Goal: Task Accomplishment & Management: Use online tool/utility

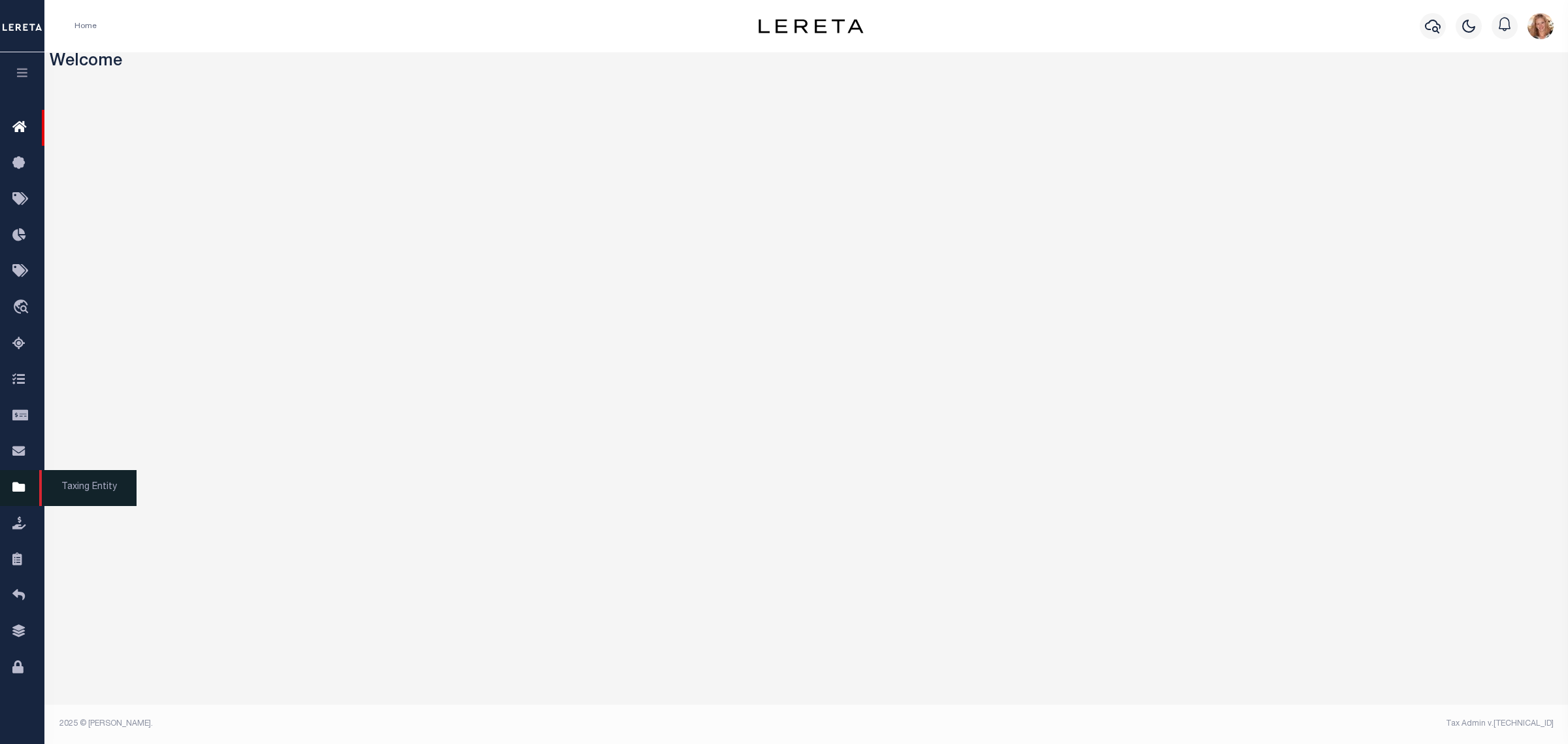
click at [17, 496] on icon at bounding box center [23, 488] width 21 height 16
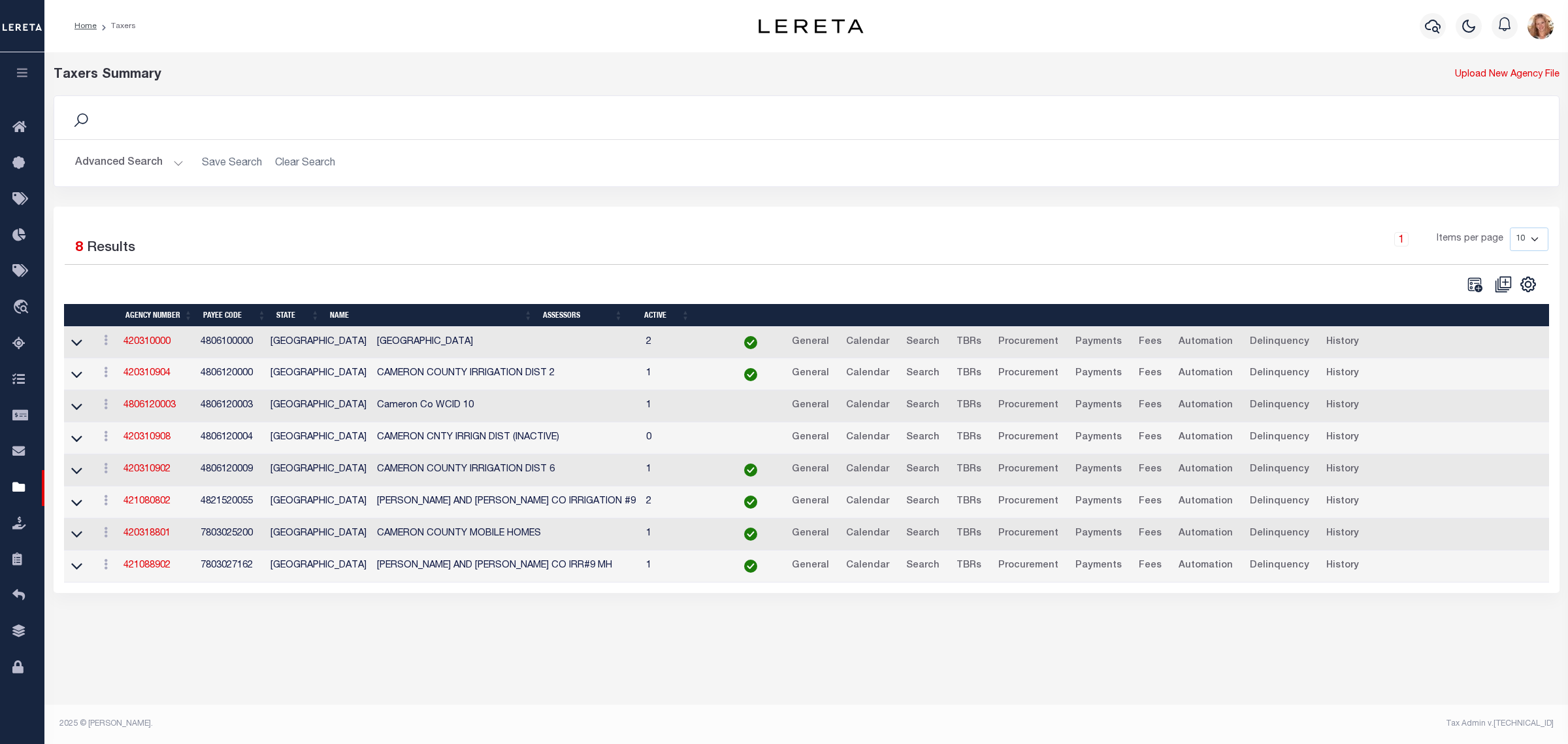
click at [152, 165] on button "Advanced Search" at bounding box center [130, 163] width 109 height 25
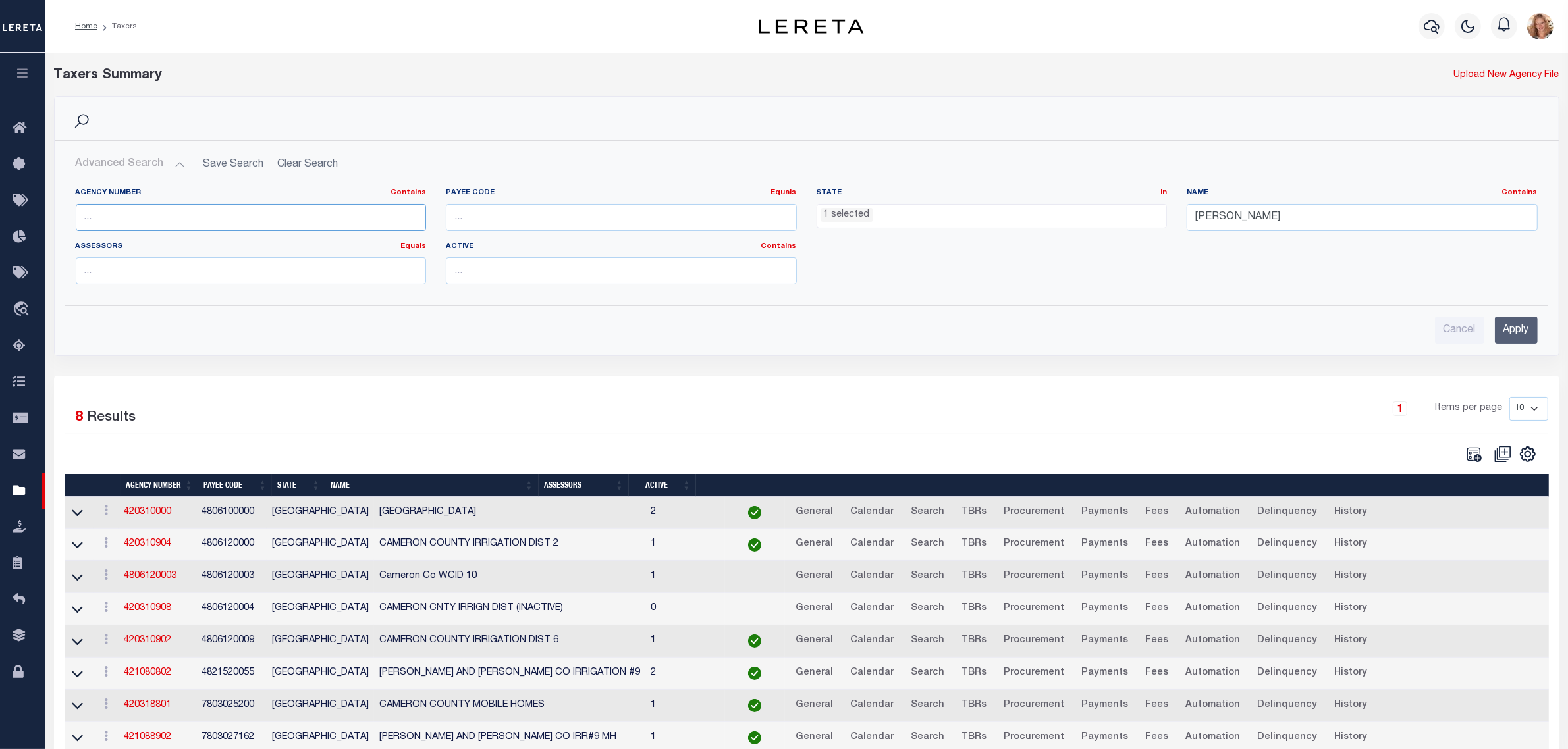
click at [113, 207] on input "text" at bounding box center [251, 217] width 351 height 27
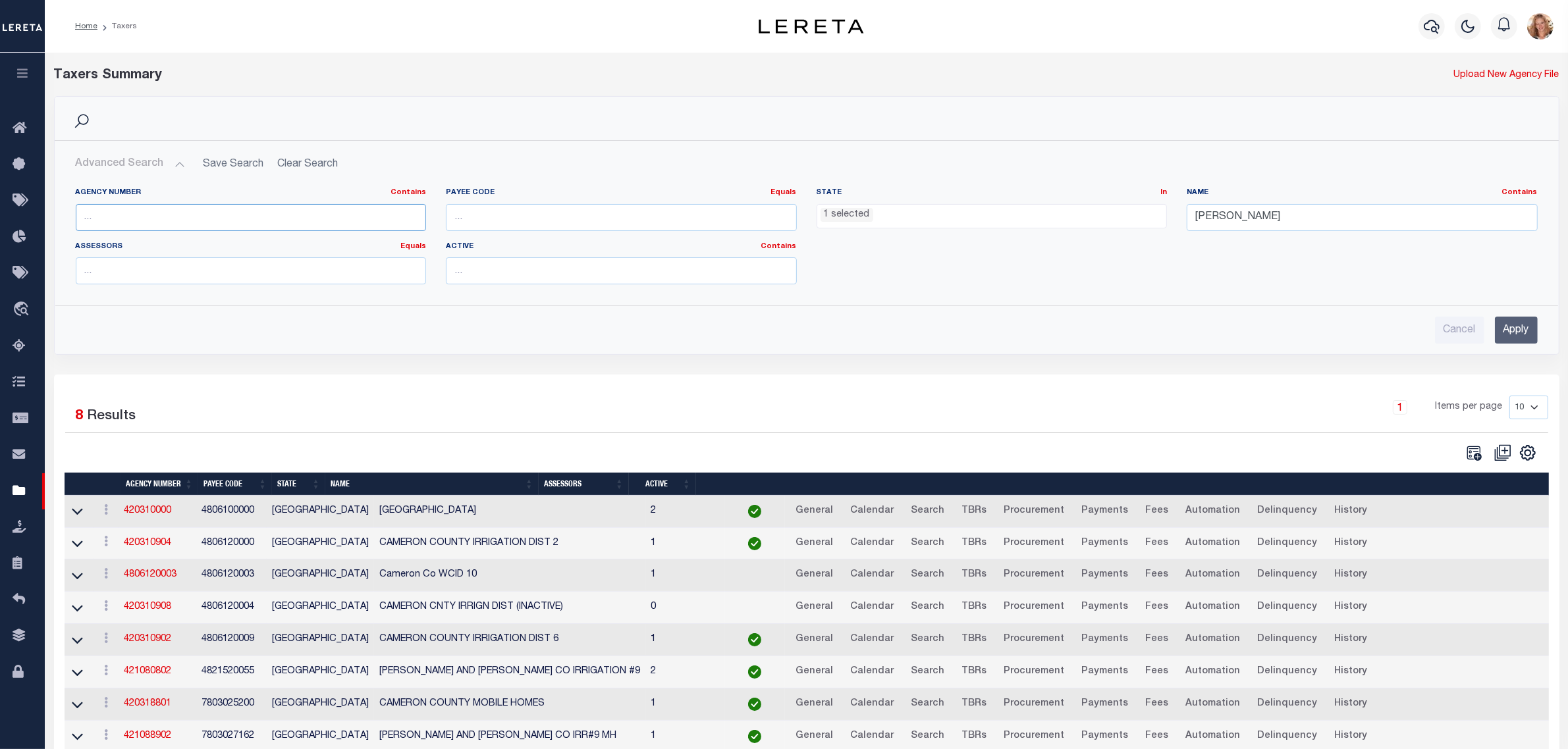
paste input "220038801"
type input "220038801"
click at [929, 209] on ul "1 selected" at bounding box center [991, 213] width 350 height 17
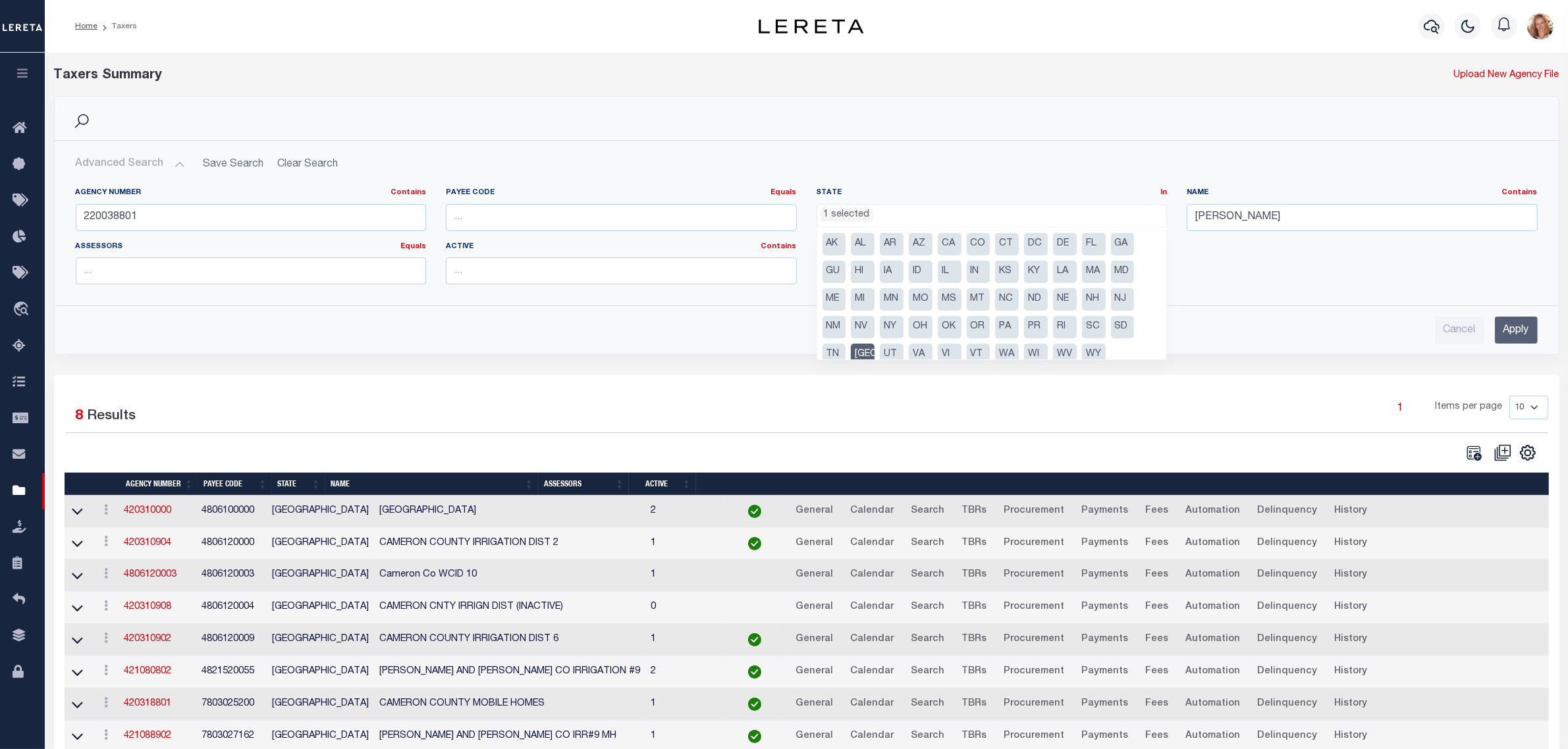
click at [861, 354] on li "[GEOGRAPHIC_DATA]" at bounding box center [863, 354] width 24 height 22
select select
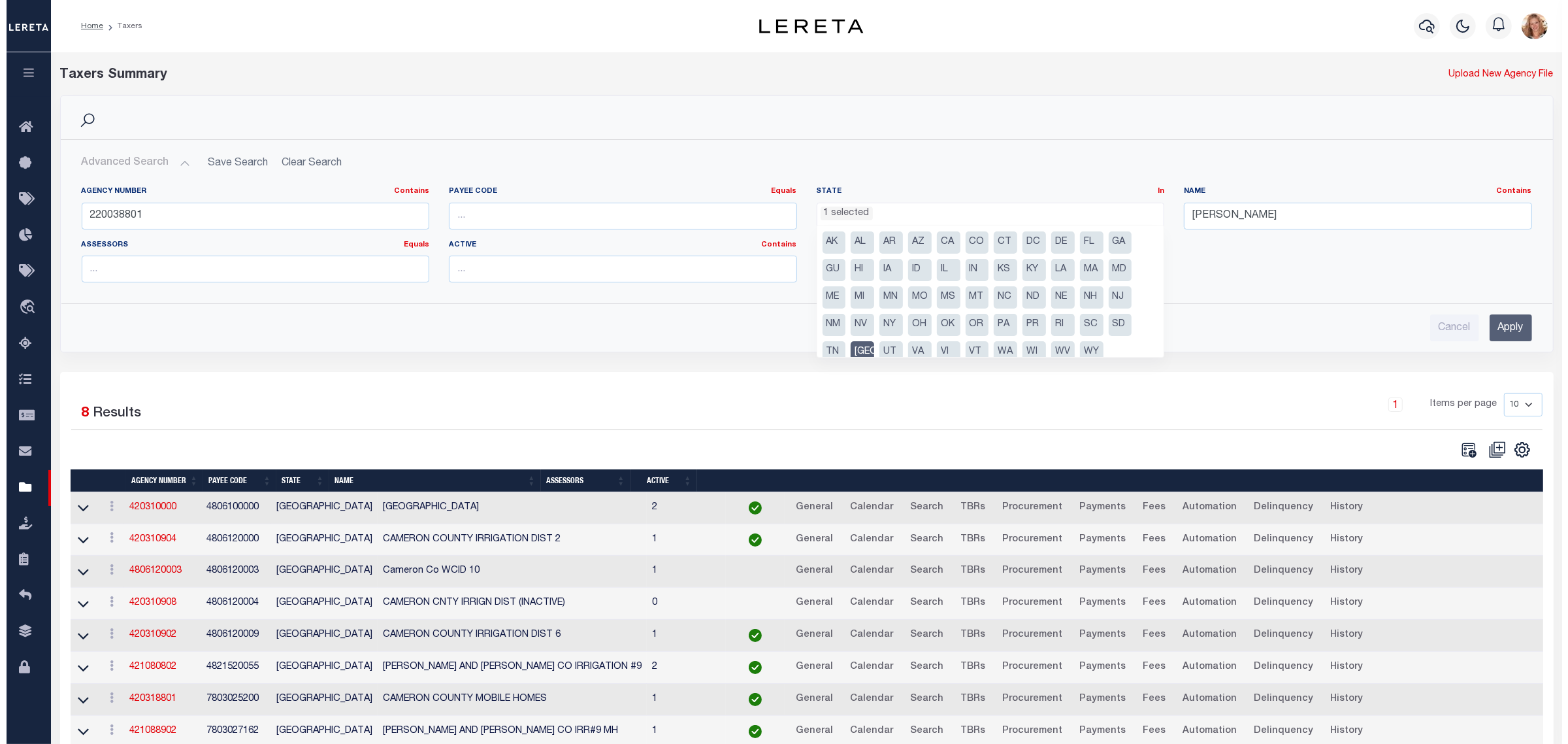
scroll to position [515, 0]
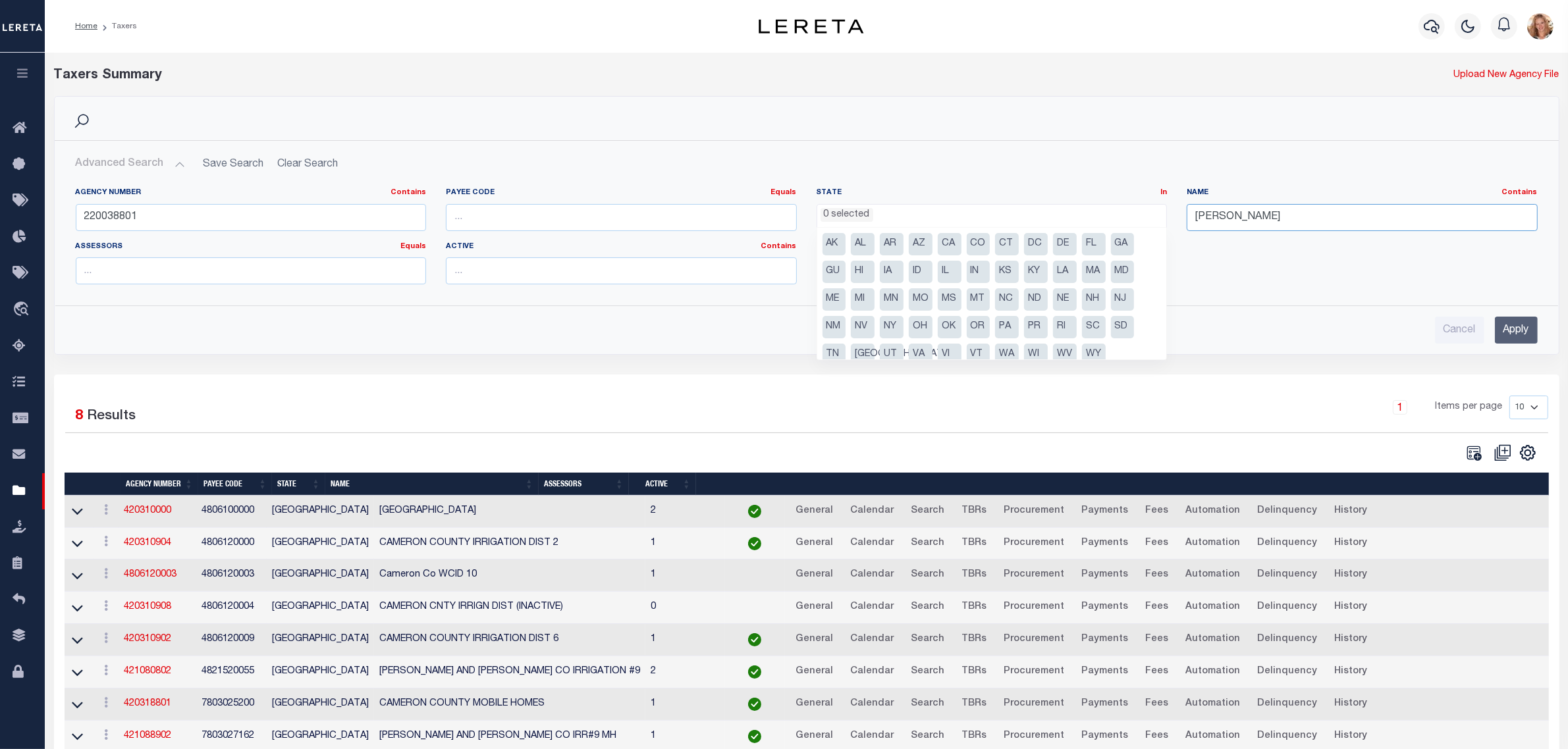
click at [1247, 216] on input "cameron" at bounding box center [1361, 217] width 351 height 27
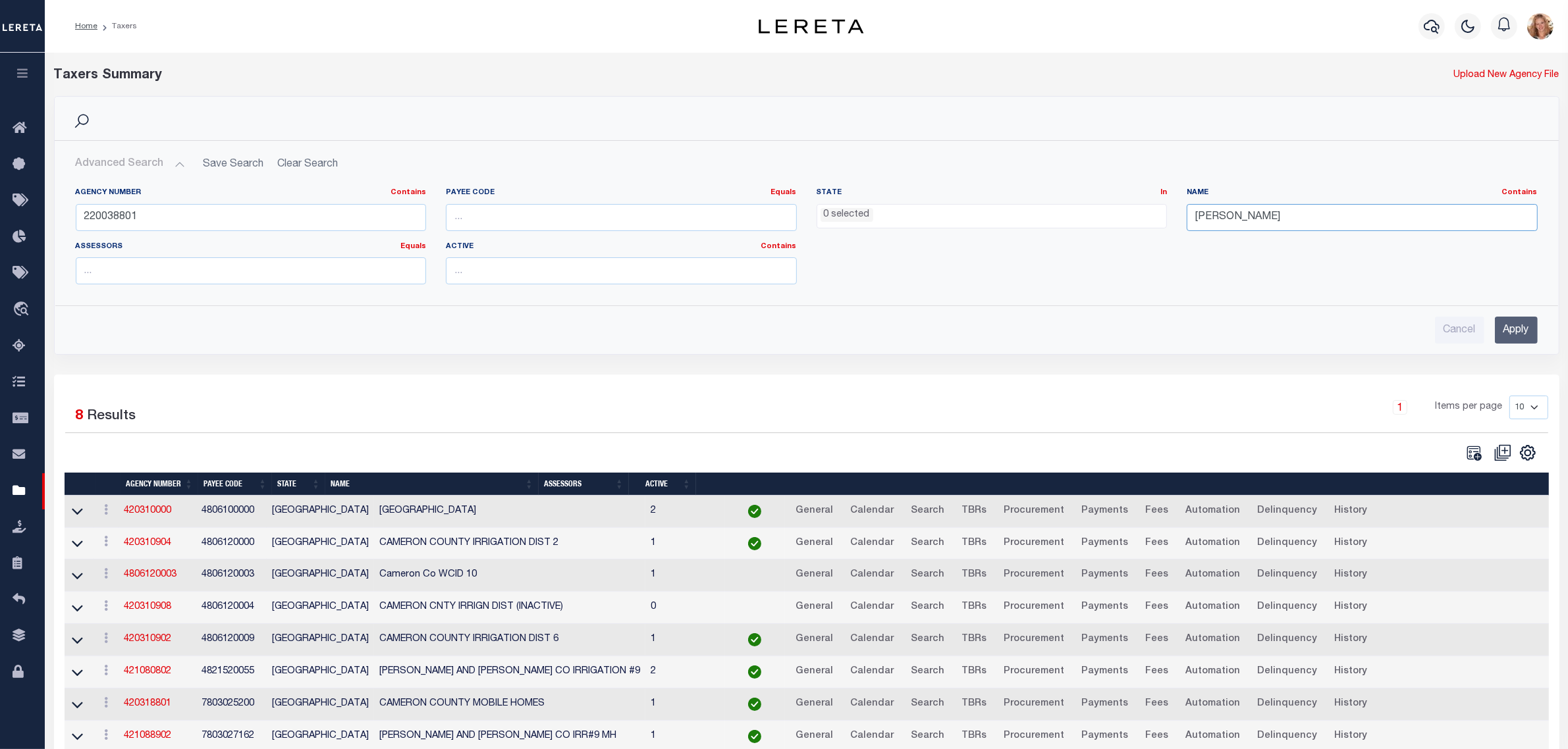
click at [1247, 216] on input "cameron" at bounding box center [1361, 217] width 351 height 27
click at [1516, 331] on input "Apply" at bounding box center [1516, 331] width 43 height 27
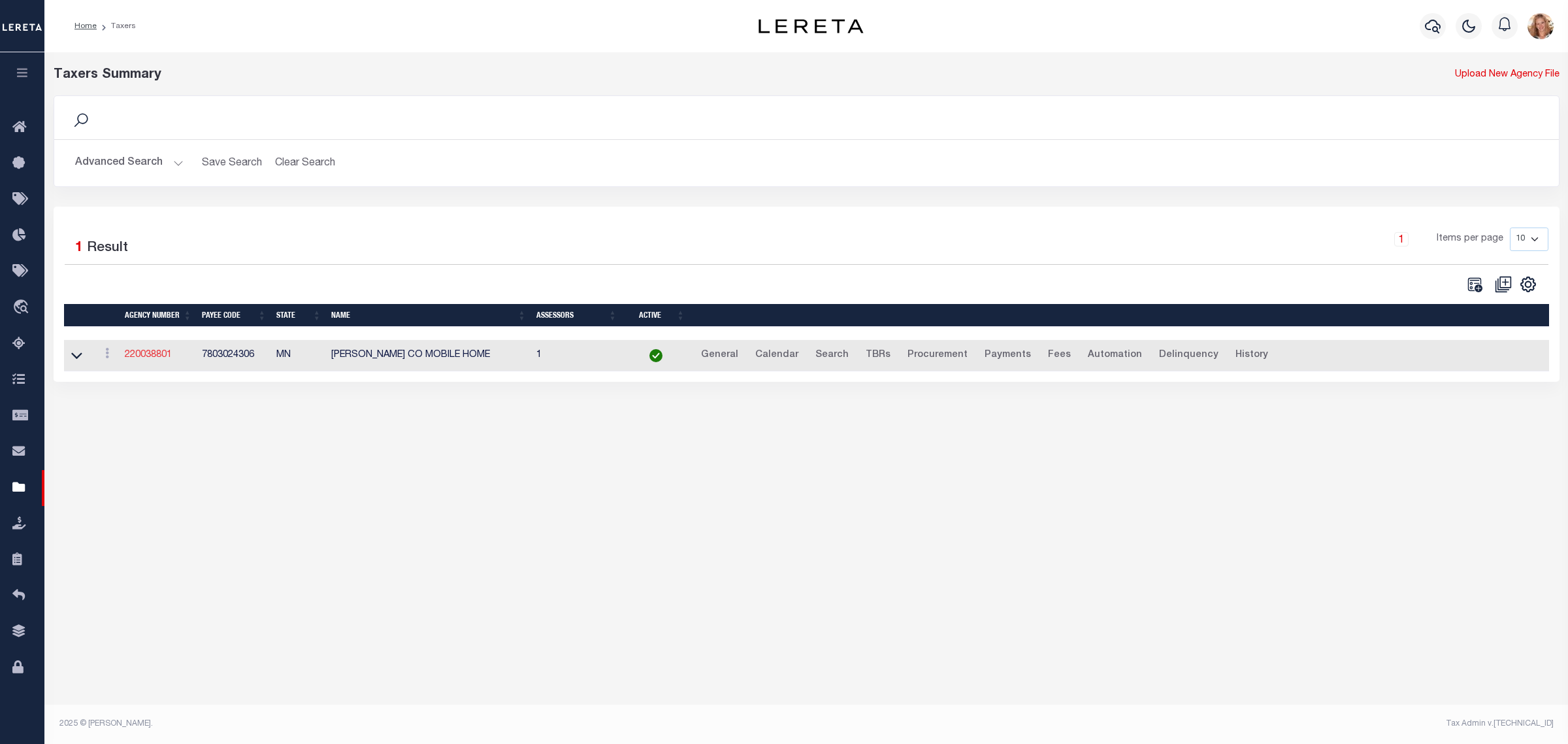
click at [146, 354] on link "220038801" at bounding box center [149, 355] width 47 height 9
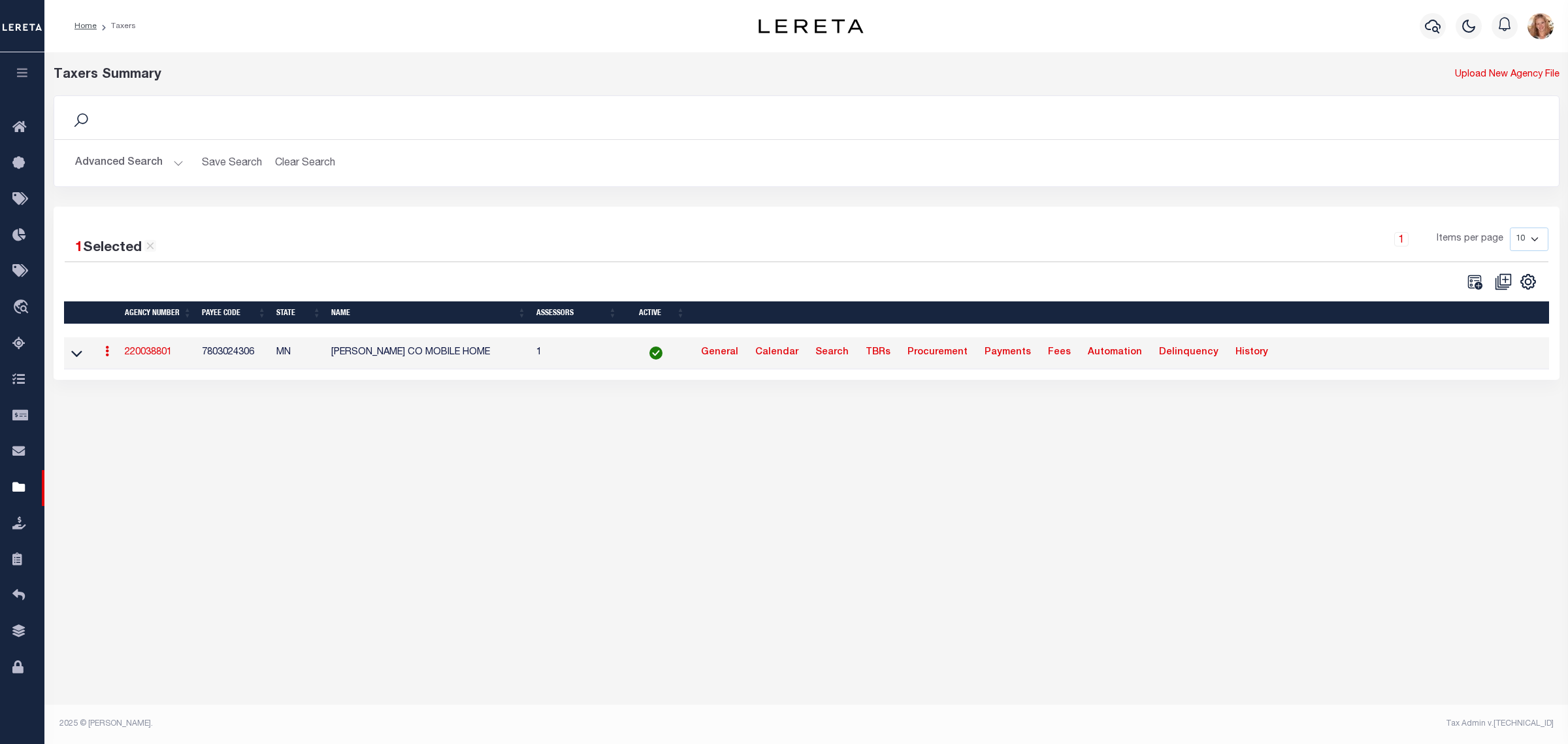
click at [151, 162] on button "Advanced Search" at bounding box center [130, 163] width 109 height 25
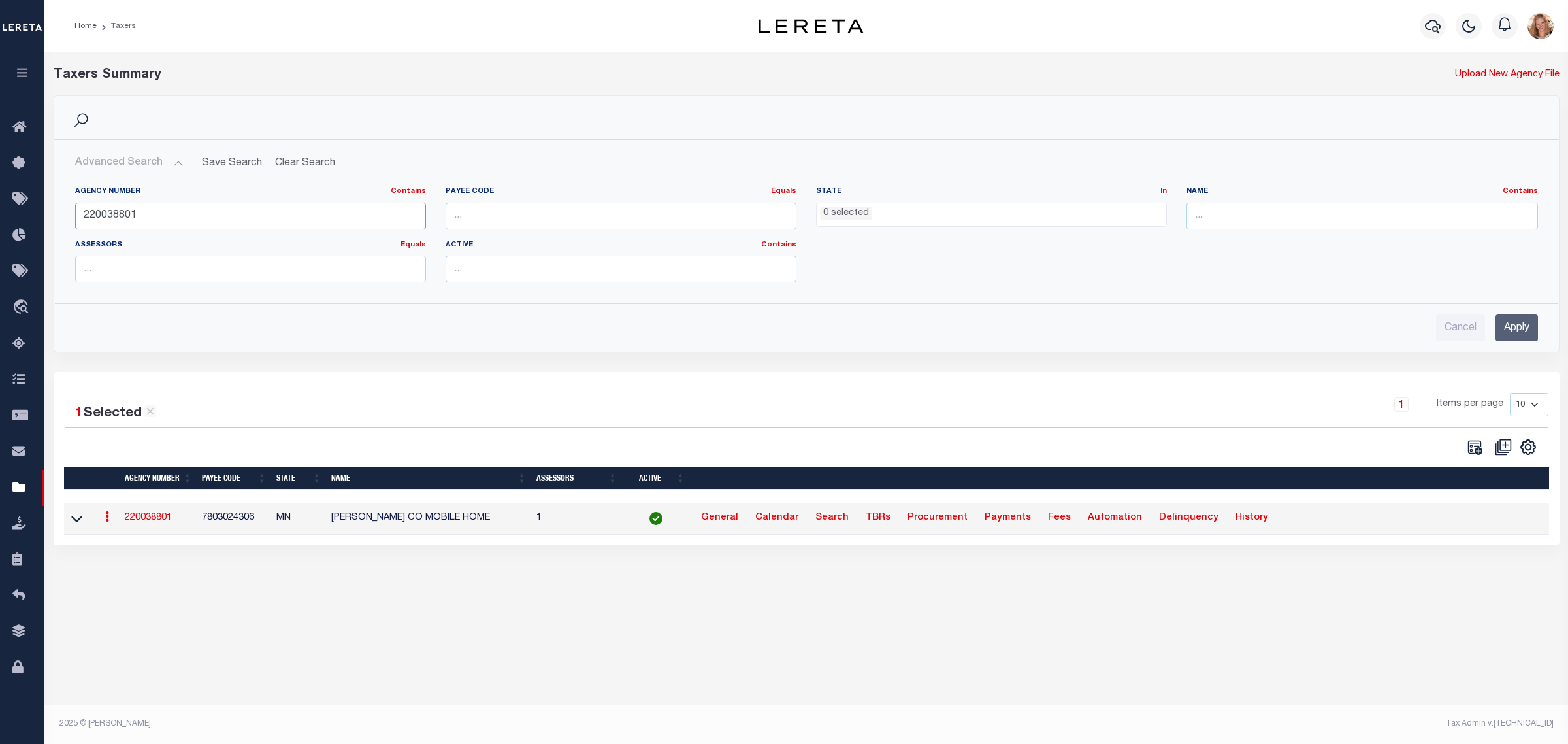
click at [100, 208] on input "220038801" at bounding box center [250, 216] width 351 height 27
type input "180020223"
click at [1516, 322] on input "Apply" at bounding box center [1516, 328] width 43 height 27
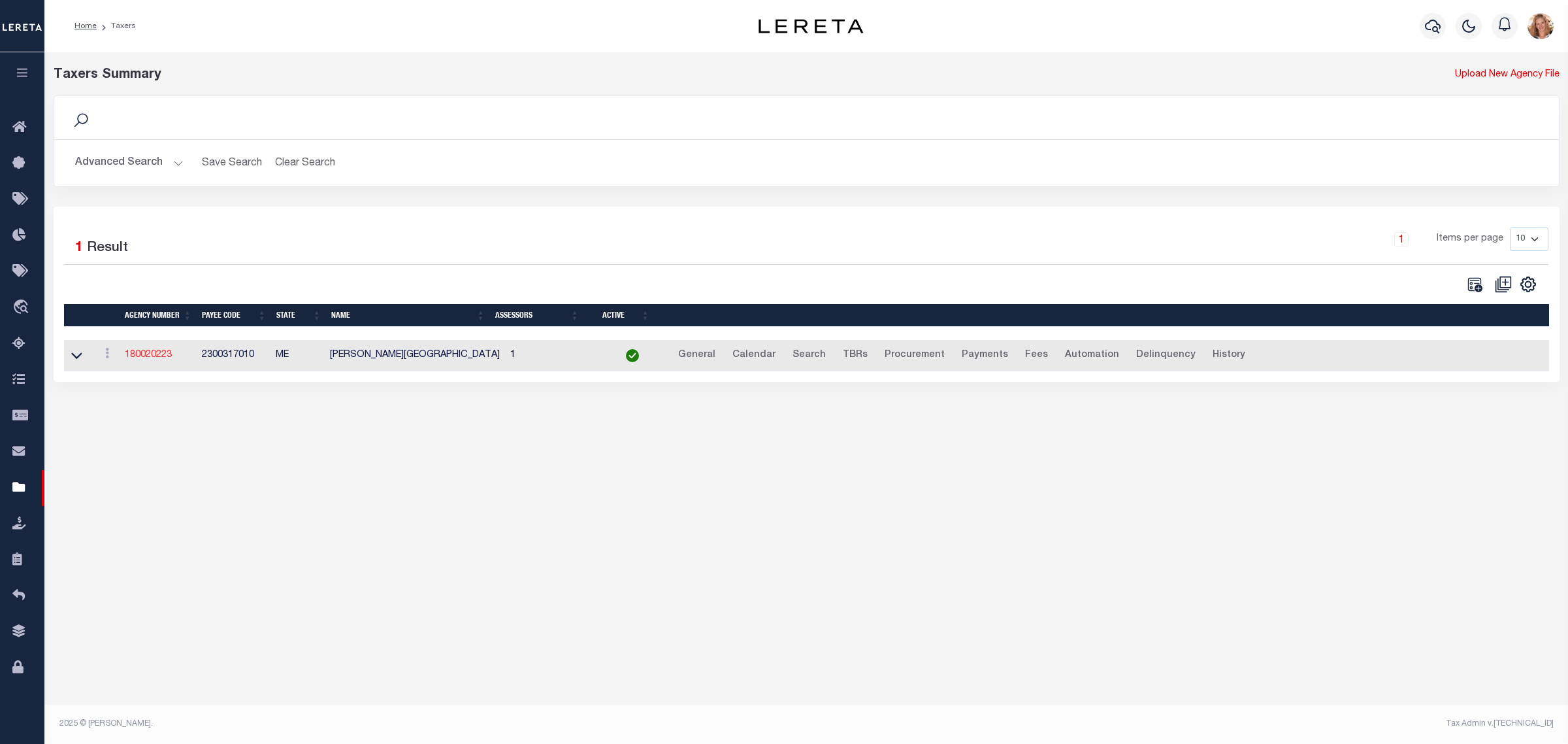
click at [147, 353] on link "180020223" at bounding box center [149, 355] width 47 height 9
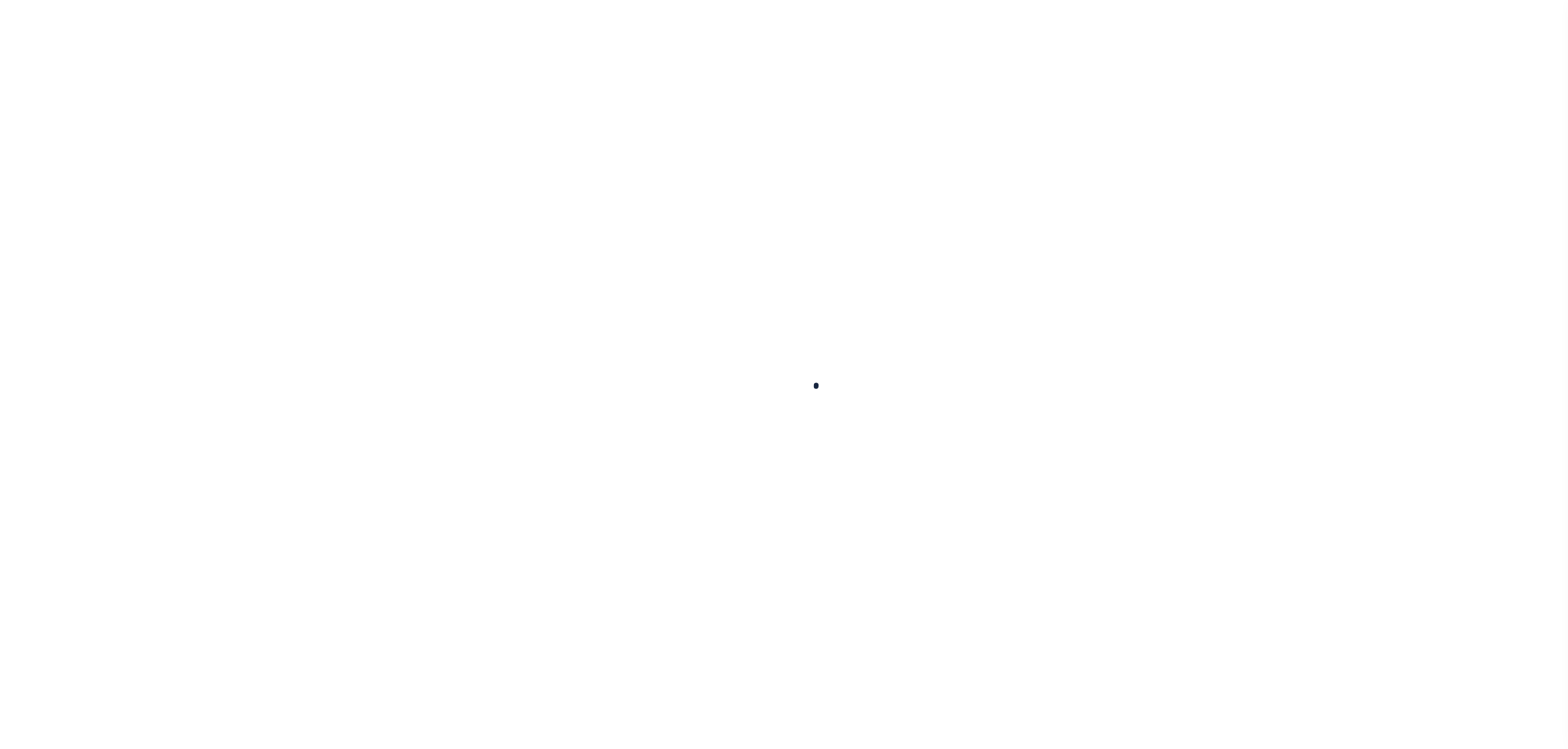
select select
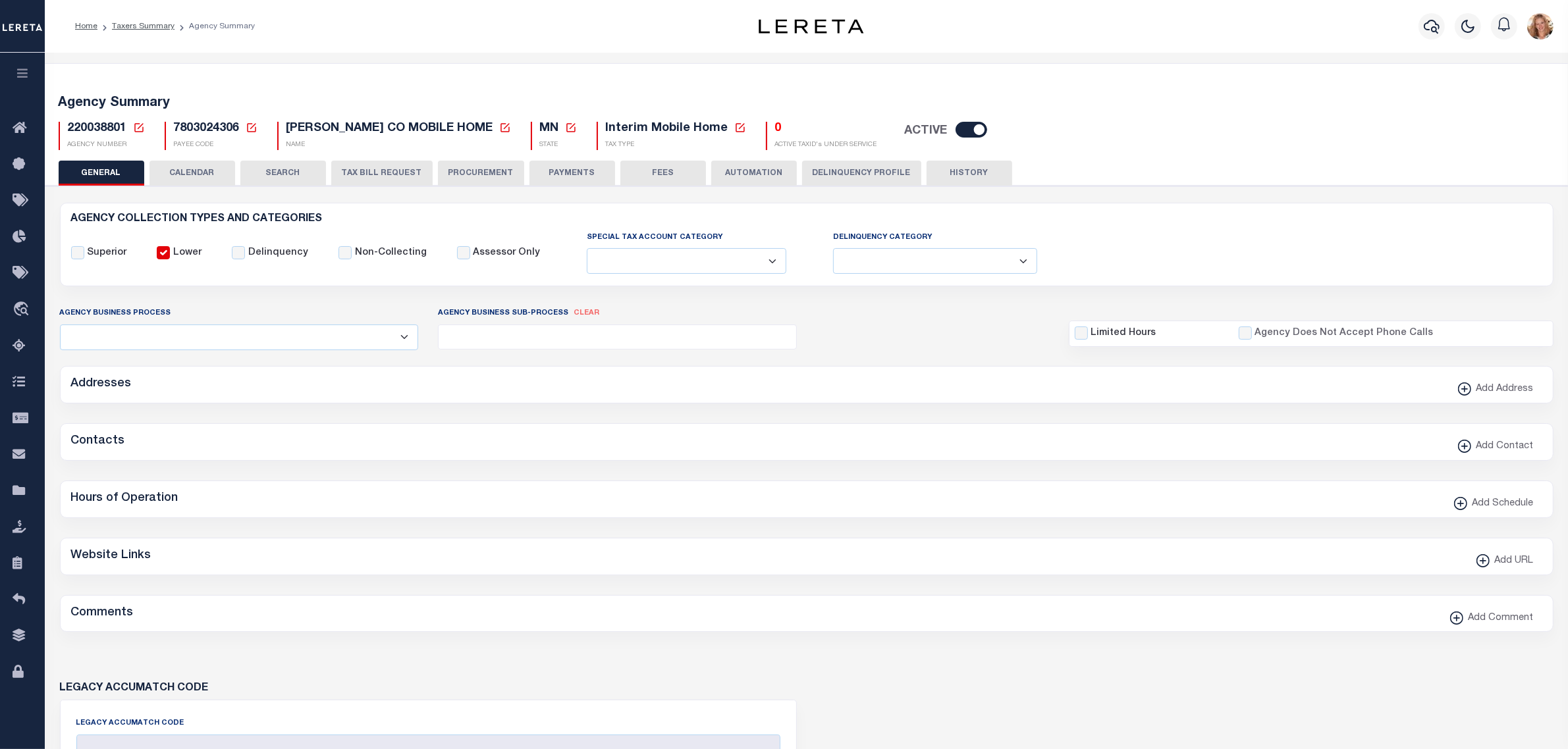
checkbox input "false"
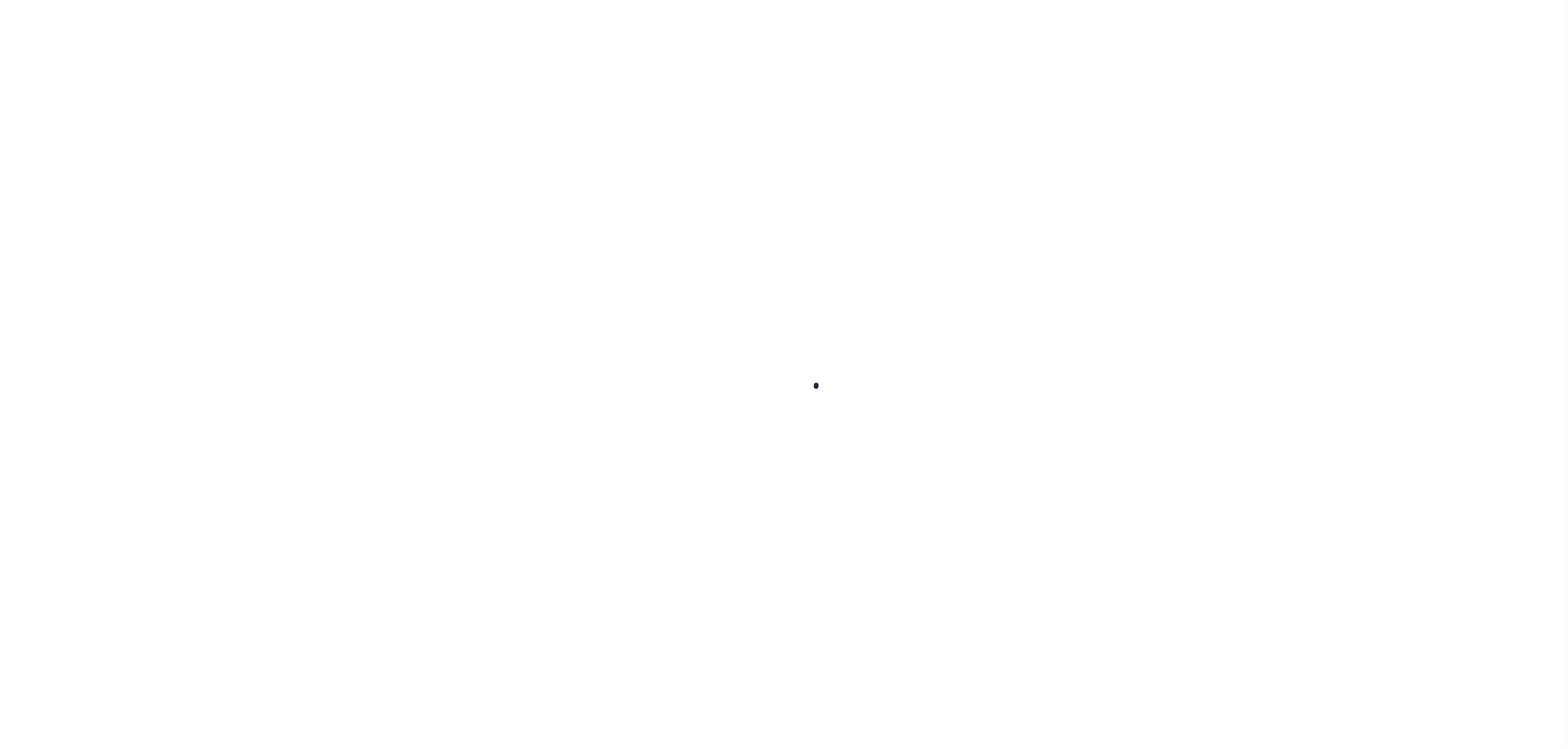
select select
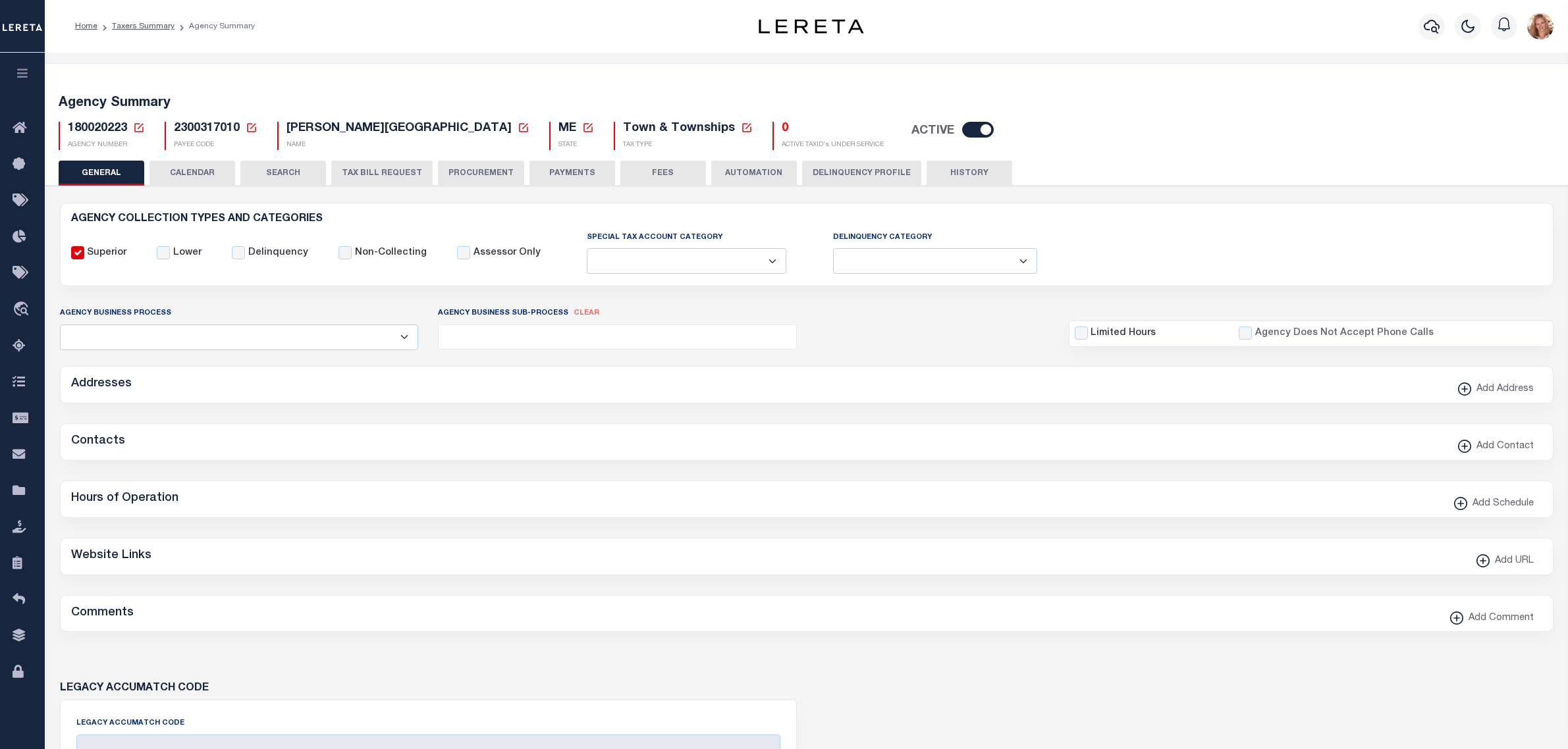
checkbox input "false"
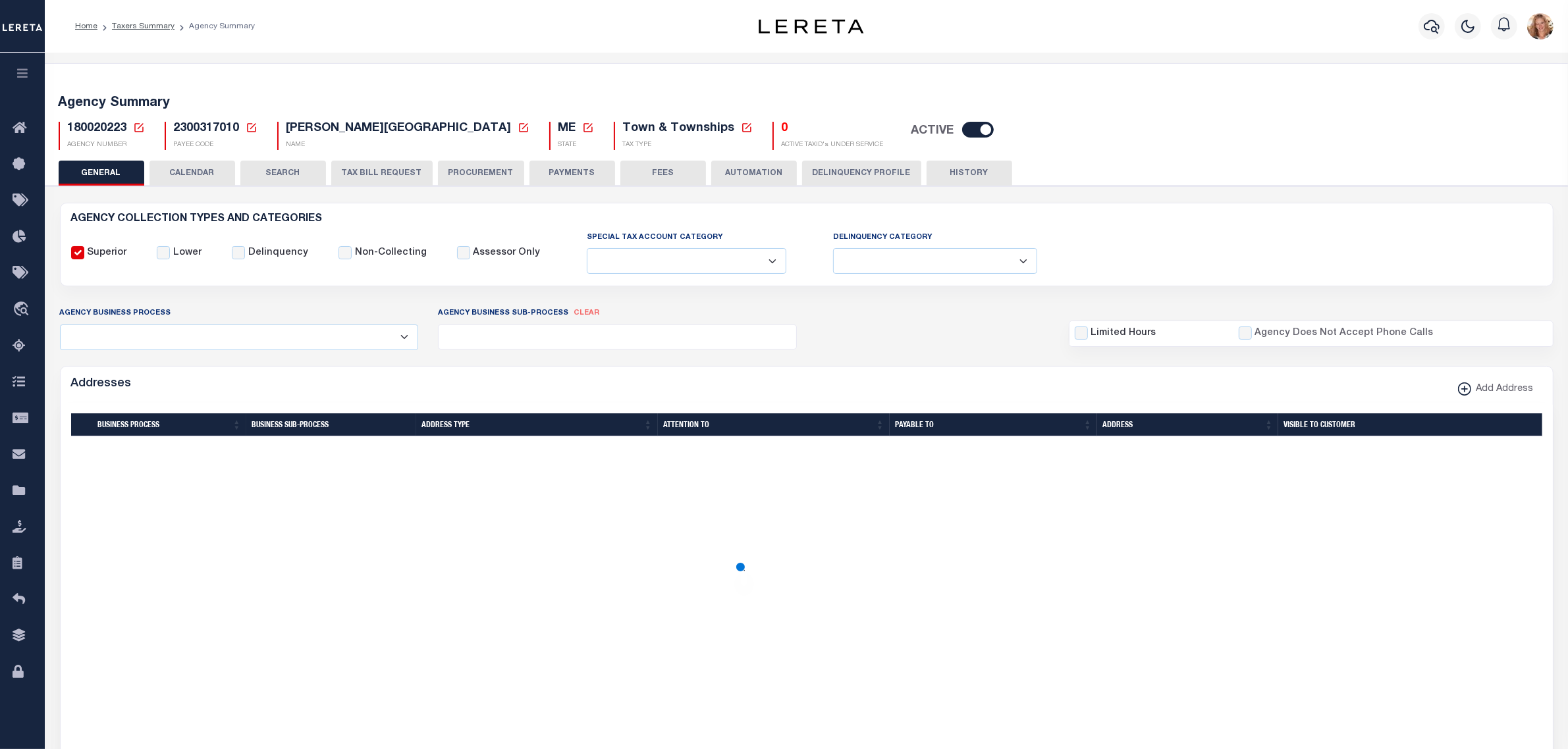
click at [137, 123] on icon at bounding box center [139, 128] width 9 height 9
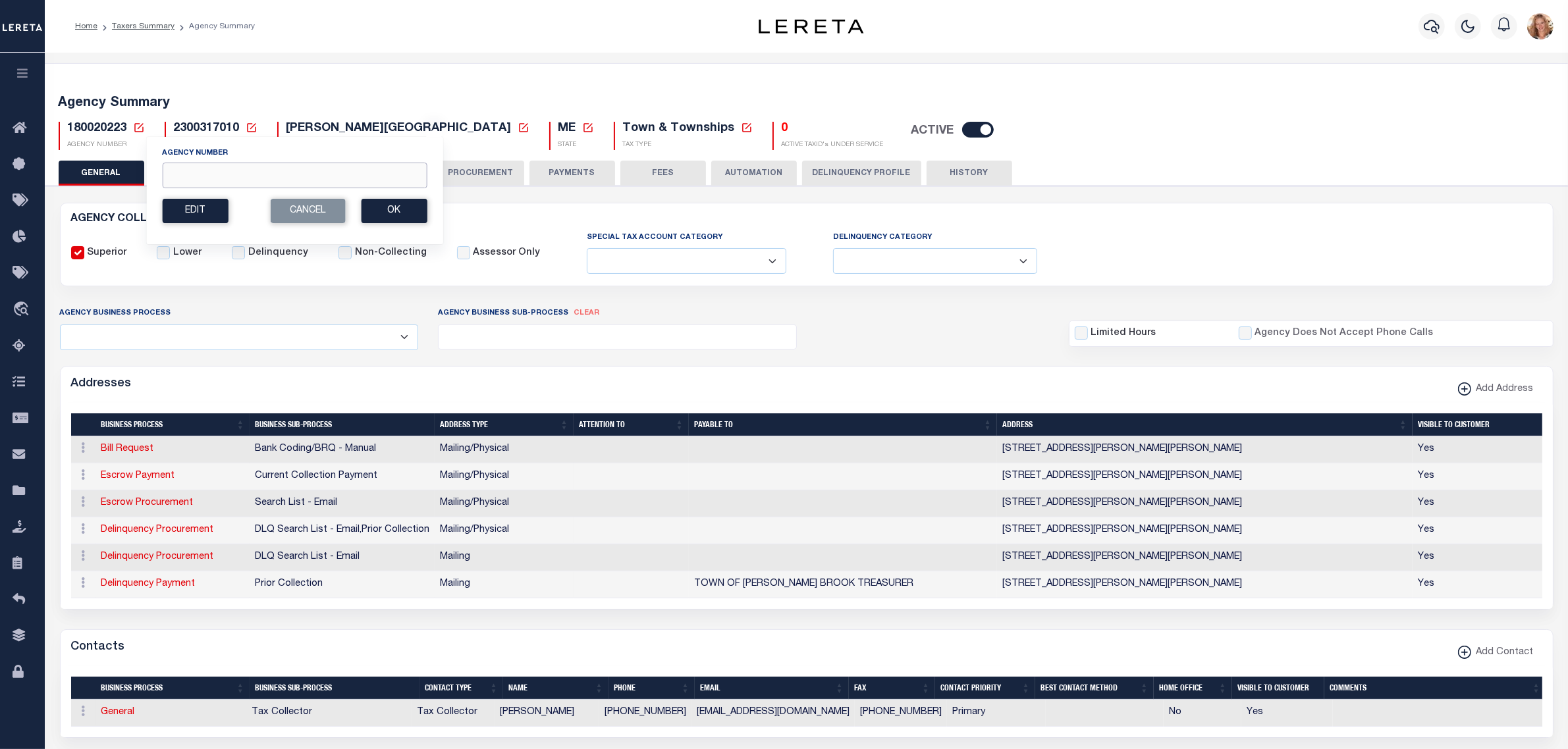
click at [185, 180] on input "Agency Number" at bounding box center [294, 175] width 265 height 26
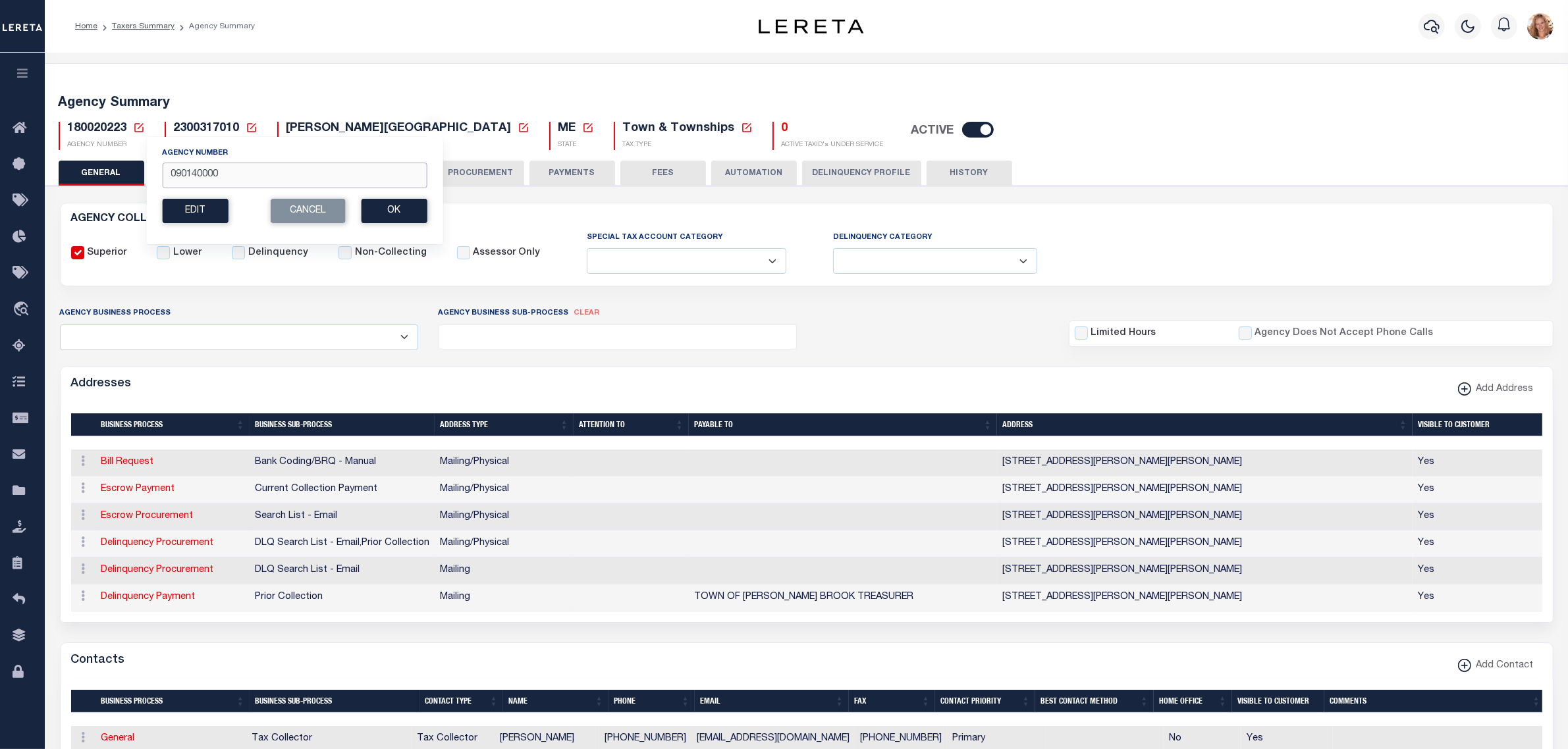
type input "090140000"
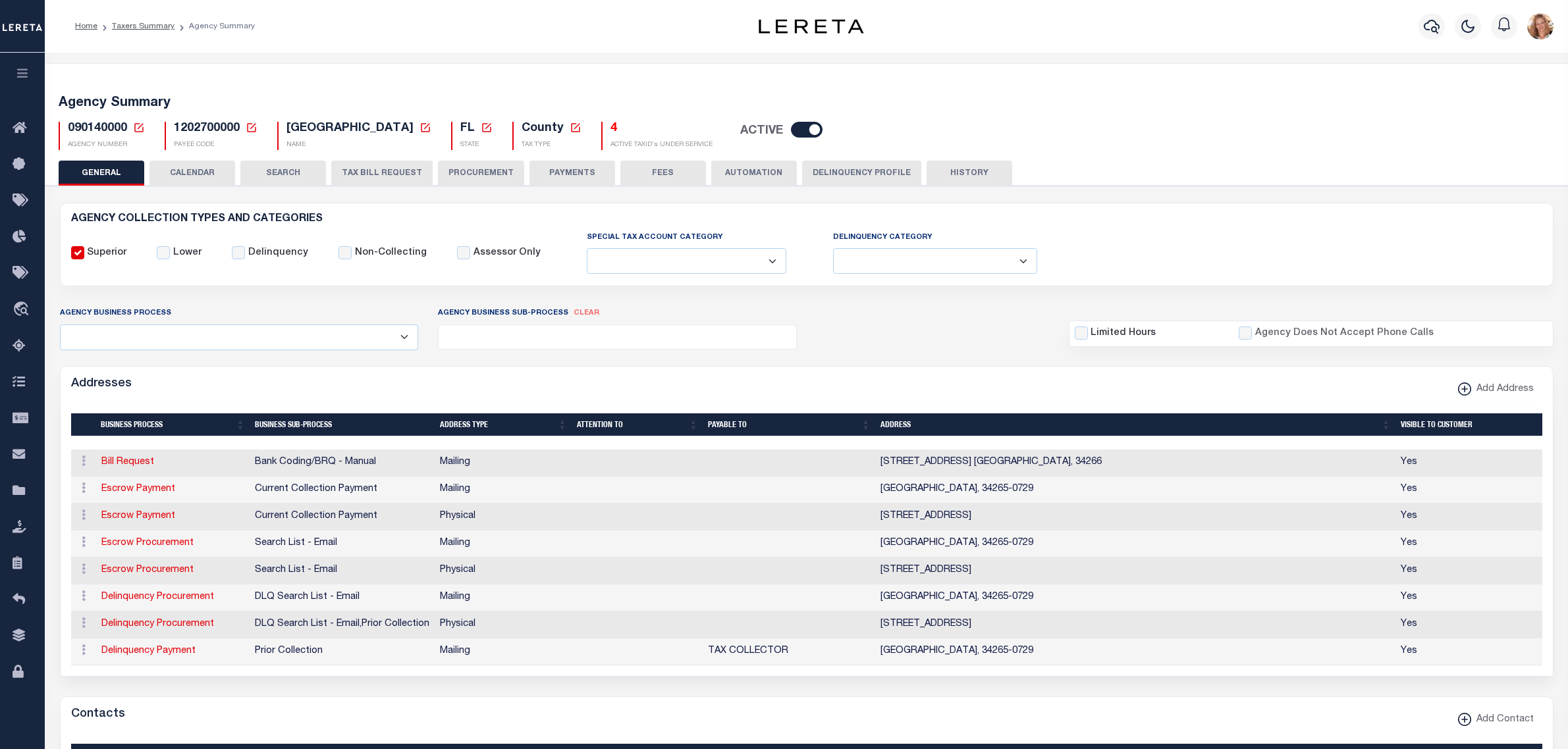
select select
click at [136, 129] on icon at bounding box center [139, 127] width 12 height 12
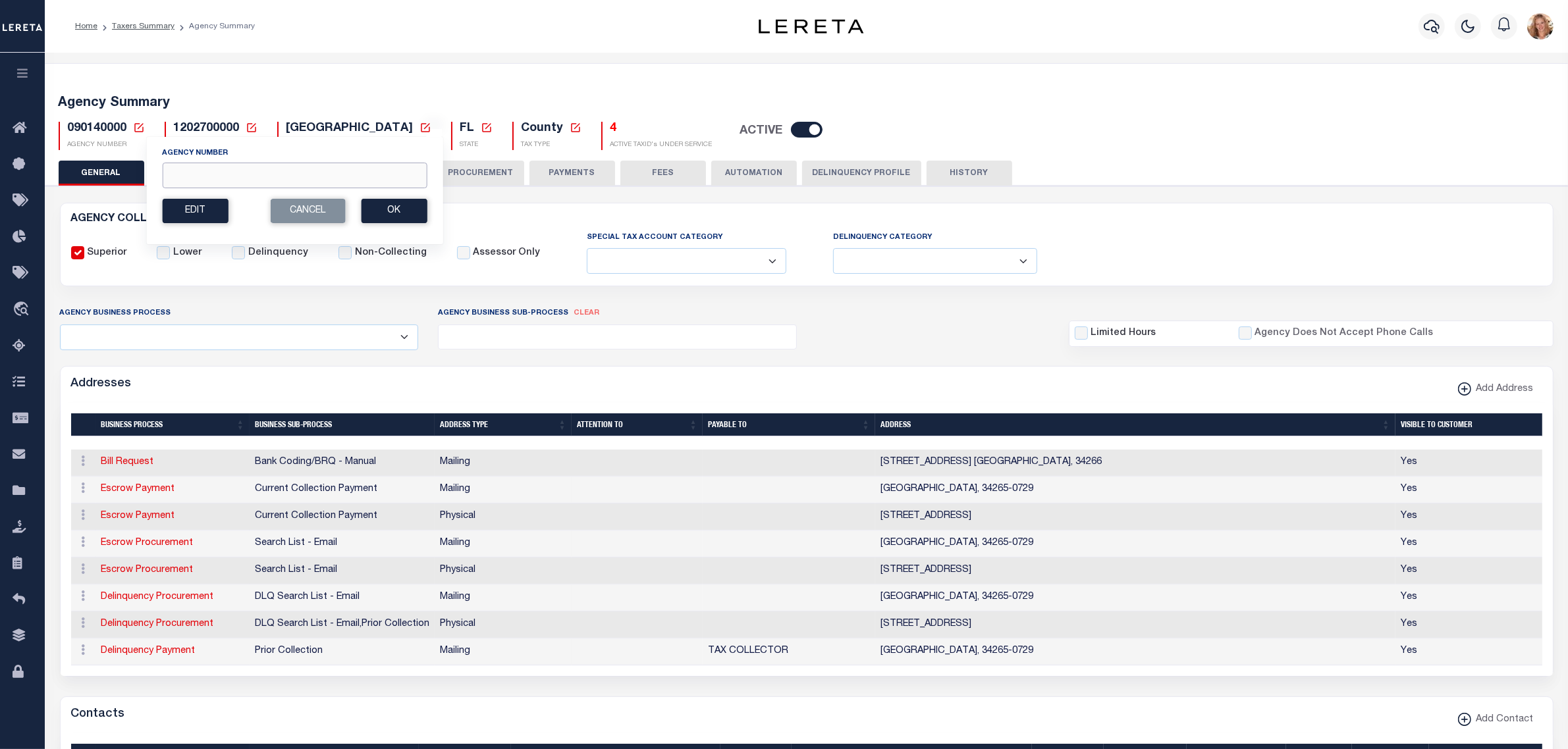
click at [201, 180] on input "Agency Number" at bounding box center [294, 175] width 265 height 26
type input "0"
type input "100330101"
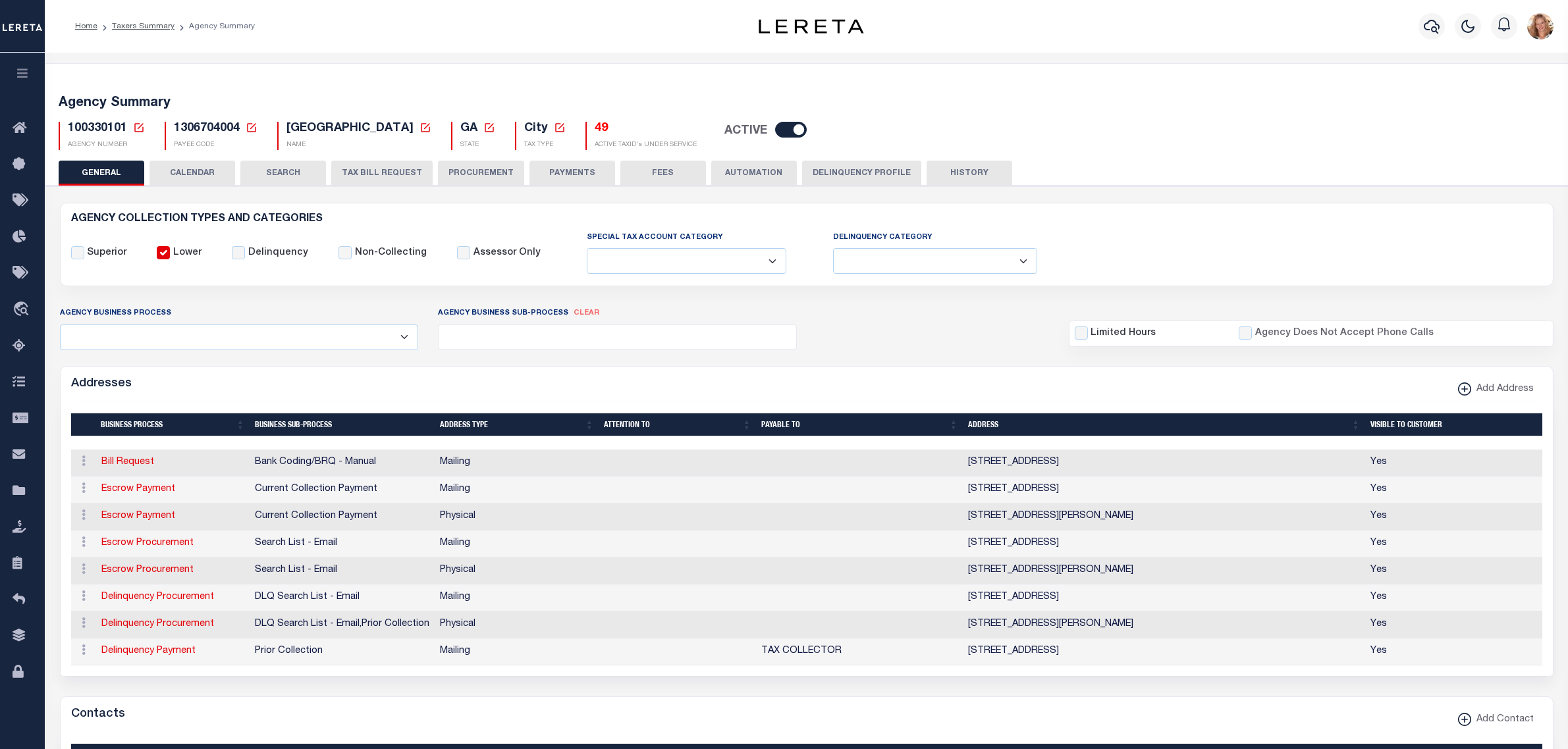
select select
click at [135, 125] on icon at bounding box center [139, 127] width 12 height 12
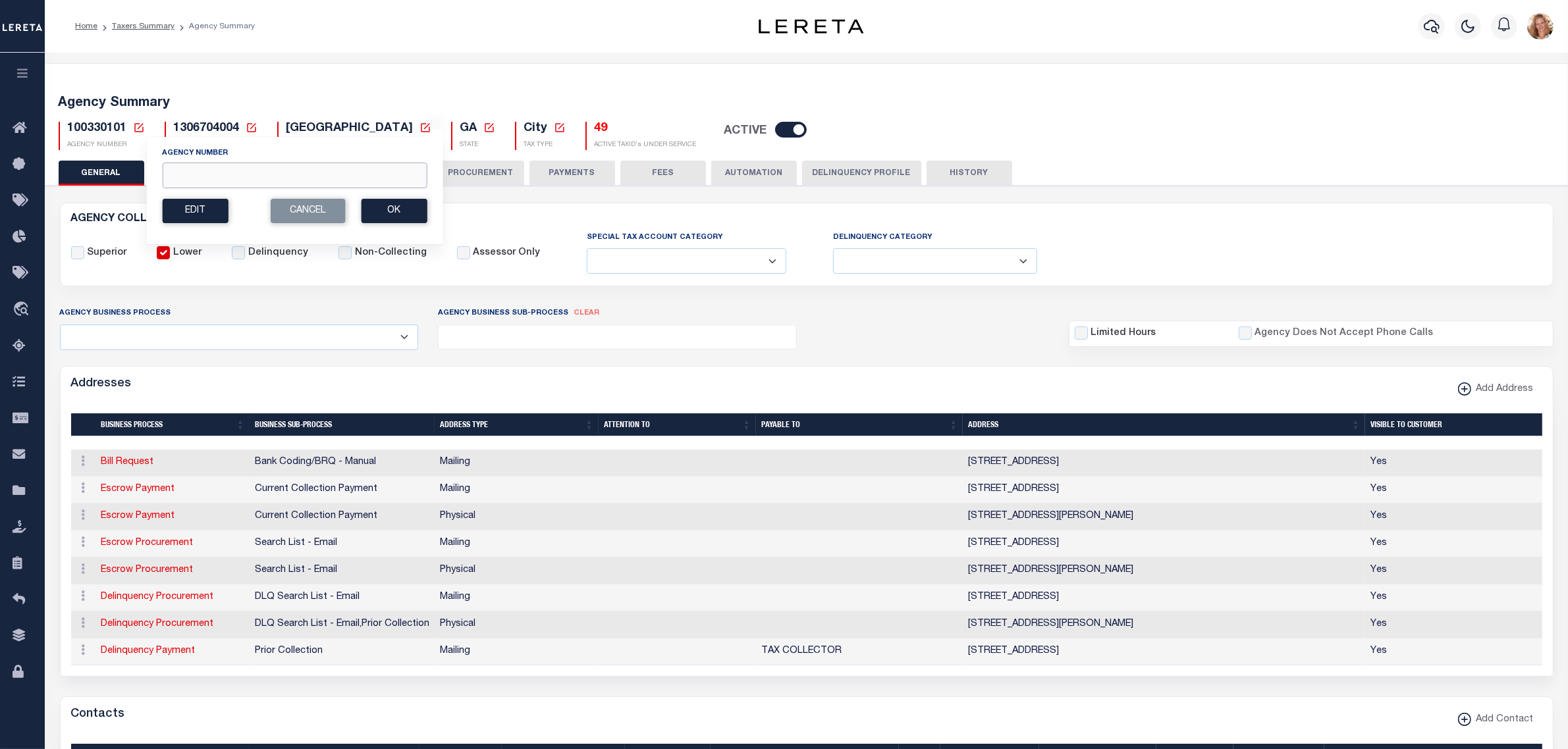
click at [172, 175] on input "Agency Number" at bounding box center [294, 175] width 265 height 26
type input "120728801"
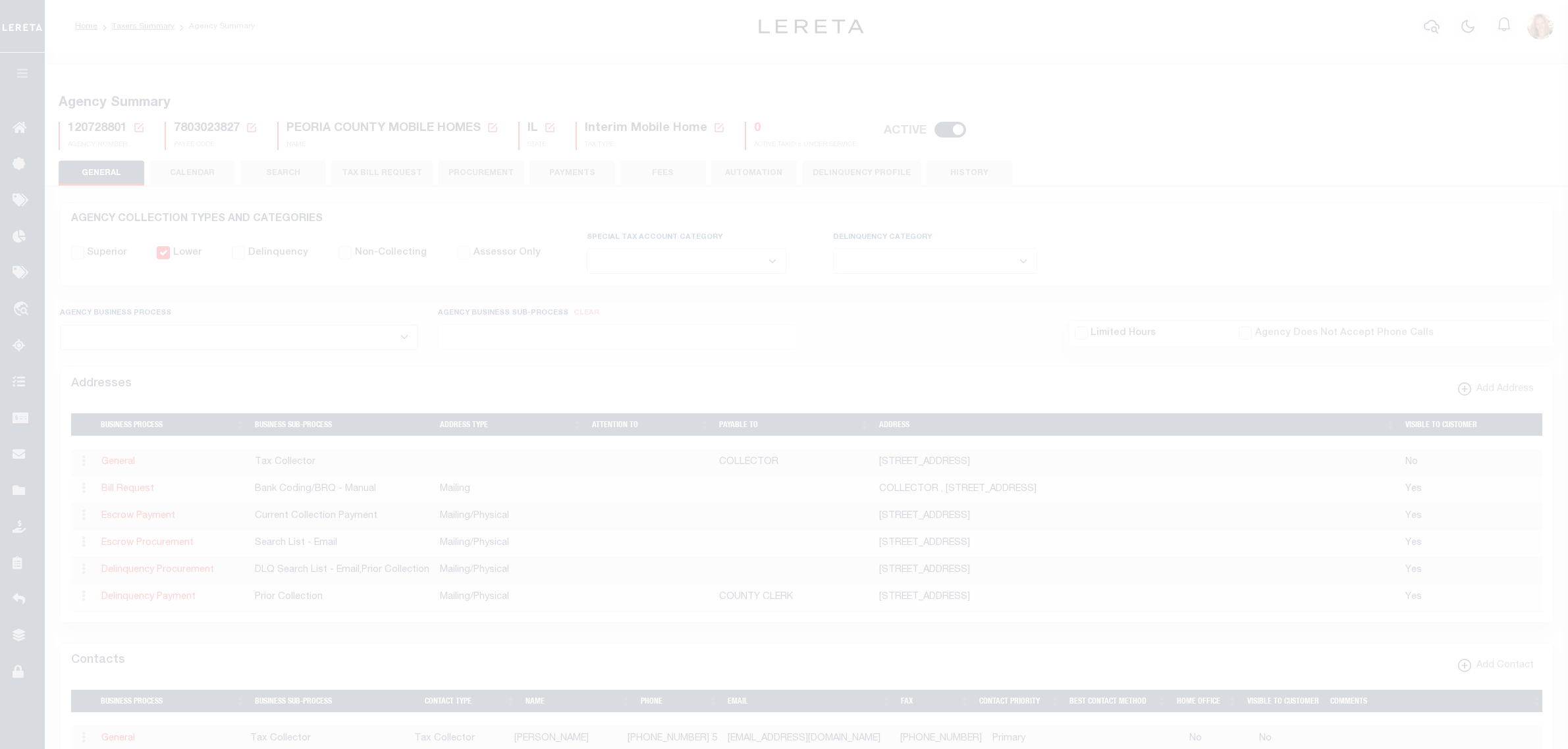
select select
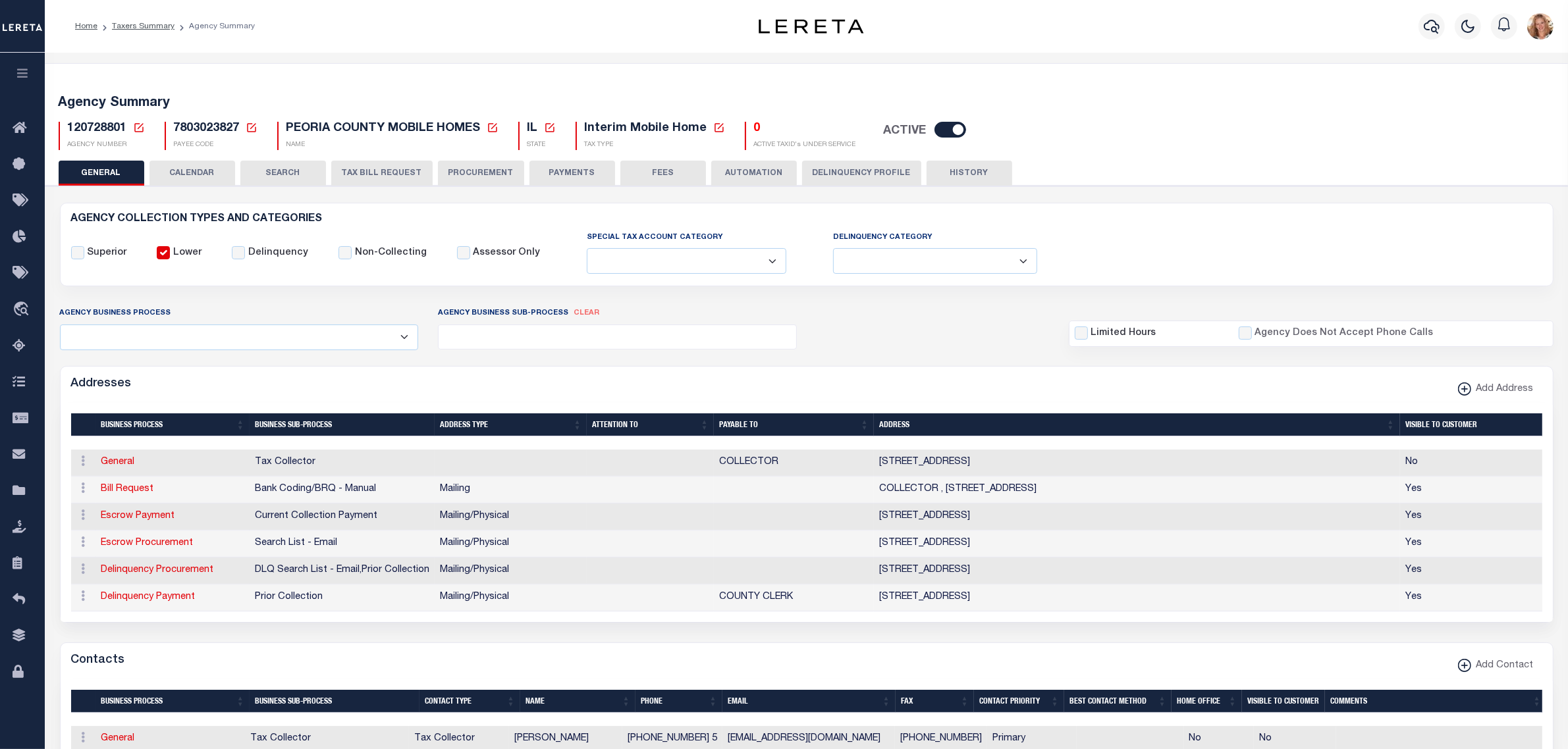
click at [140, 126] on icon at bounding box center [139, 128] width 9 height 9
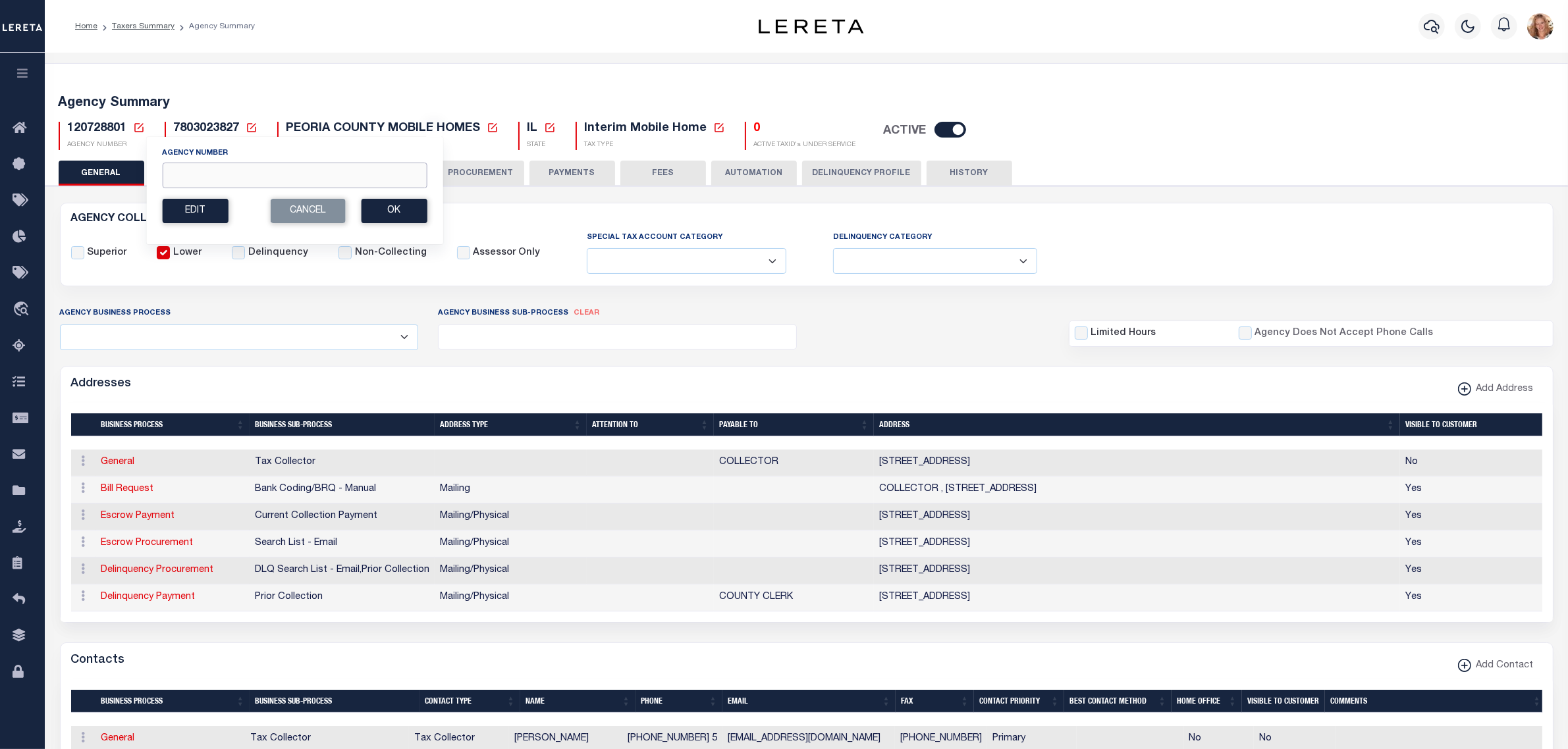
click at [241, 182] on input "Agency Number" at bounding box center [294, 175] width 265 height 26
type input "120720000"
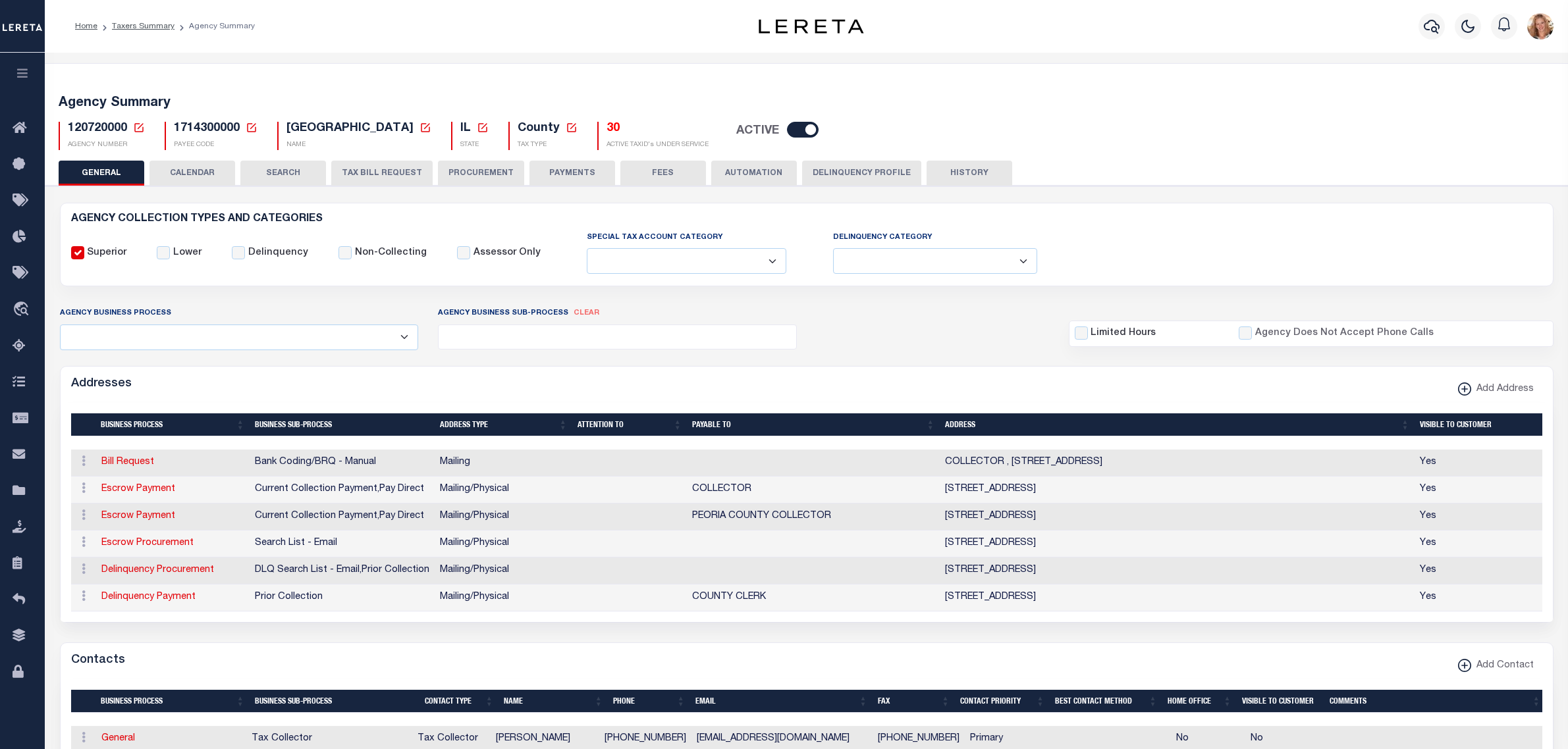
select select
click at [136, 129] on icon at bounding box center [139, 127] width 12 height 12
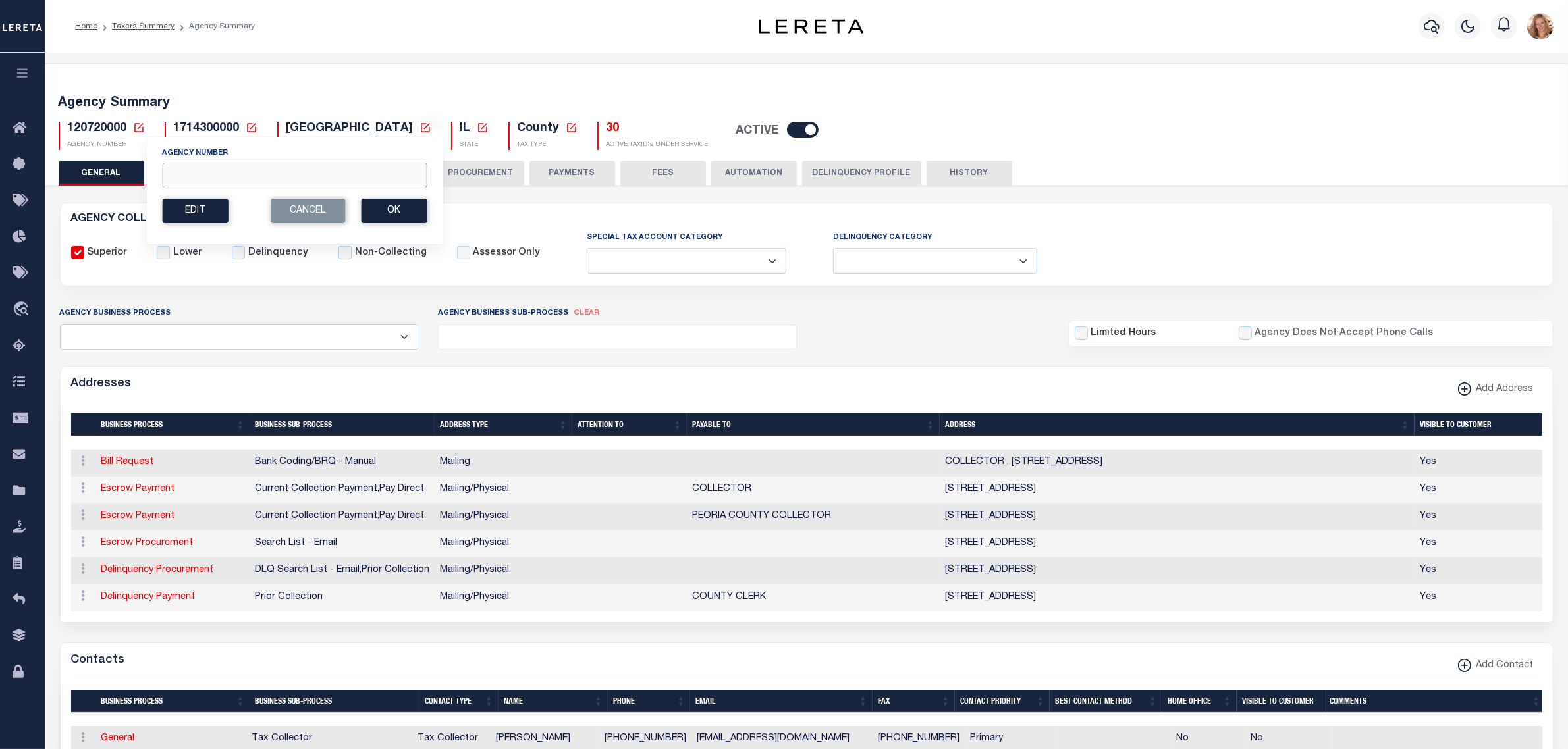
click at [202, 175] on input "Agency Number" at bounding box center [294, 175] width 265 height 26
type input "310320610"
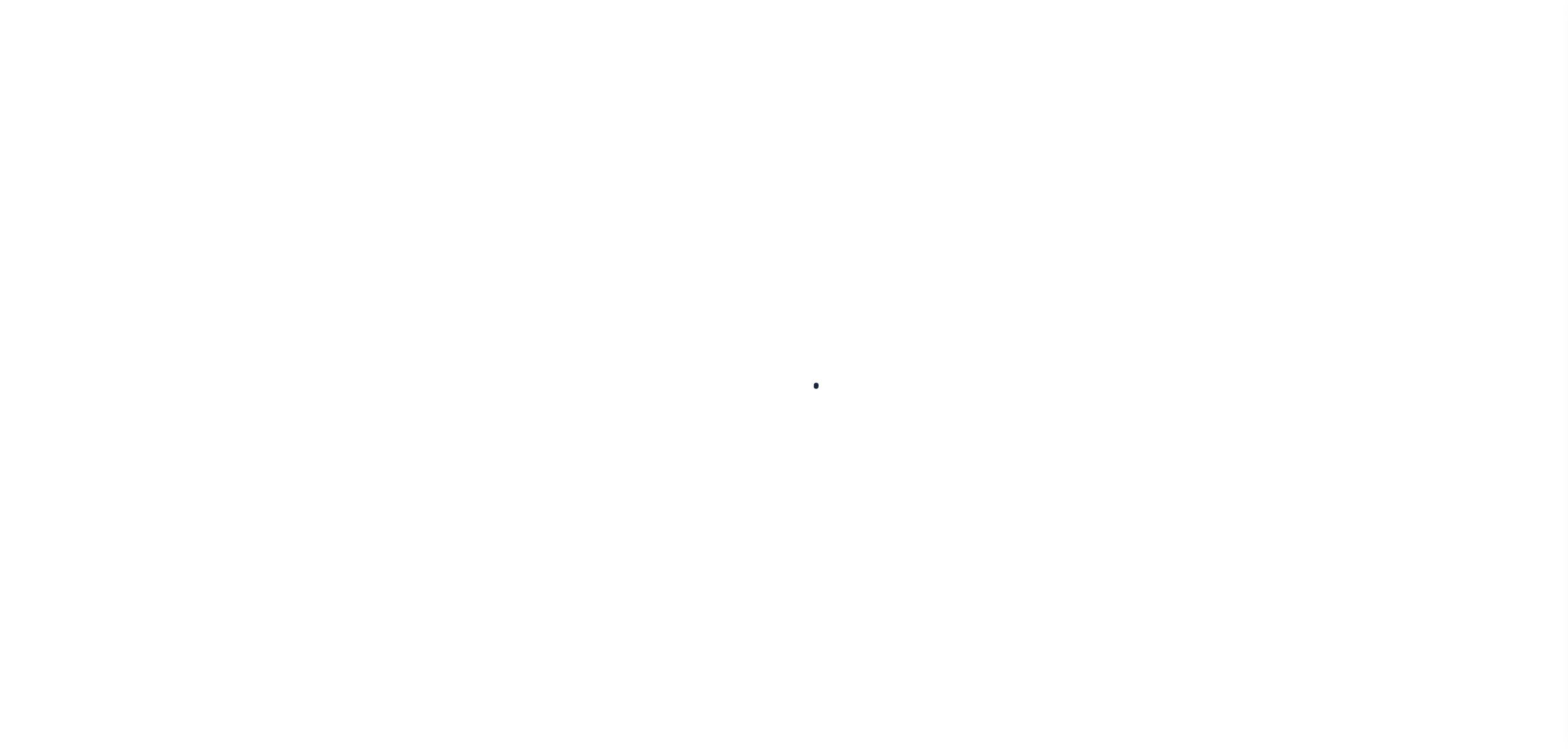
select select
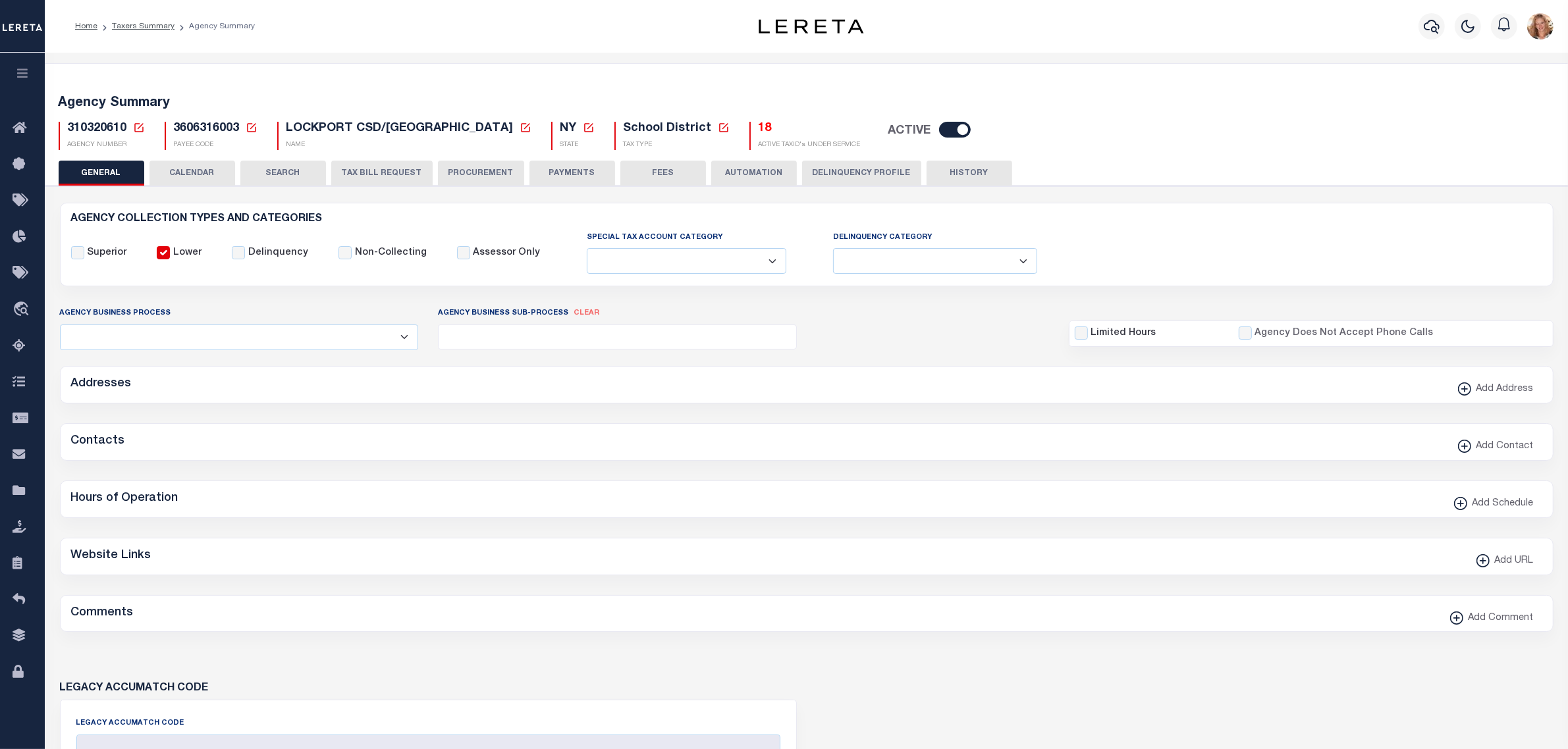
checkbox input "false"
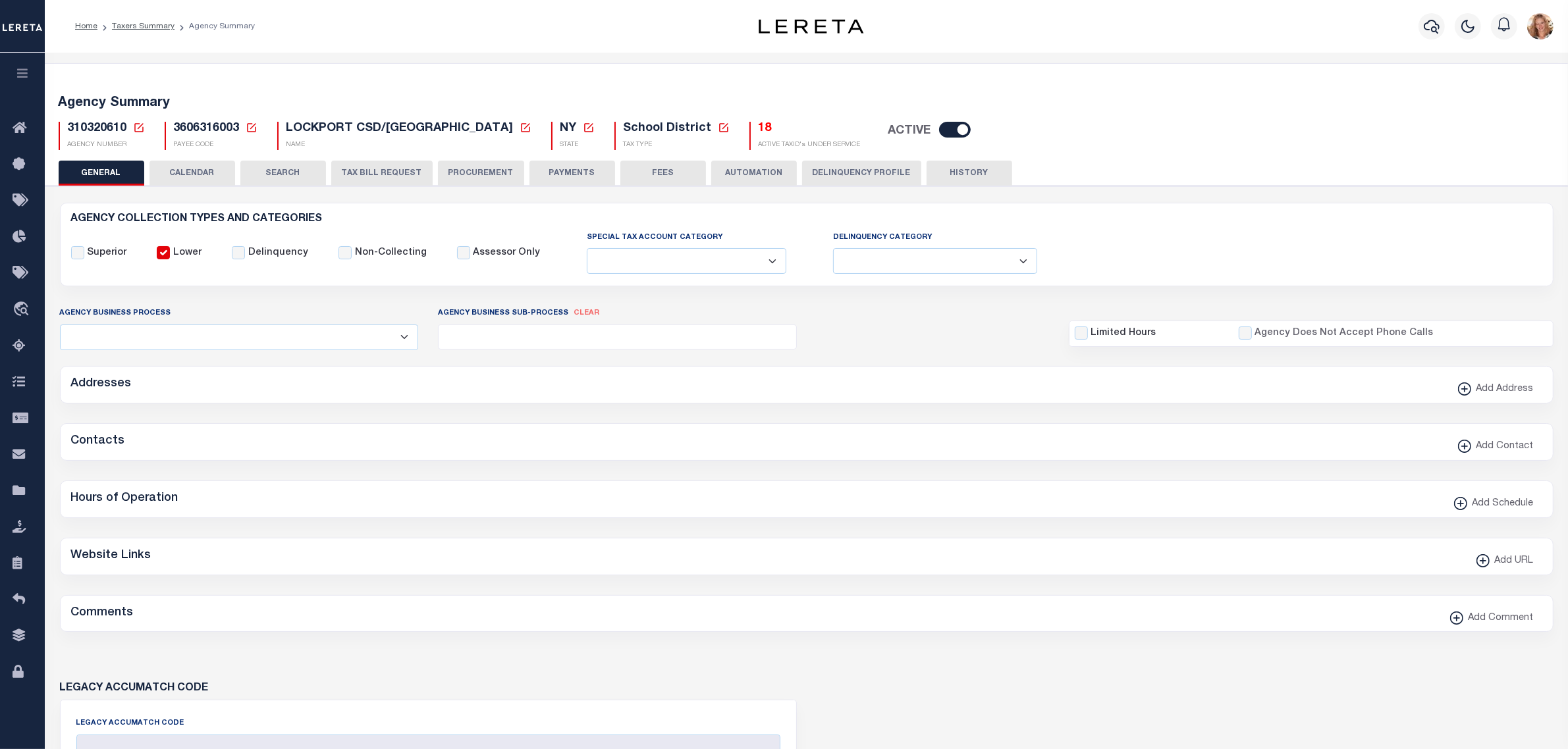
type input "3606316003"
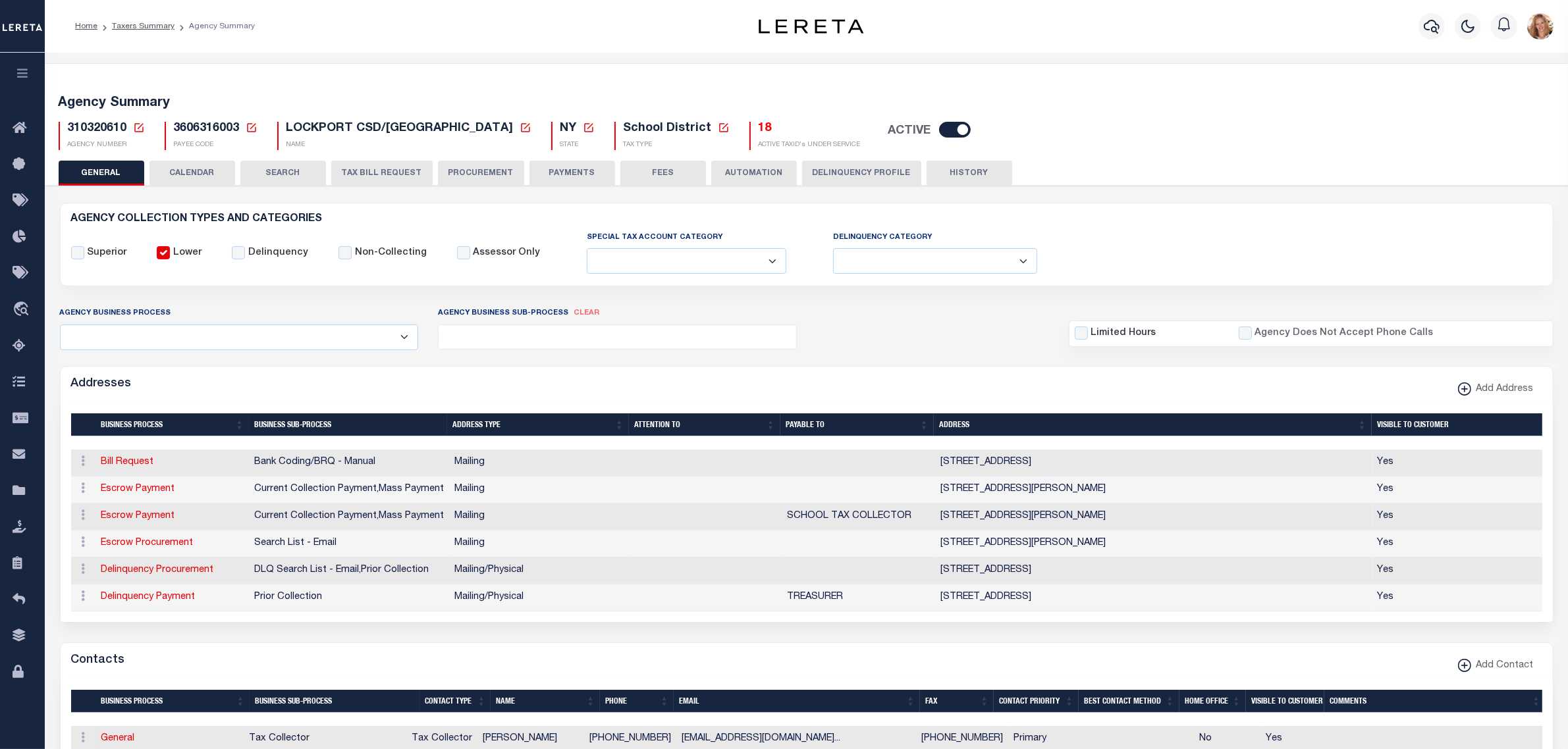
click at [948, 171] on button "HISTORY" at bounding box center [969, 173] width 86 height 25
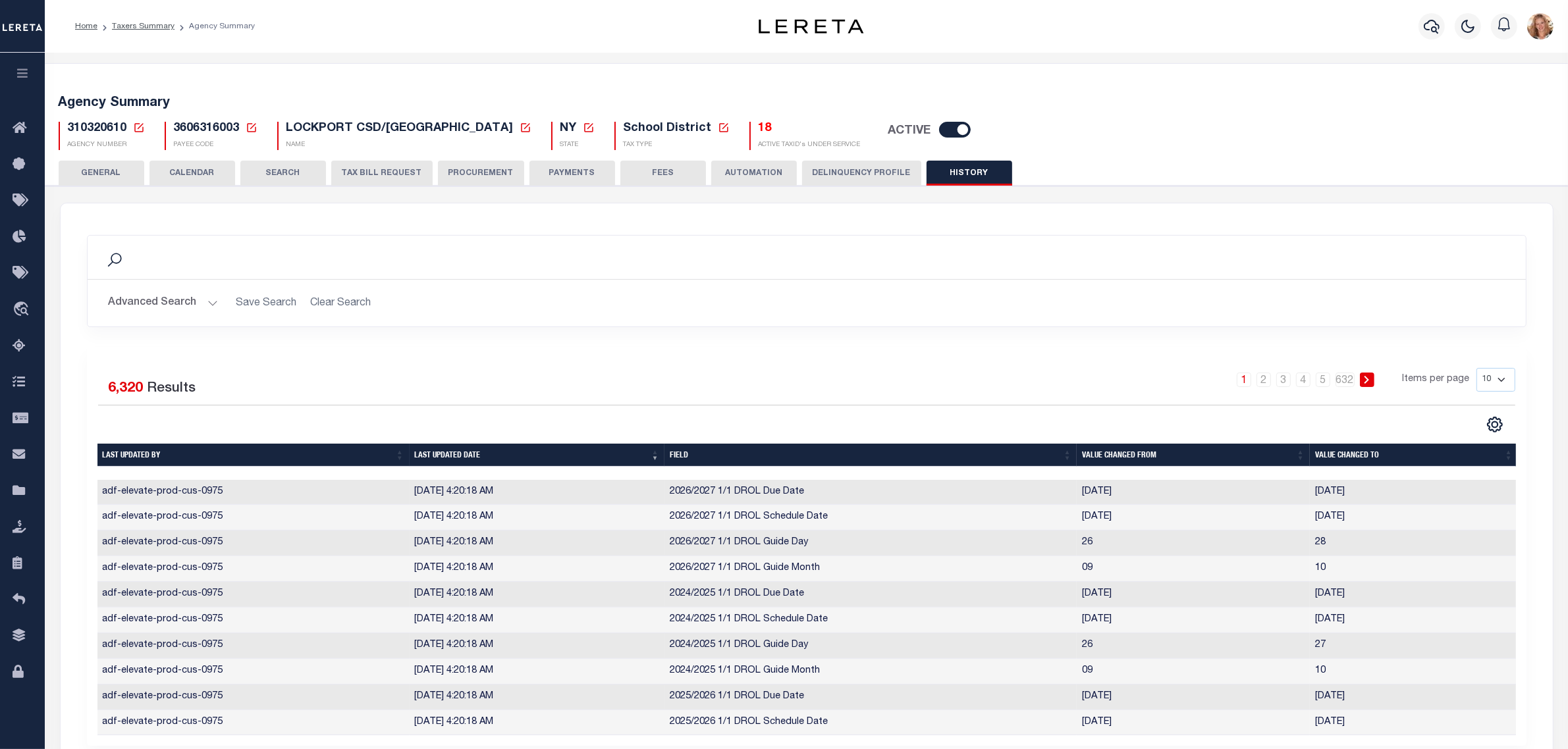
scroll to position [152, 0]
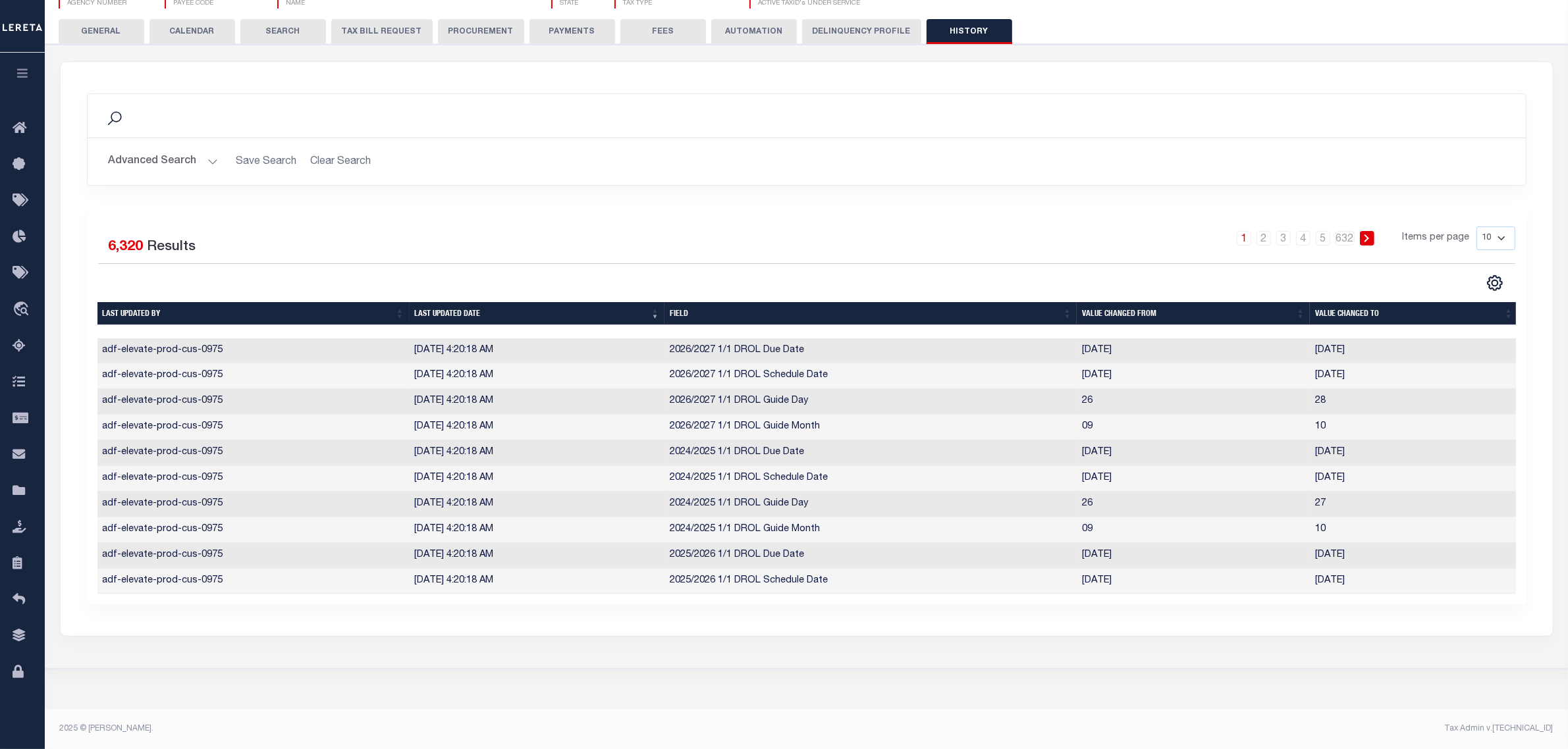
drag, startPoint x: 1482, startPoint y: 220, endPoint x: 1479, endPoint y: 237, distance: 17.3
click at [1482, 227] on select "10 25 50 100" at bounding box center [1495, 238] width 39 height 24
select select "100"
click at [1476, 227] on select "10 25 50 100" at bounding box center [1495, 238] width 39 height 24
click at [1024, 235] on div "1 2 3 4 5 … 632 Items per page 10 25 50 100" at bounding box center [986, 243] width 1058 height 34
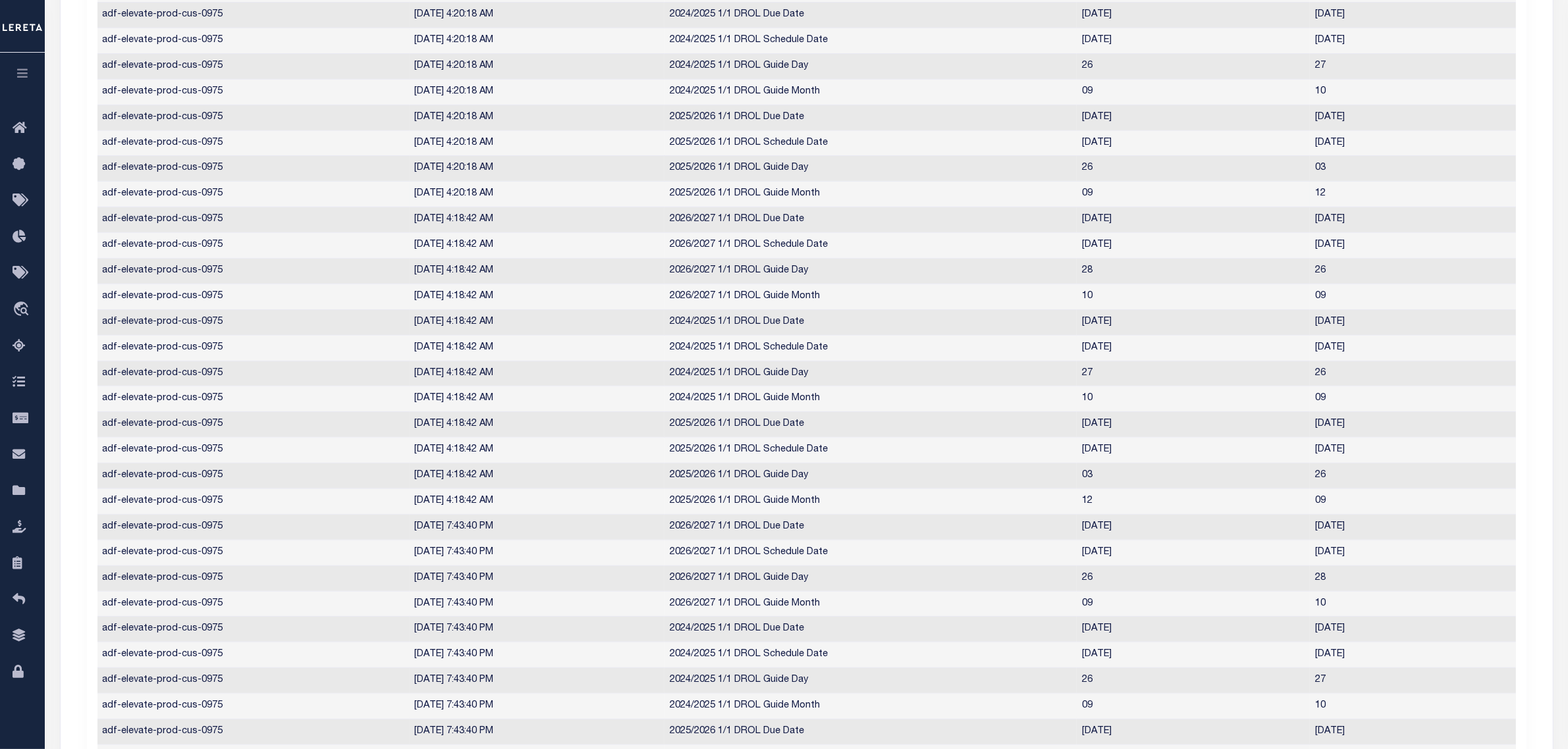
scroll to position [319, 0]
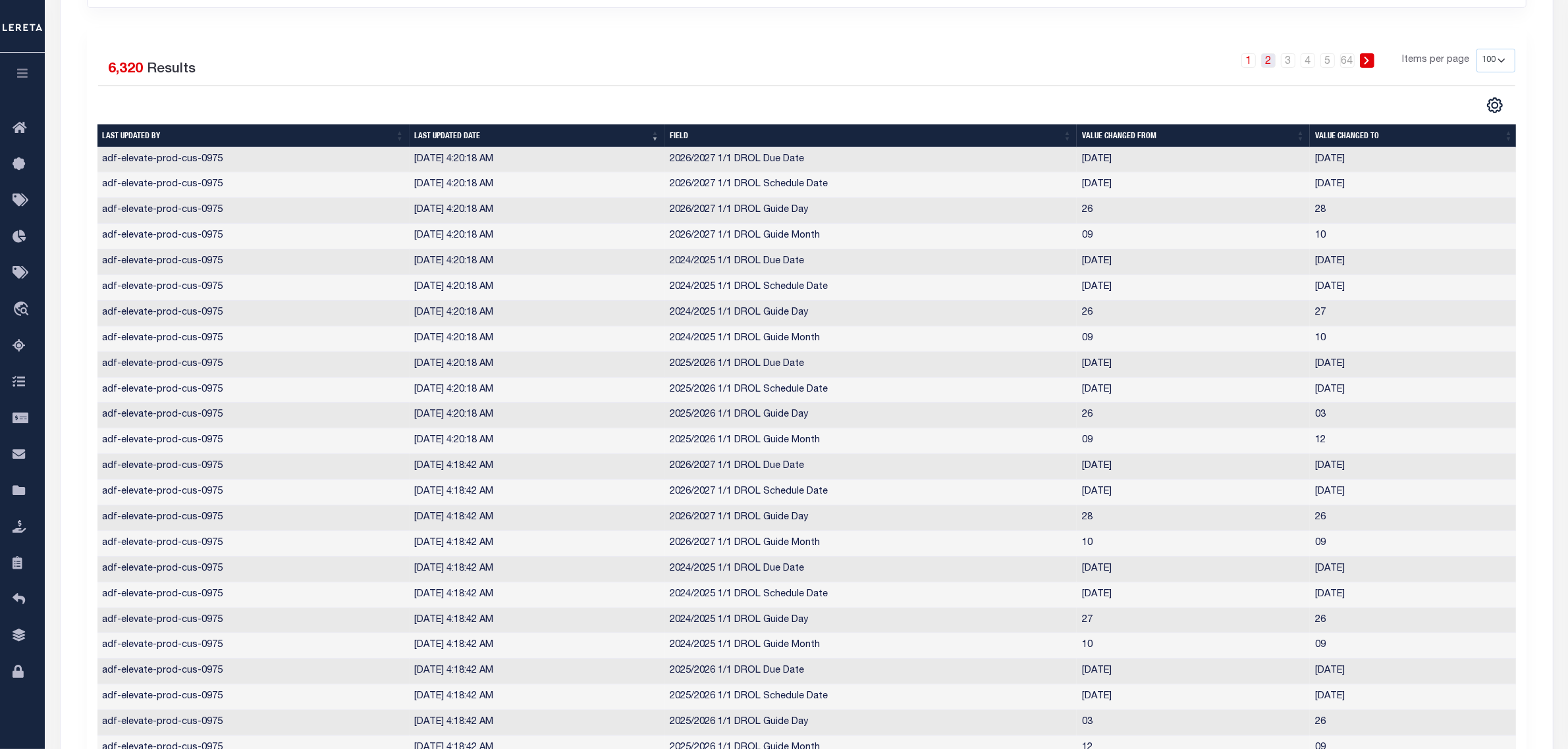
click at [1265, 56] on link "2" at bounding box center [1268, 60] width 15 height 15
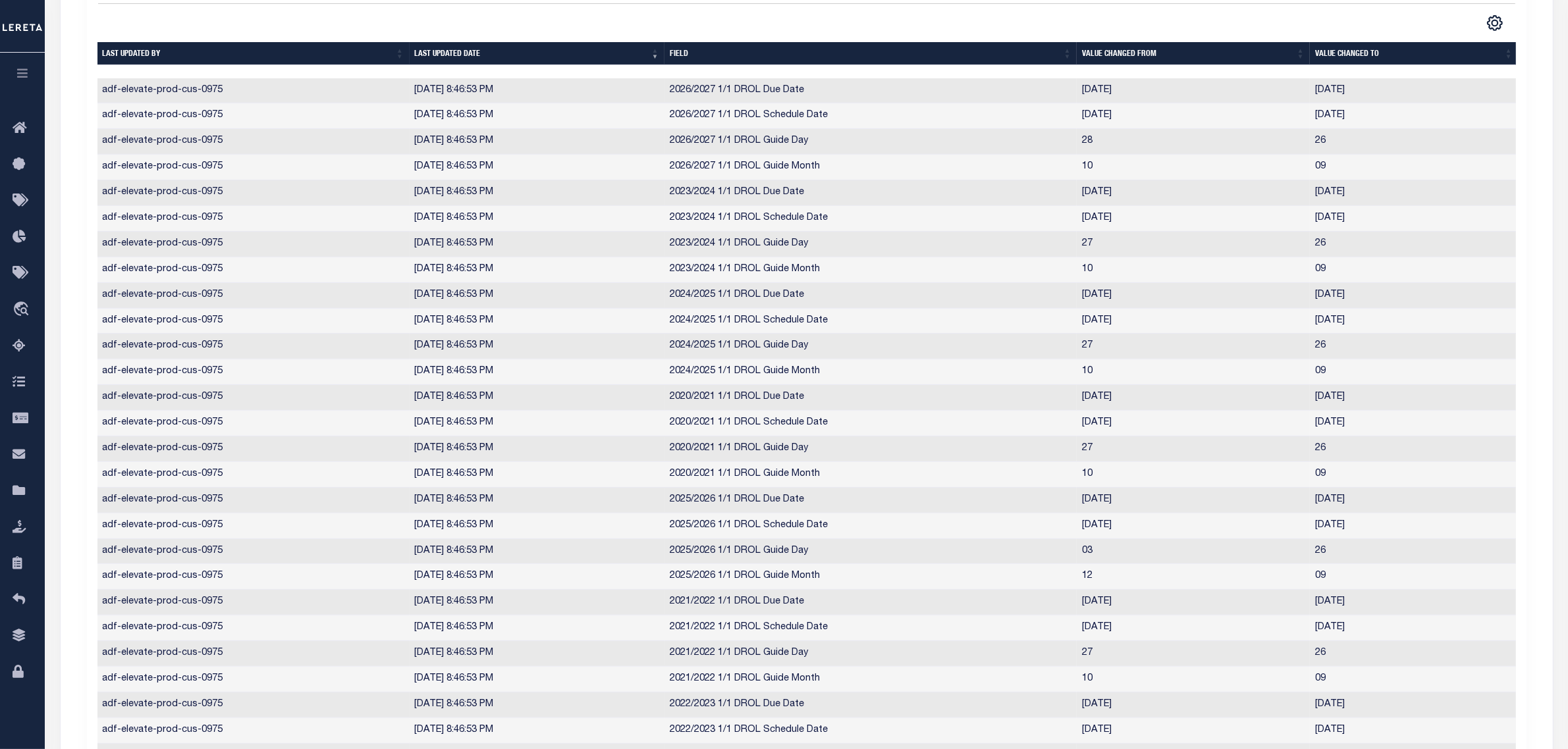
scroll to position [72, 0]
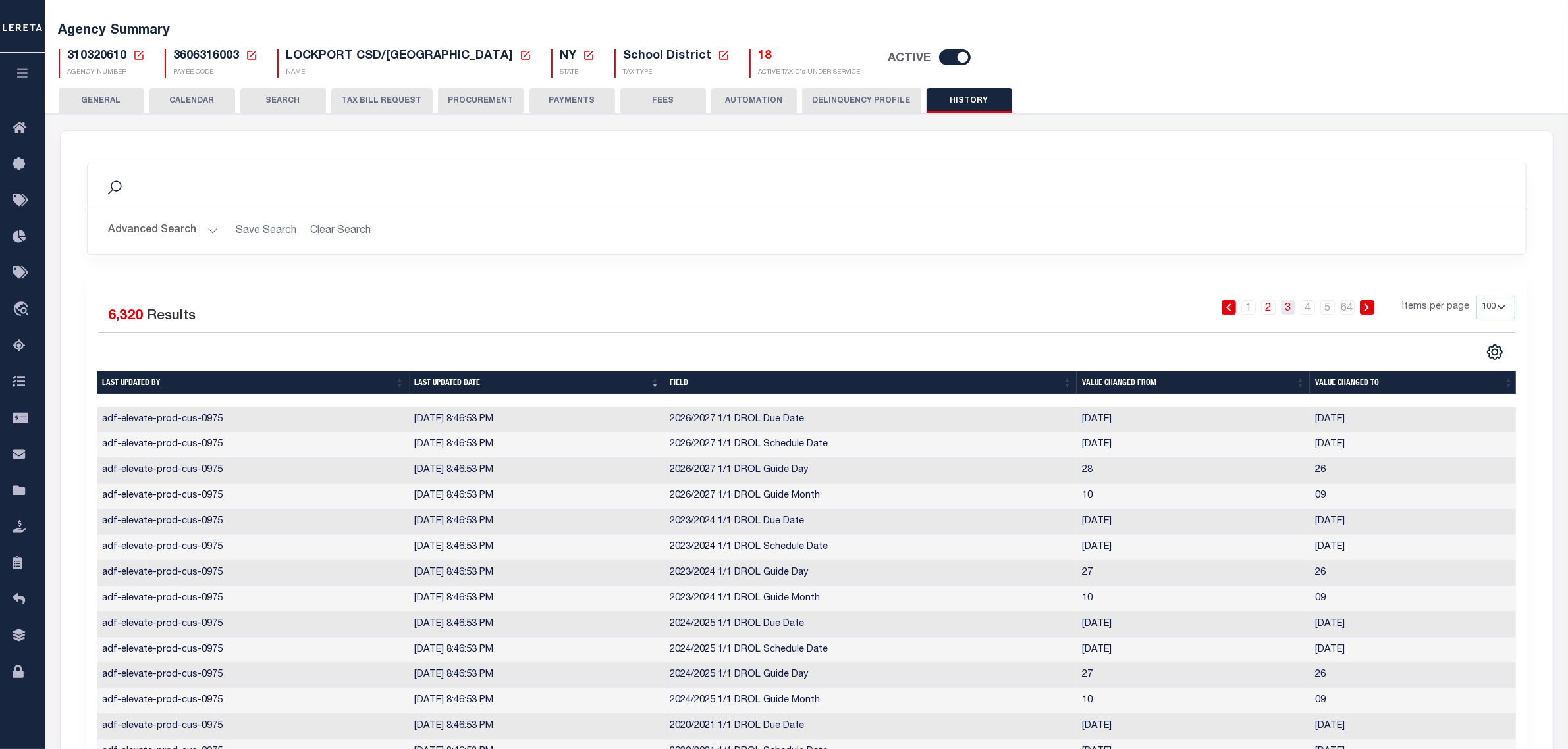
click at [1289, 307] on link "3" at bounding box center [1287, 308] width 15 height 15
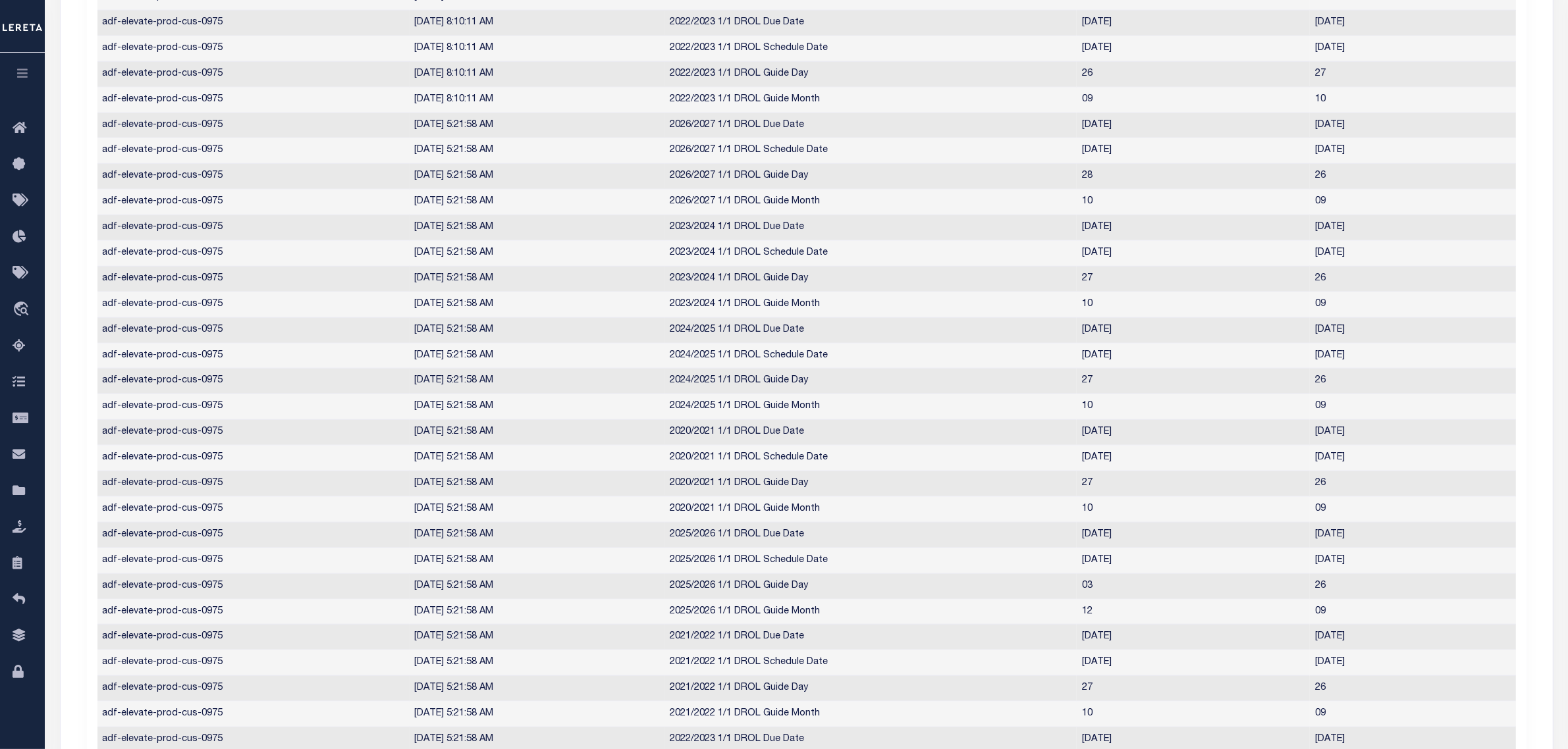
scroll to position [154, 0]
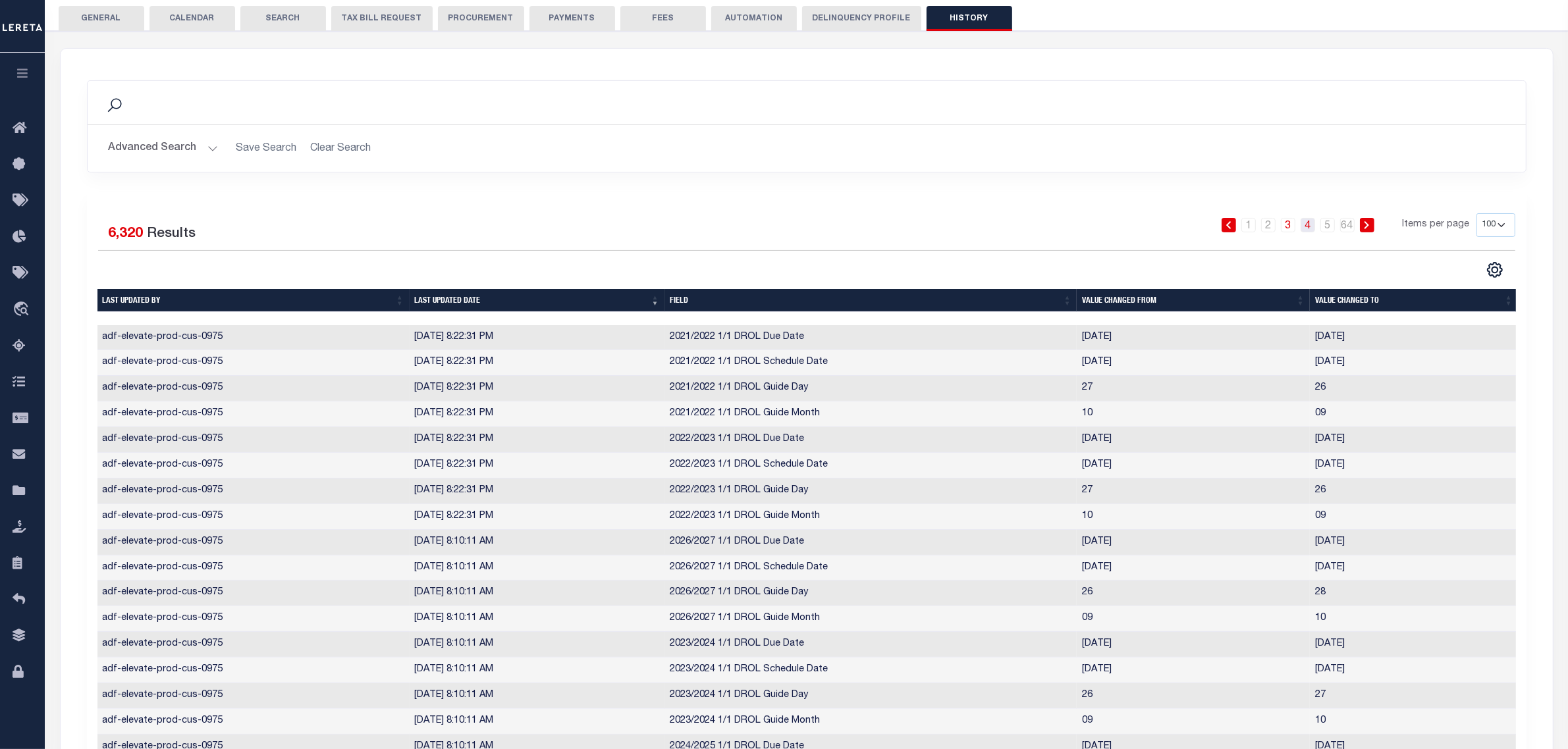
click at [1307, 224] on link "4" at bounding box center [1308, 225] width 15 height 15
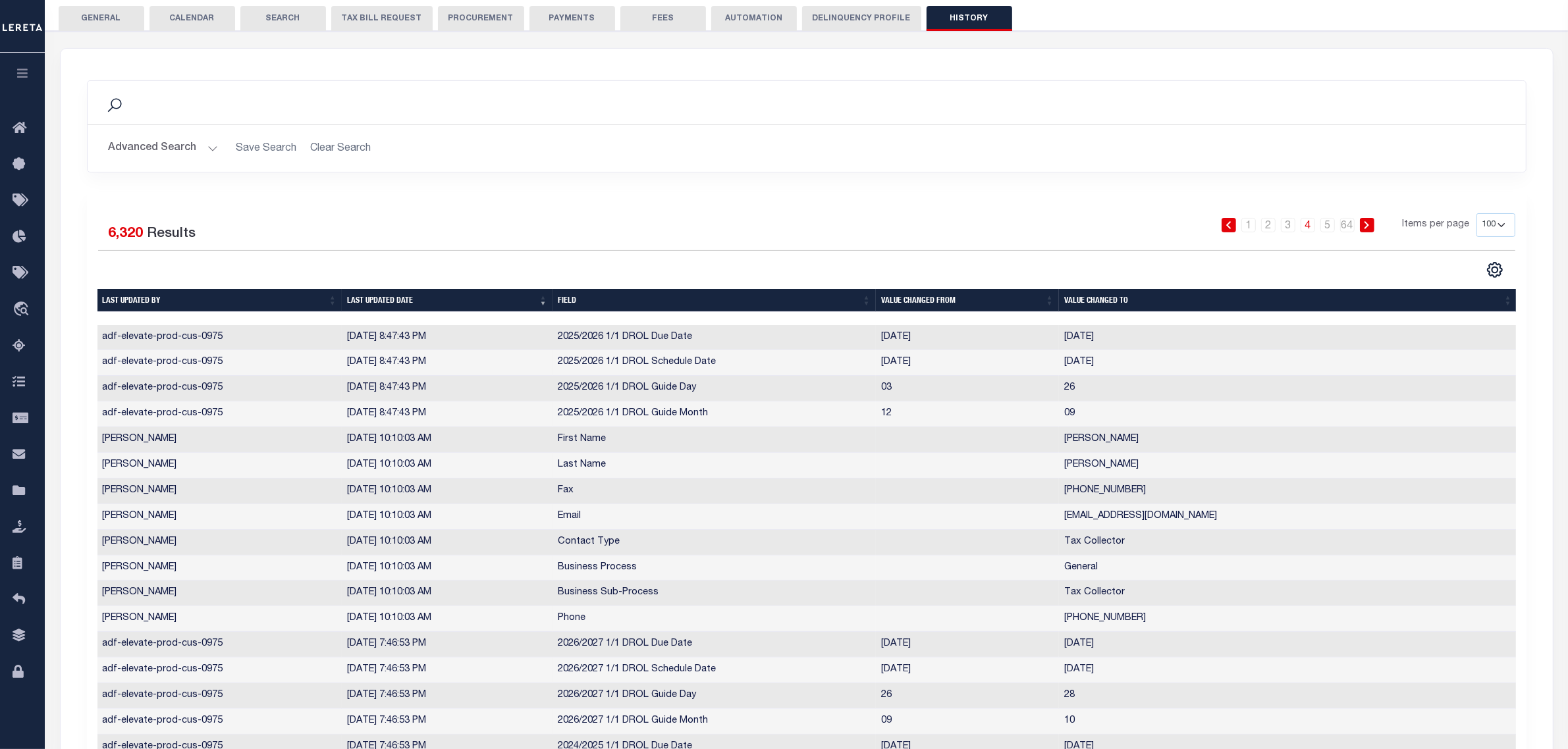
click at [209, 444] on td "Combs, Mandy" at bounding box center [220, 440] width 245 height 26
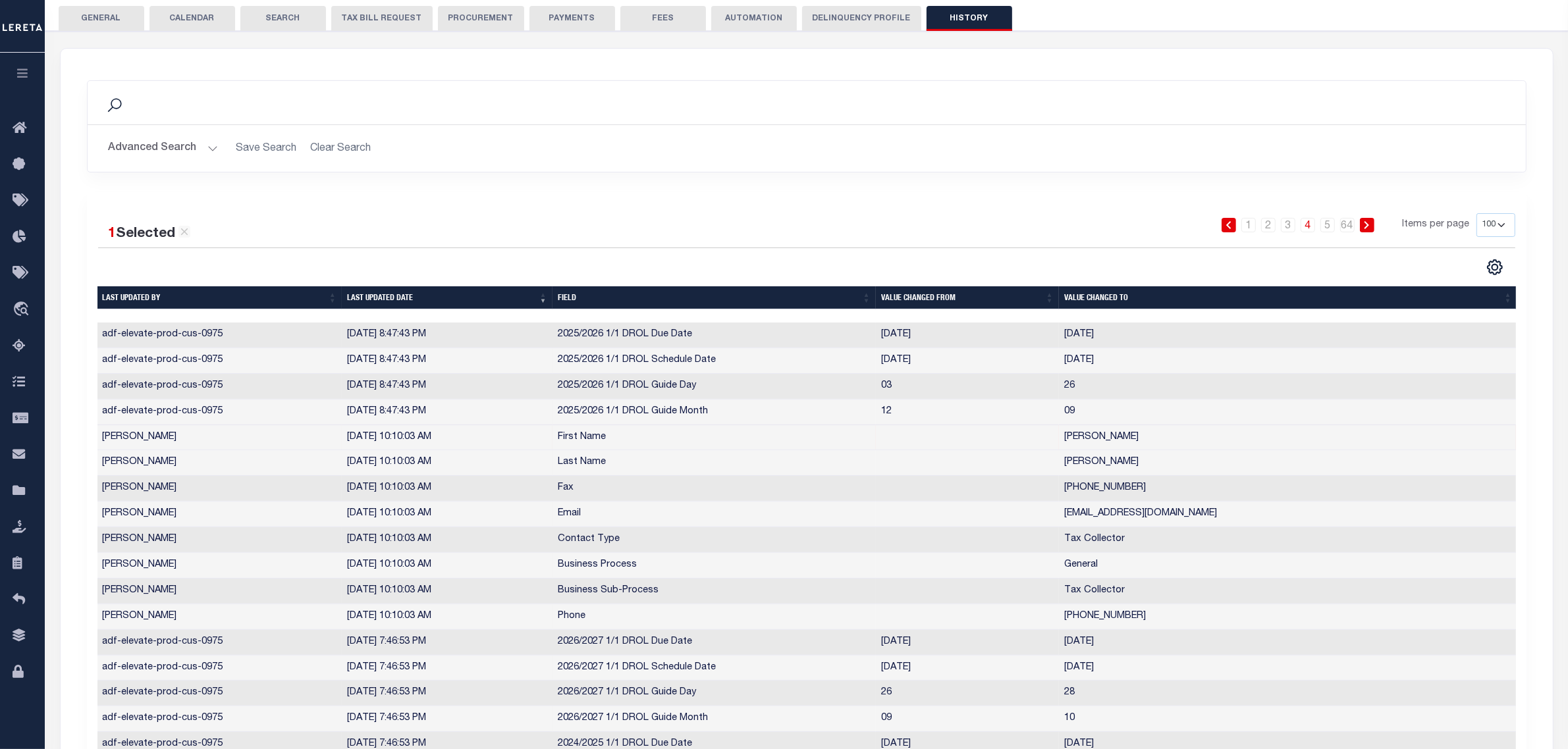
scroll to position [0, 0]
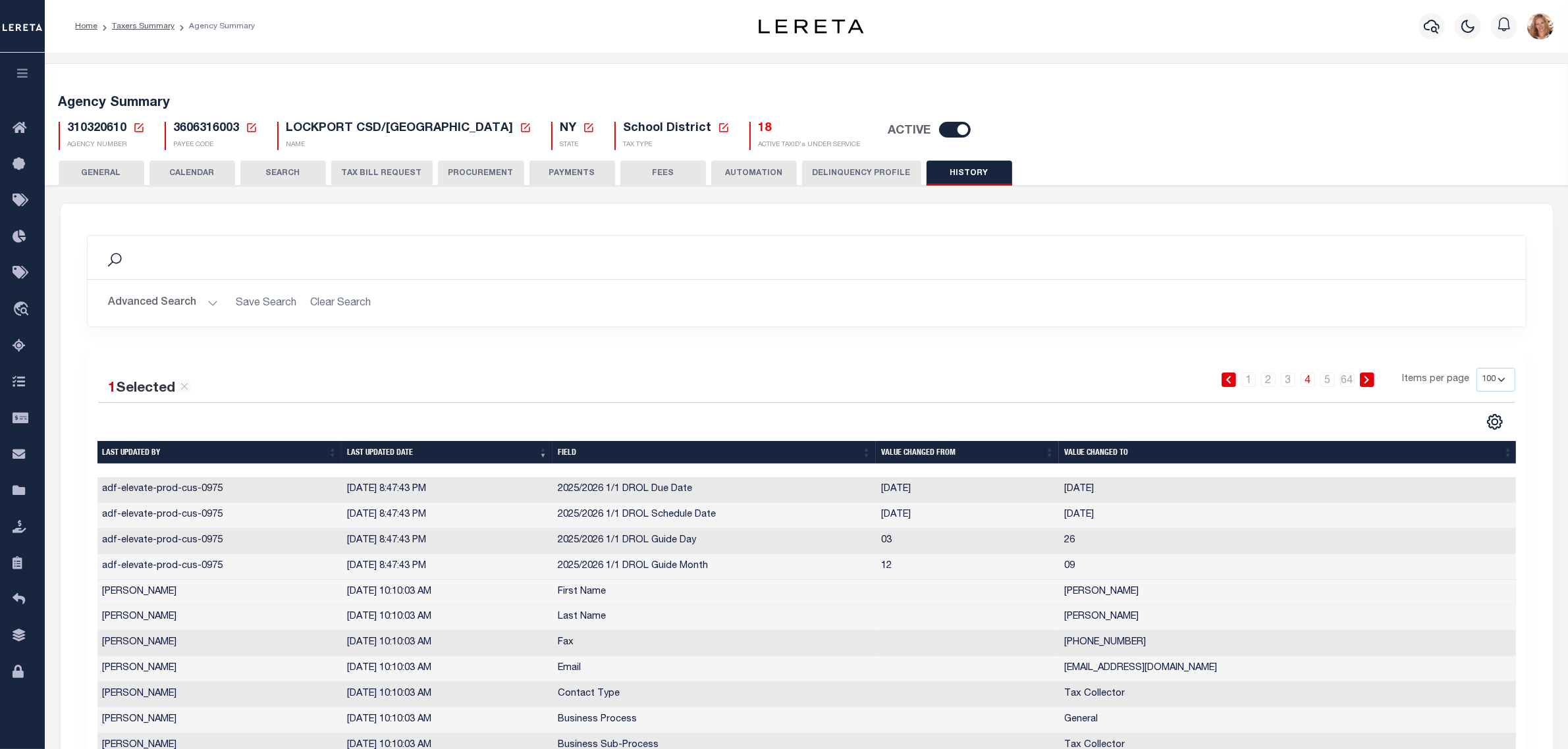
click at [128, 174] on button "GENERAL" at bounding box center [101, 173] width 86 height 25
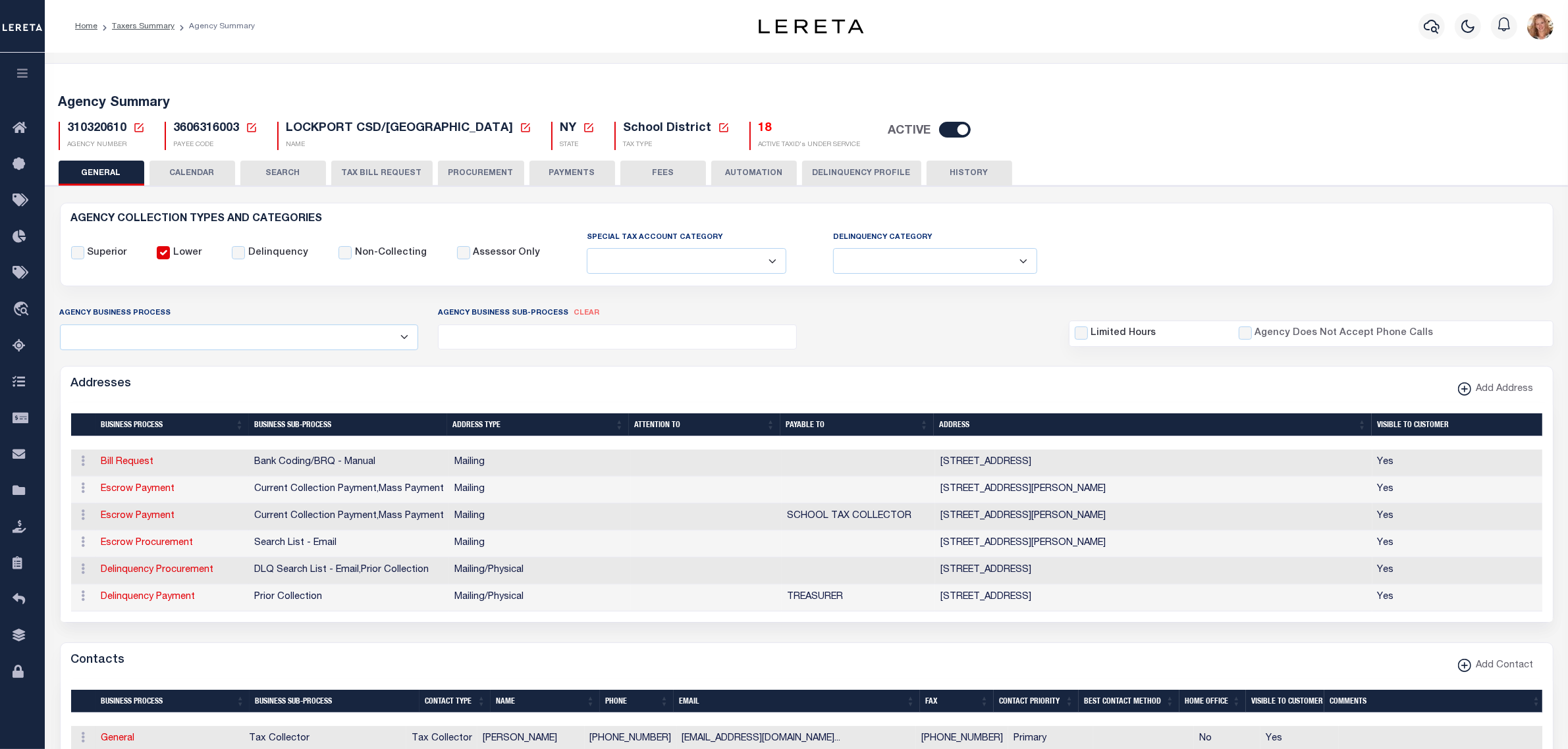
click at [138, 123] on icon at bounding box center [139, 128] width 9 height 9
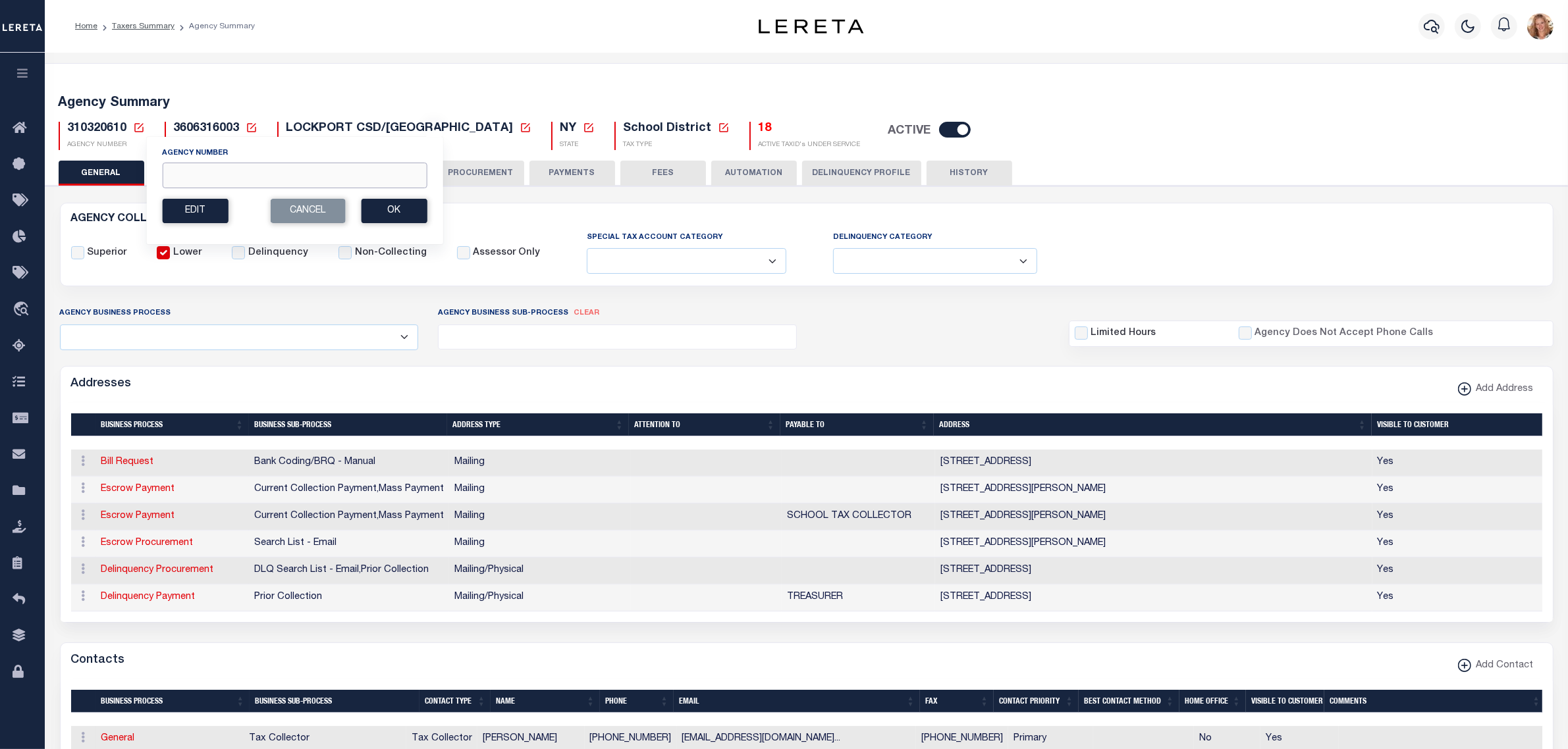
click at [270, 183] on input "Agency Number" at bounding box center [294, 175] width 265 height 26
type input "310320616"
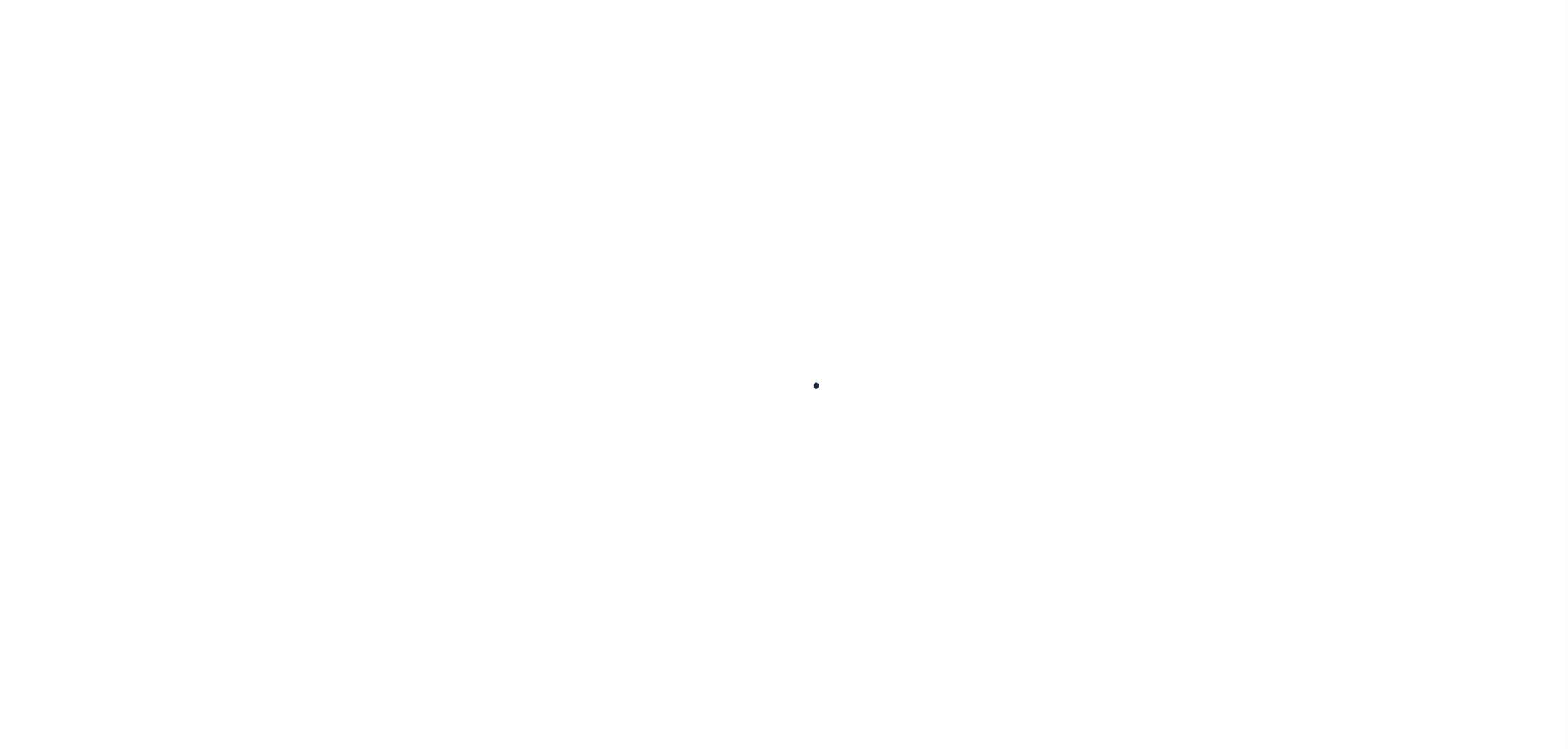
select select
checkbox input "false"
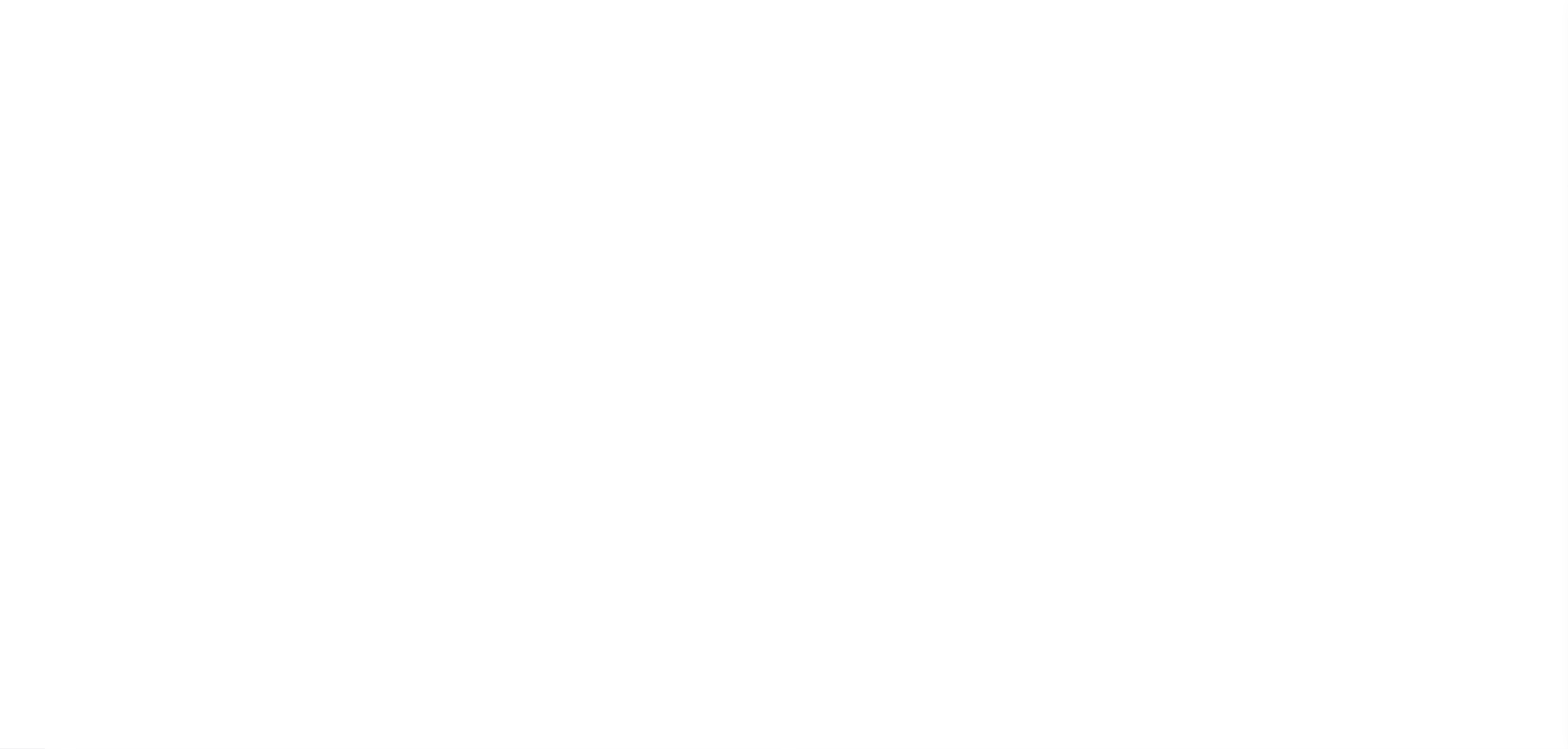
checkbox input "false"
type input "3606316010"
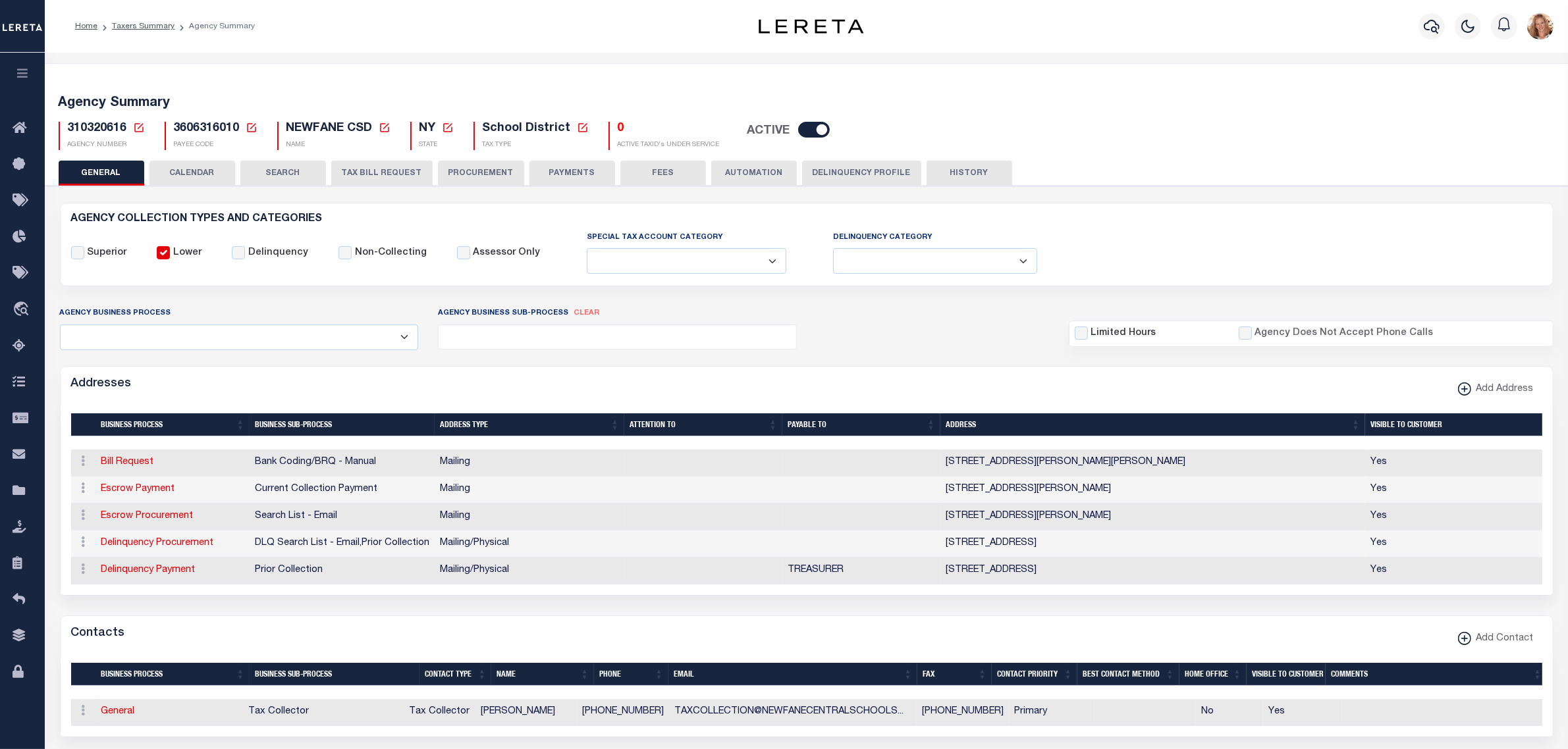
click at [140, 126] on icon at bounding box center [139, 128] width 9 height 9
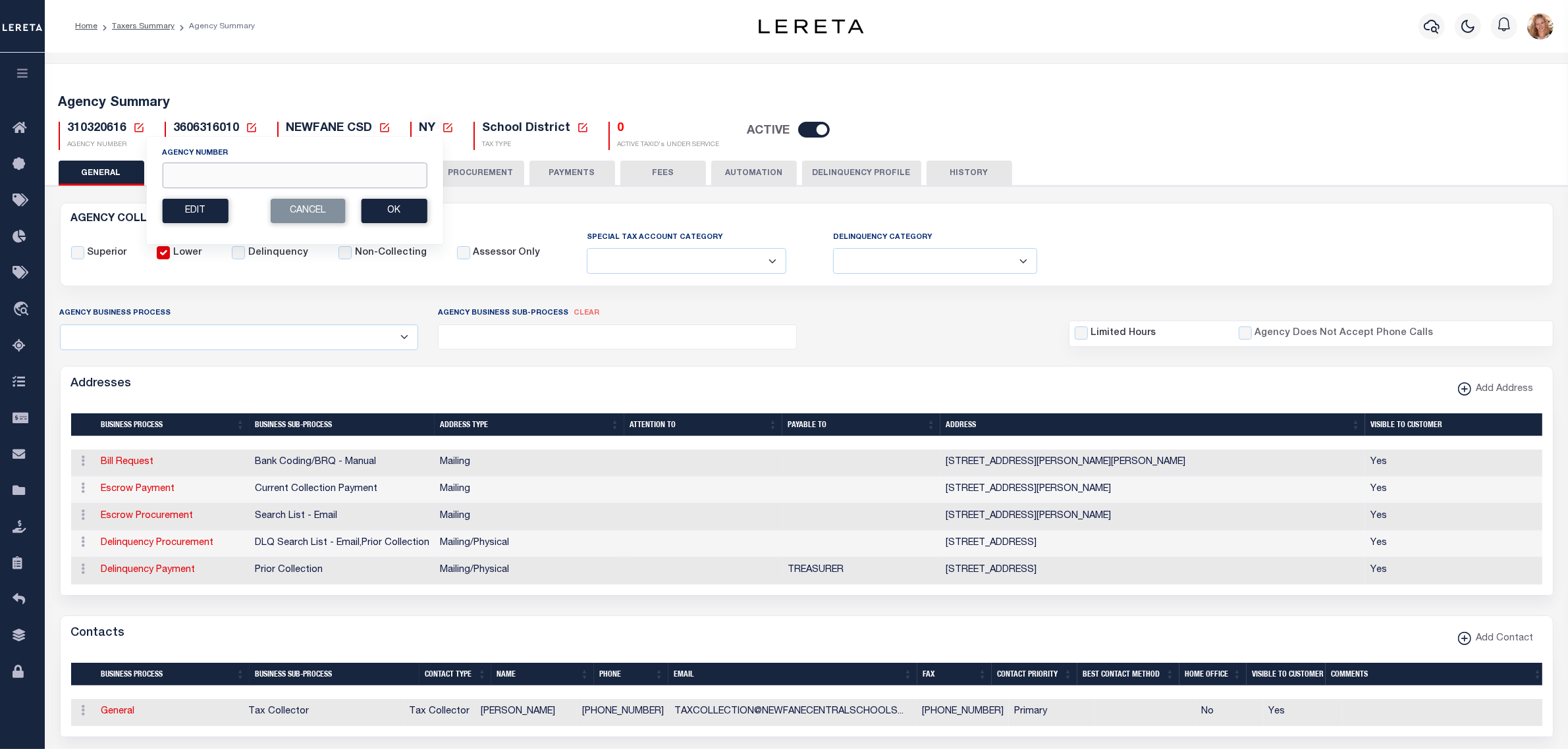
click at [201, 185] on input "Agency Number" at bounding box center [294, 175] width 265 height 26
type input "310530631"
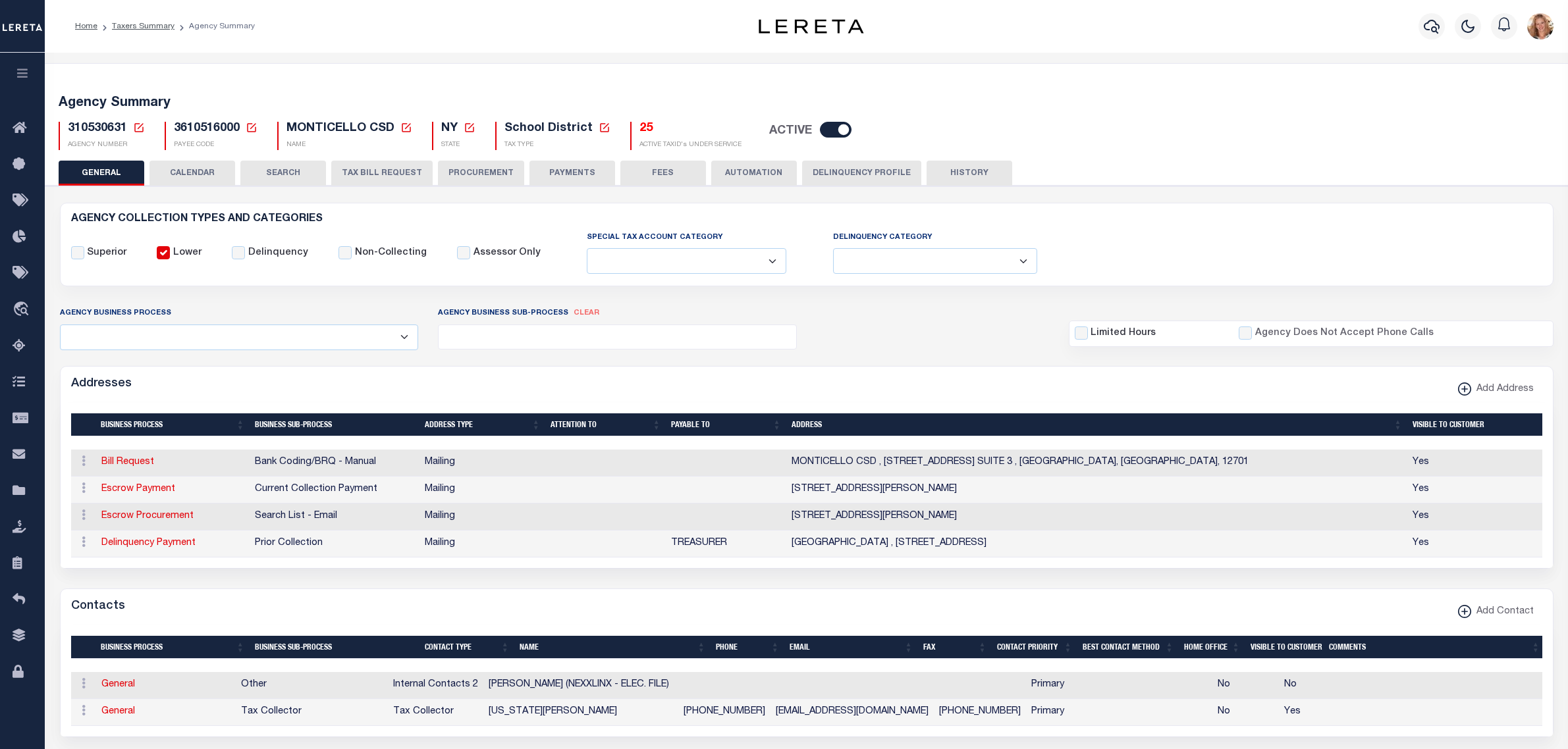
select select
click at [135, 123] on icon at bounding box center [139, 128] width 9 height 9
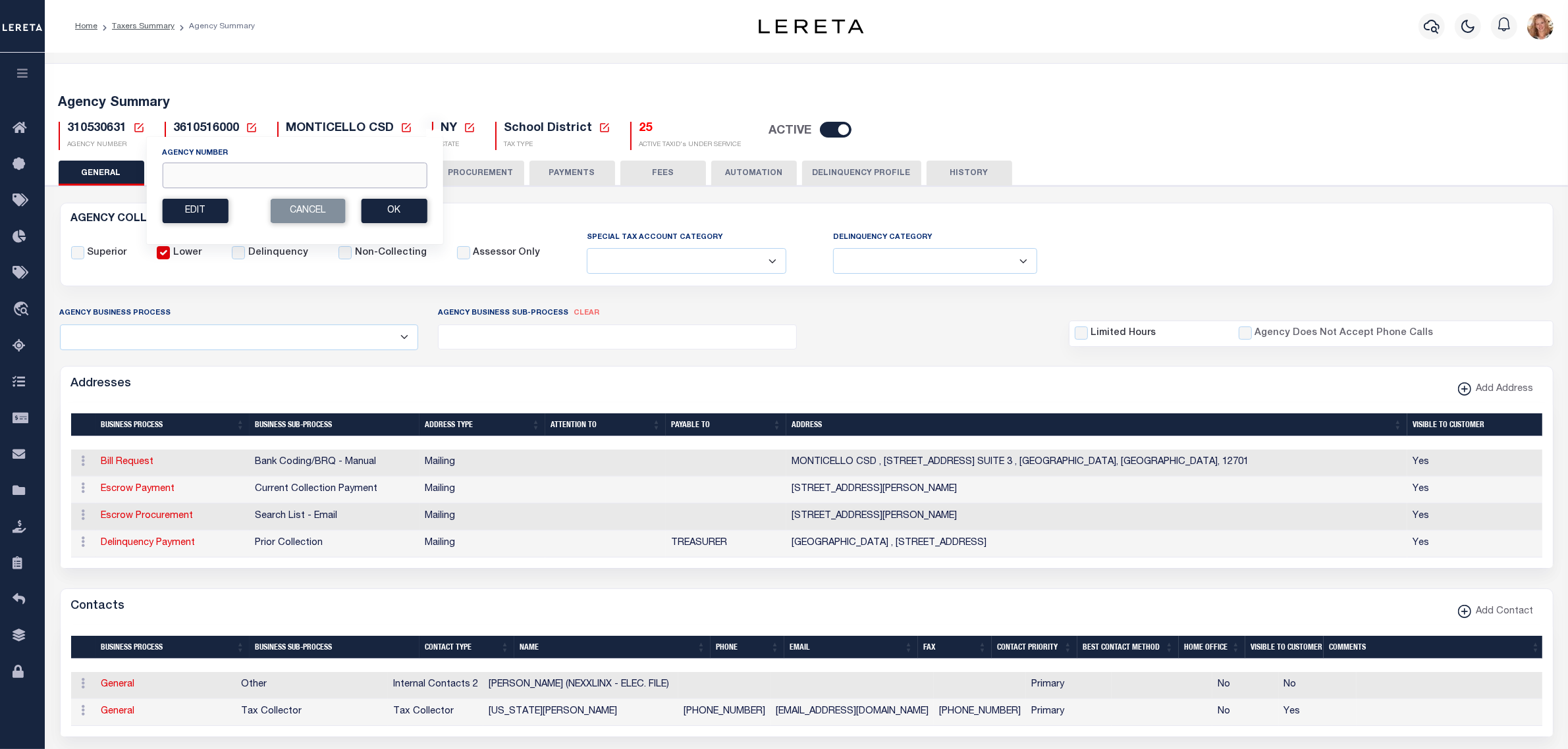
click at [187, 174] on input "Agency Number" at bounding box center [294, 175] width 265 height 26
type input "310130683"
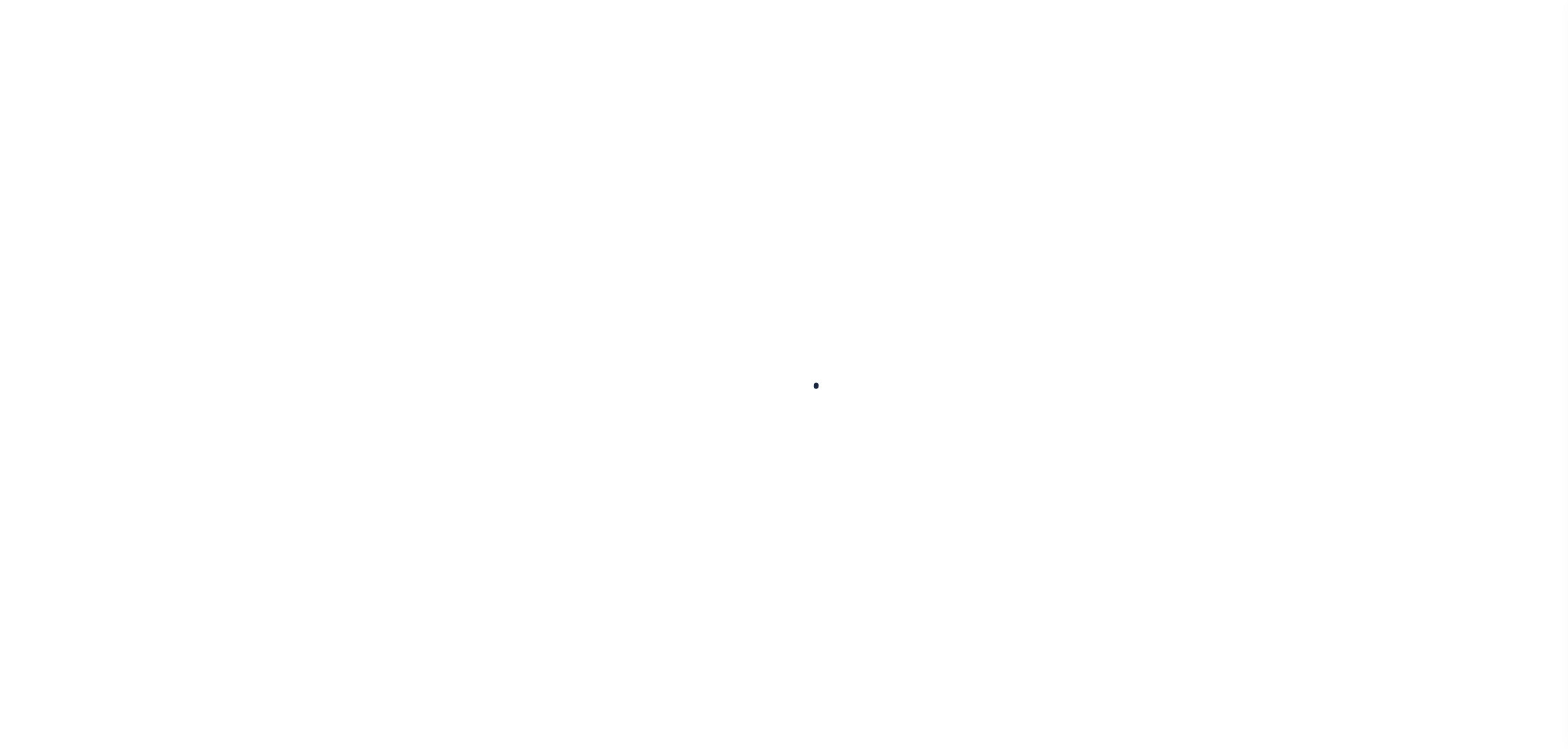
select select
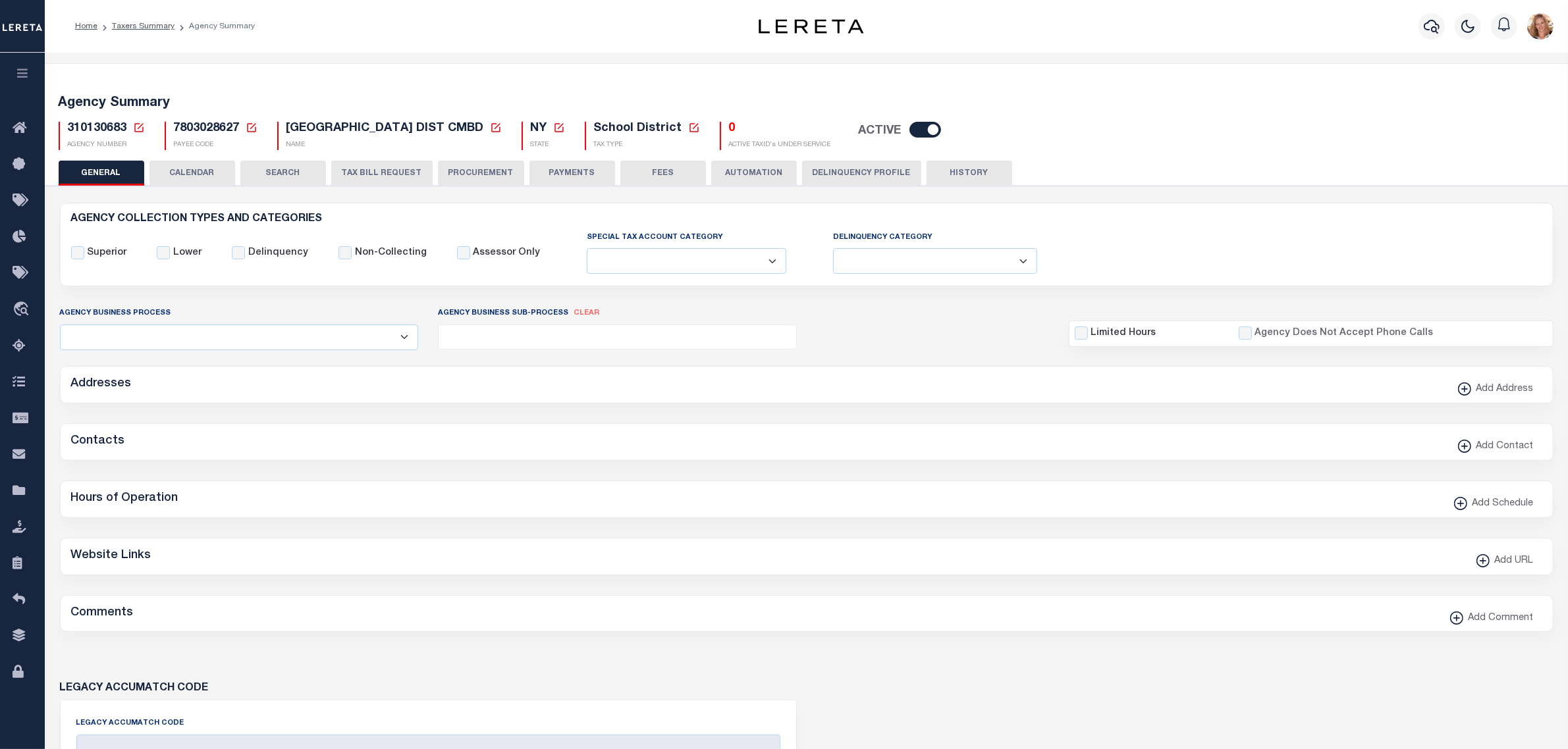
checkbox input "false"
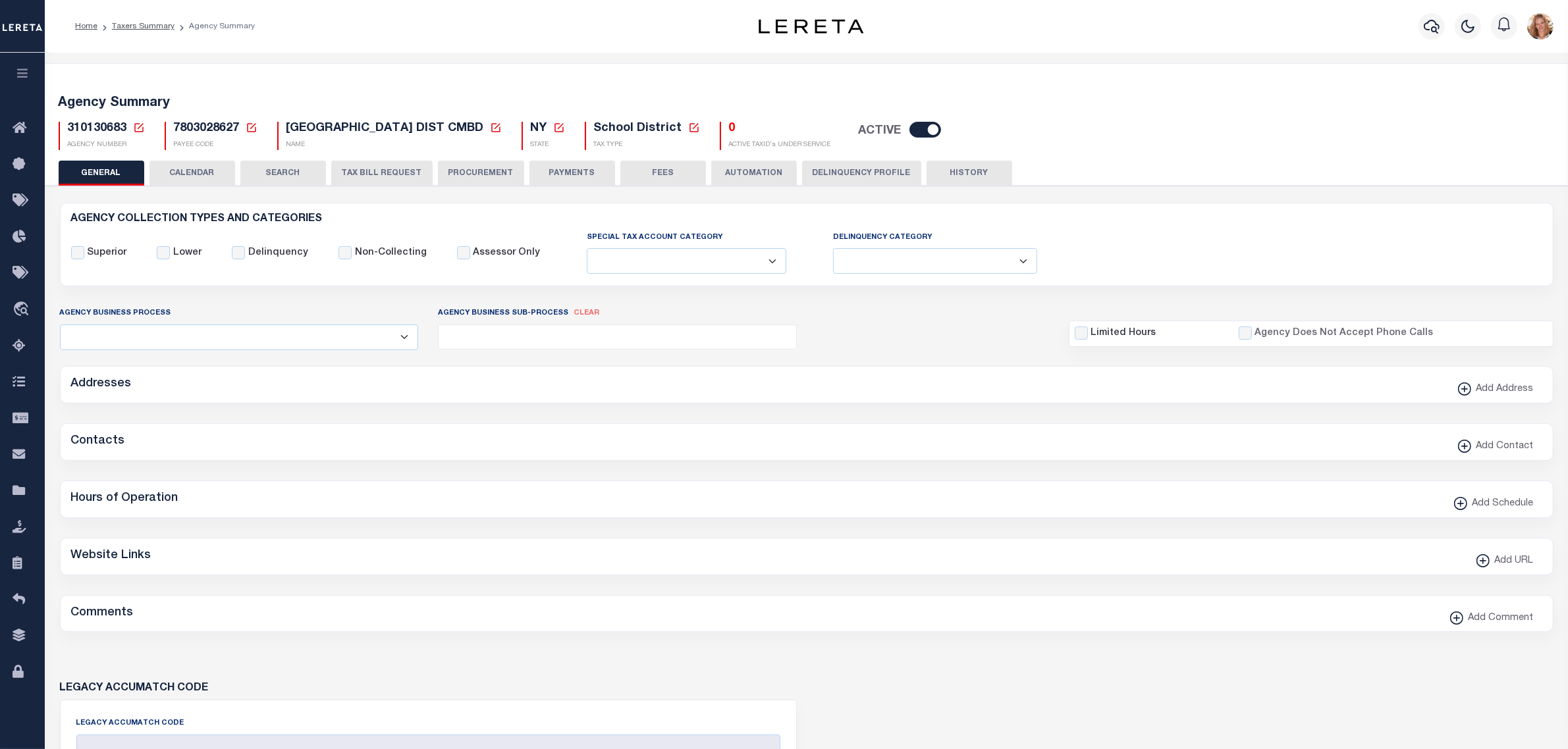
checkbox input "false"
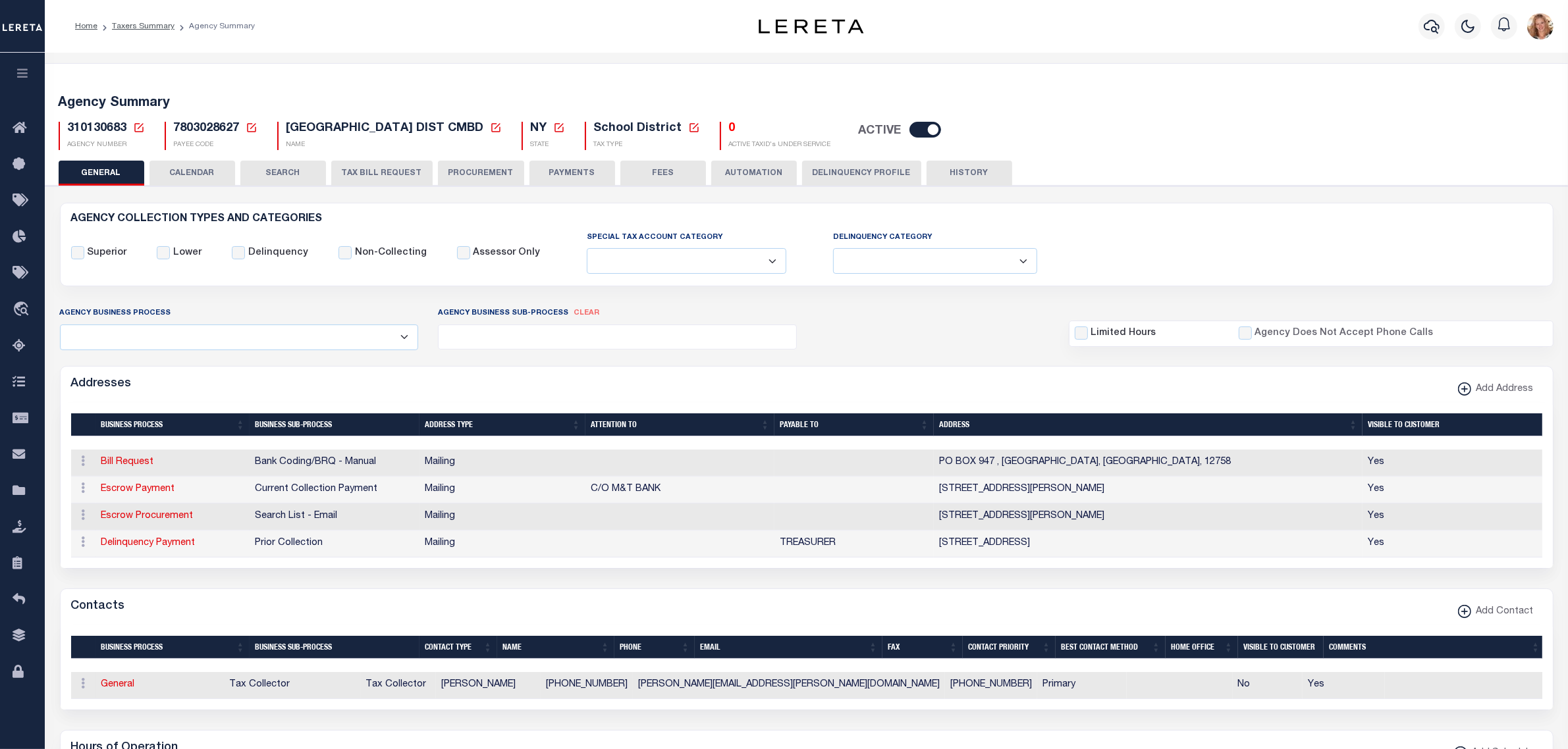
click at [138, 128] on icon at bounding box center [139, 128] width 9 height 9
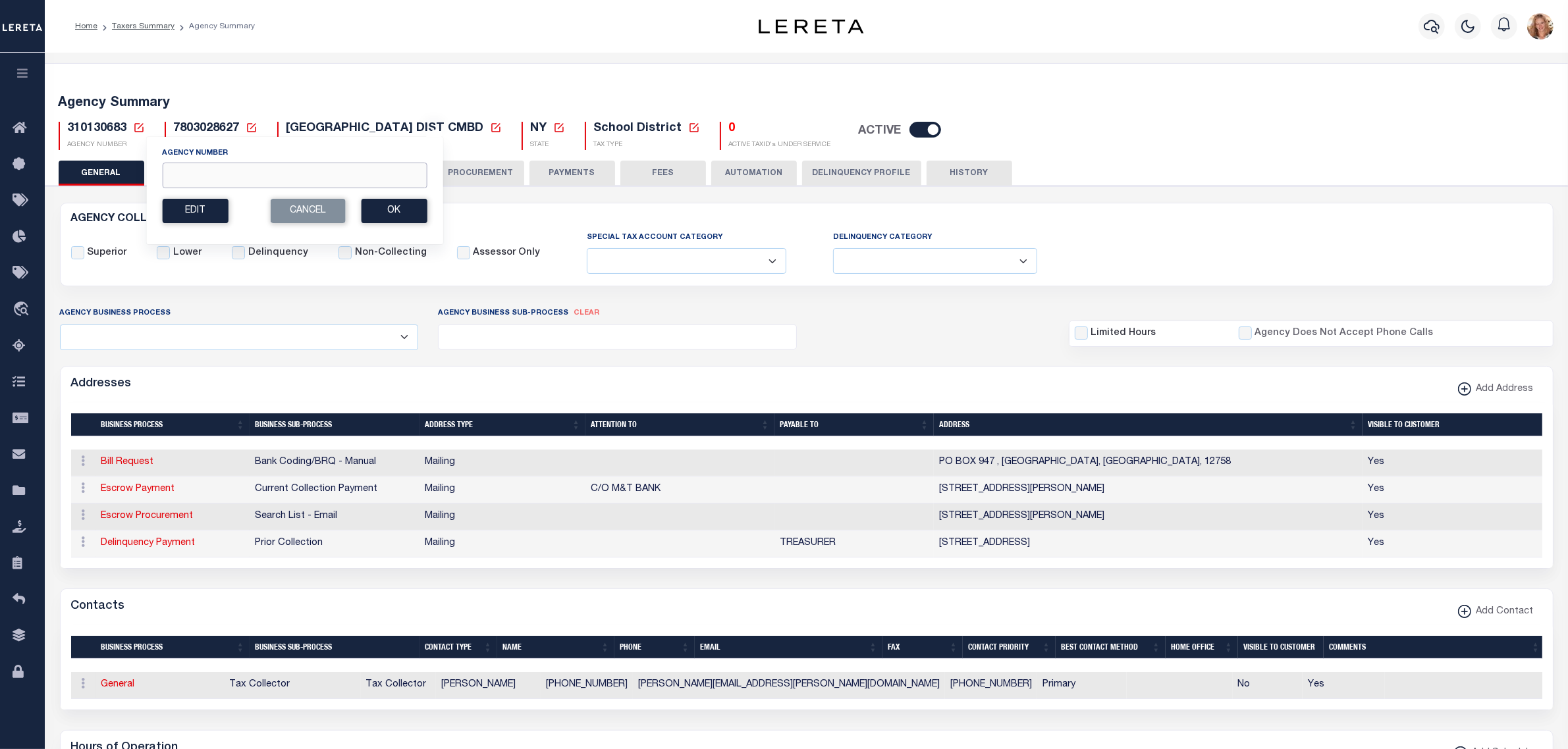
drag, startPoint x: 192, startPoint y: 175, endPoint x: 218, endPoint y: 145, distance: 39.7
click at [192, 175] on input "Agency Number" at bounding box center [294, 175] width 265 height 26
type input "310280612"
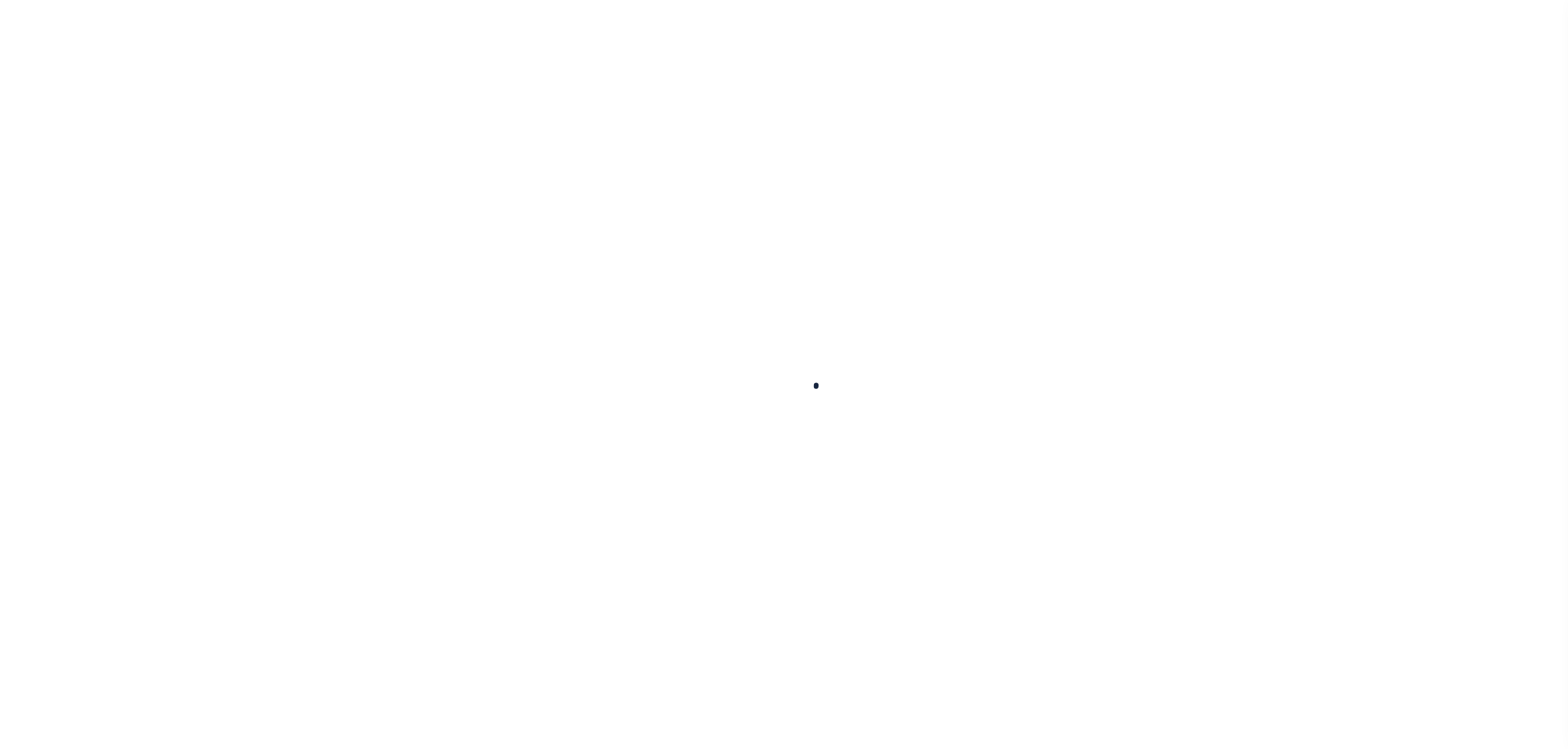
select select
checkbox input "false"
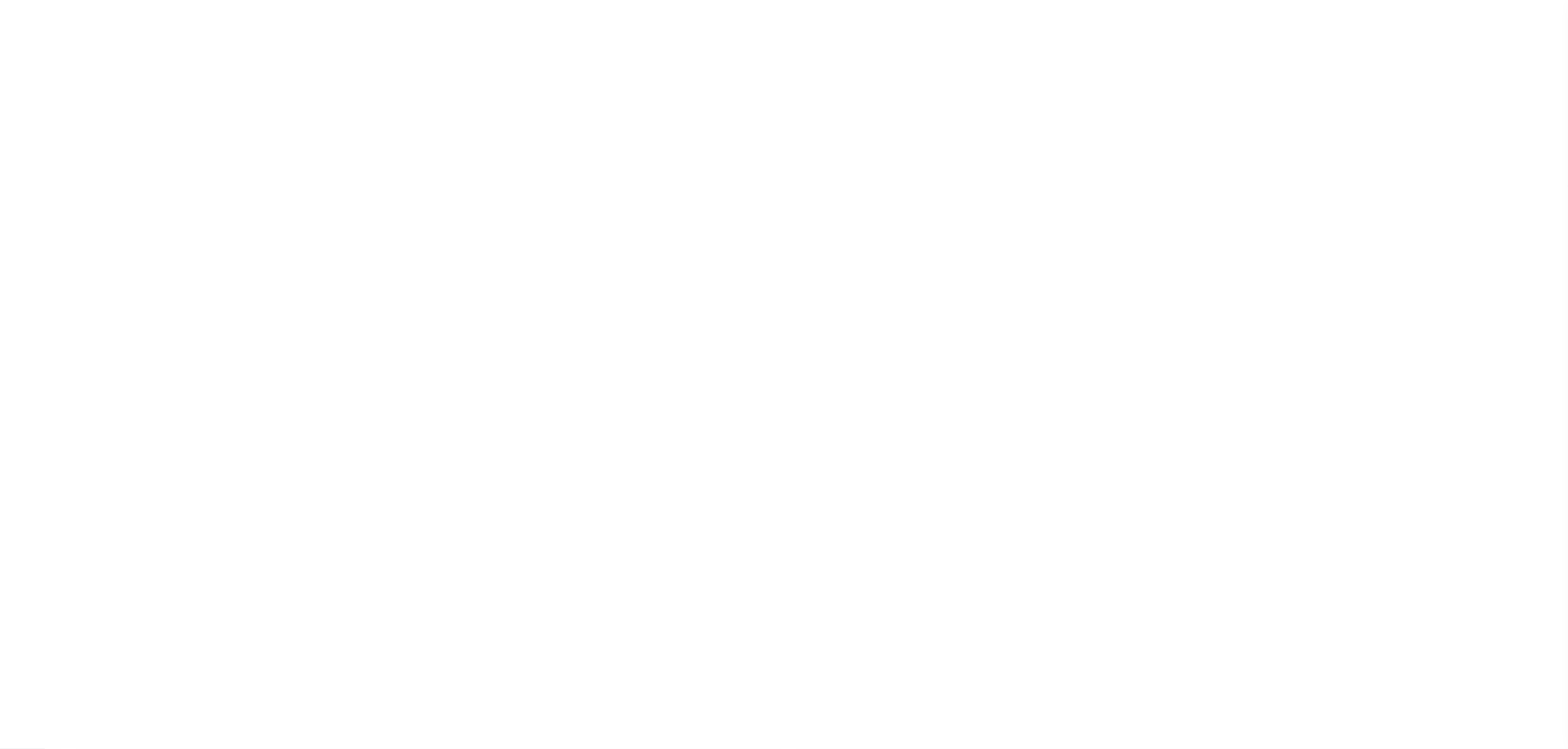
checkbox input "false"
type input "3605516040"
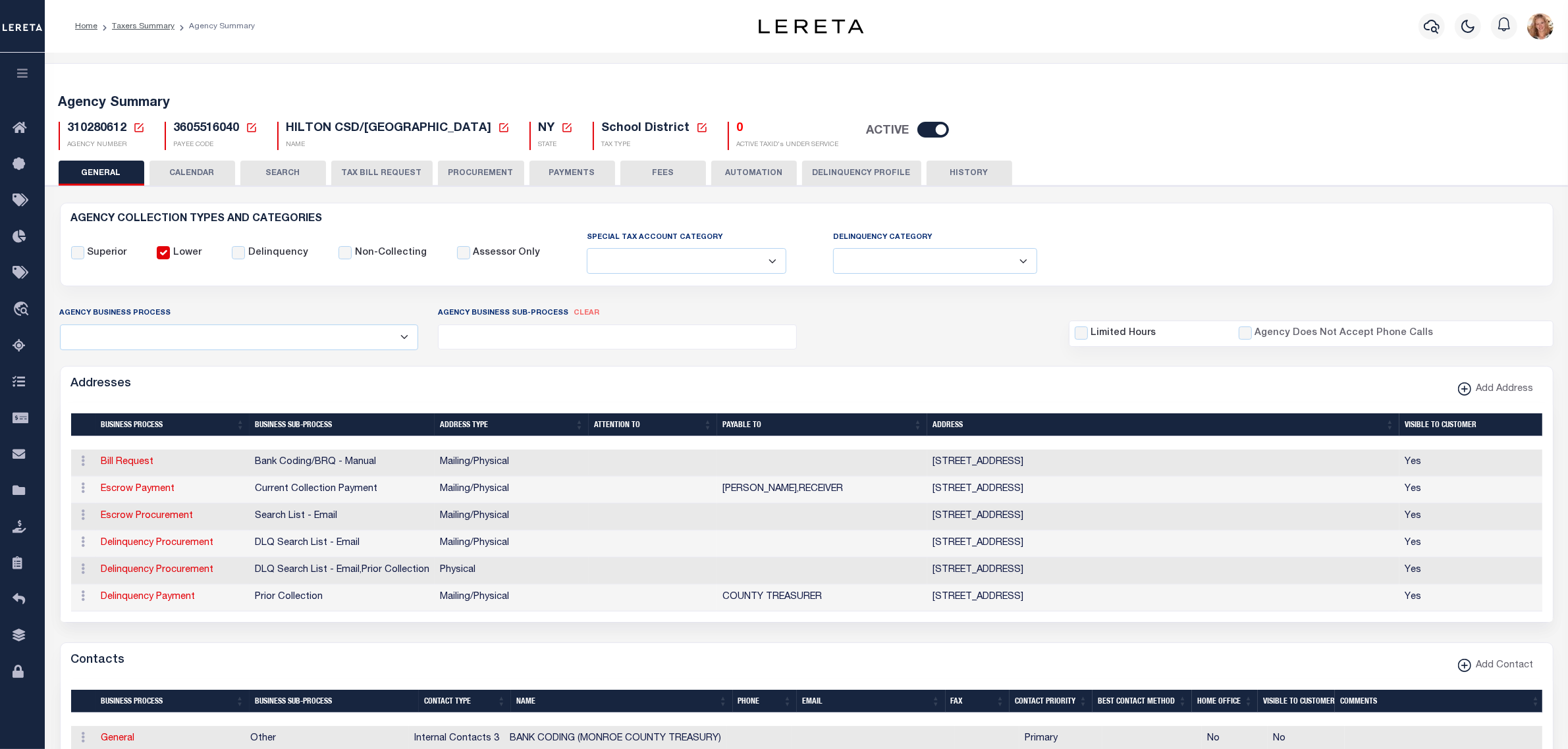
click at [137, 125] on icon at bounding box center [139, 127] width 12 height 12
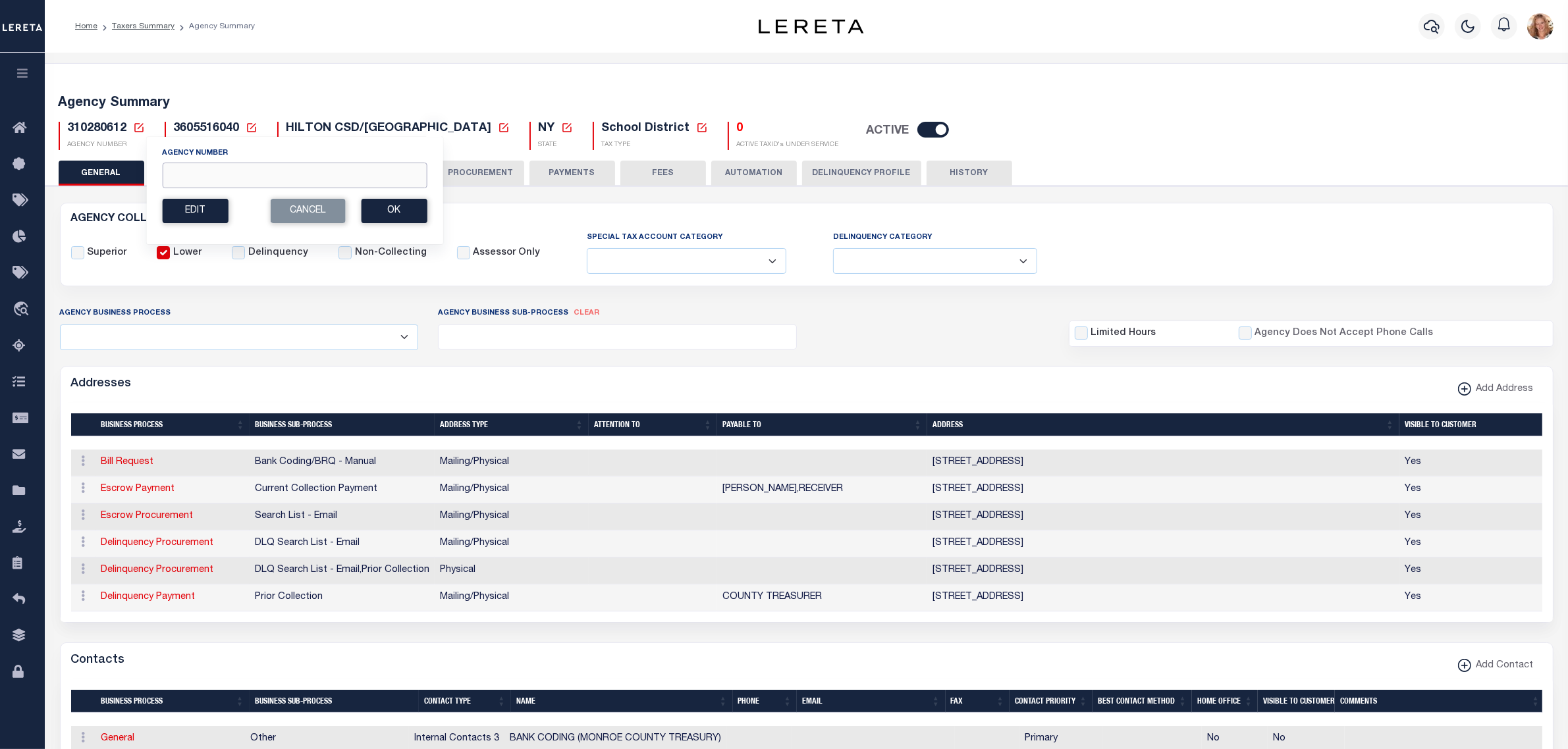
click at [192, 183] on input "Agency Number" at bounding box center [294, 175] width 265 height 26
type input "310070649"
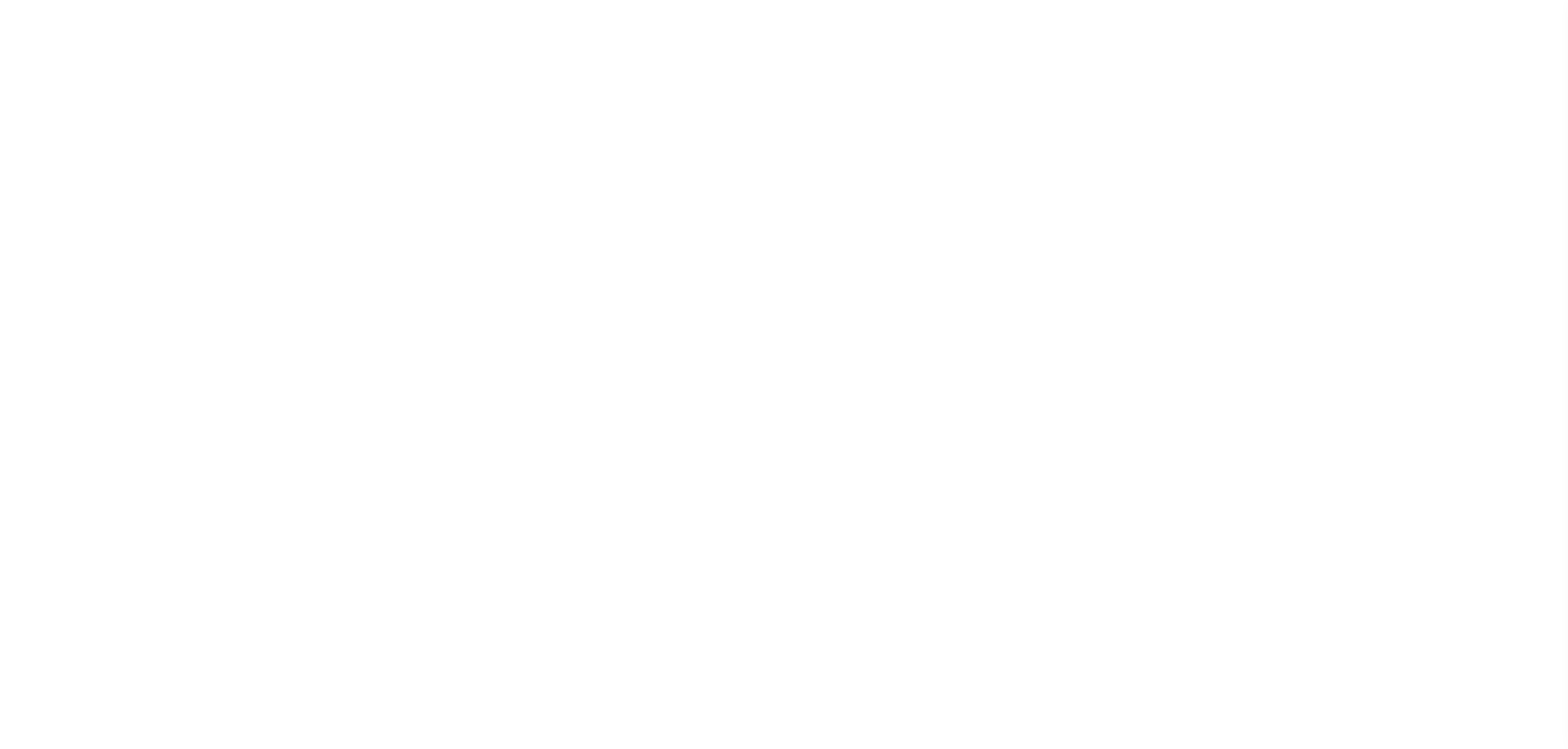
select select
checkbox input "false"
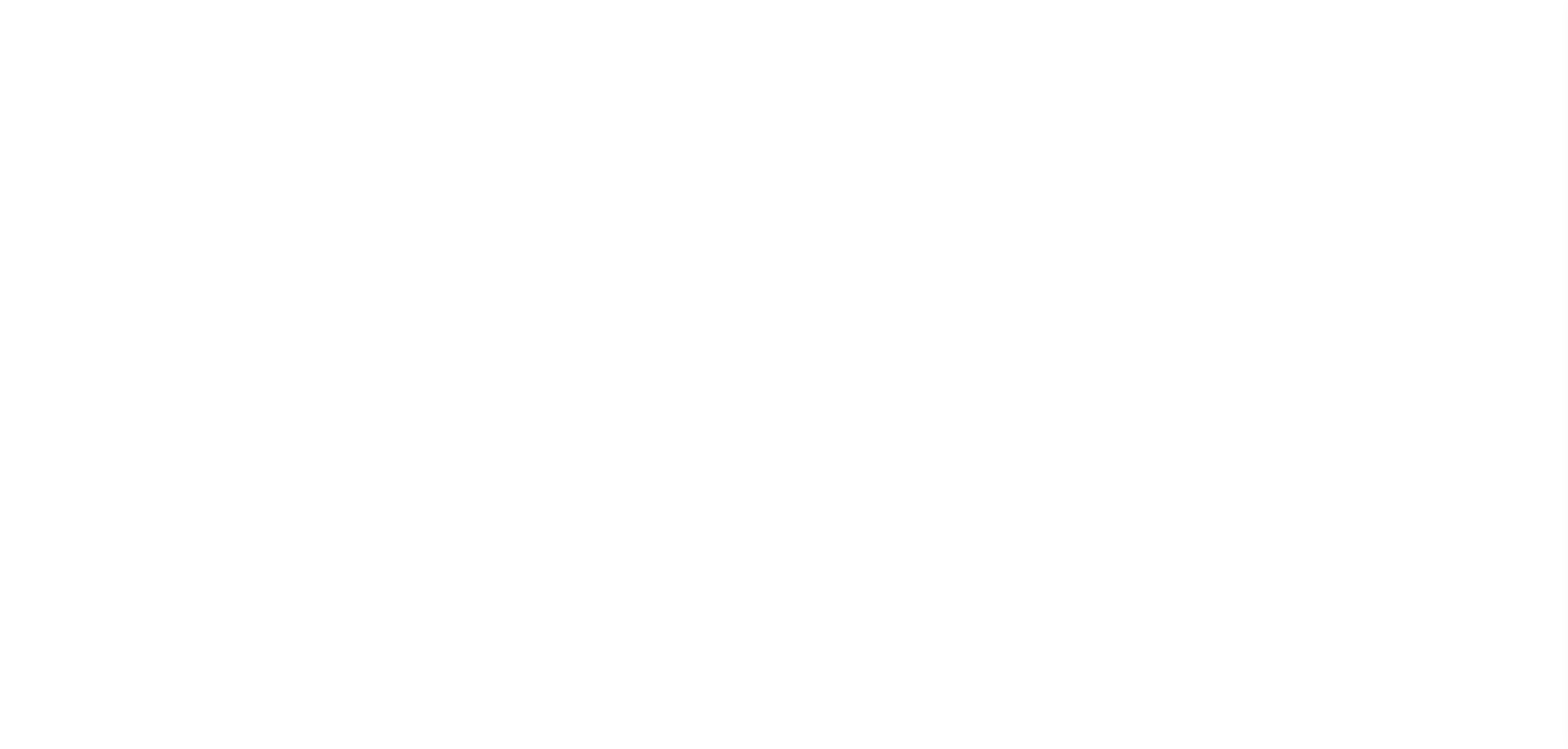
checkbox input "false"
type input "3601316023"
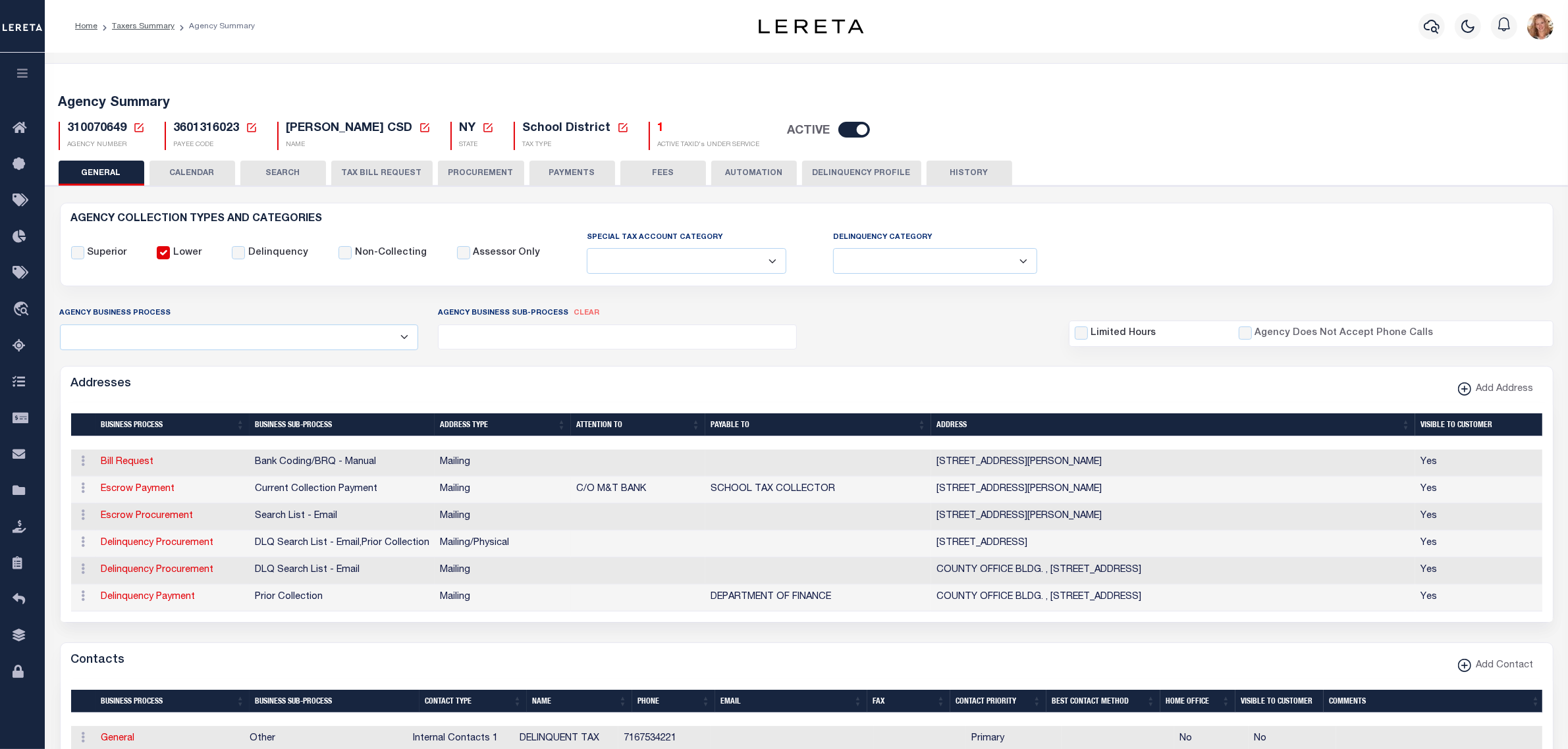
click at [139, 131] on icon at bounding box center [139, 127] width 12 height 12
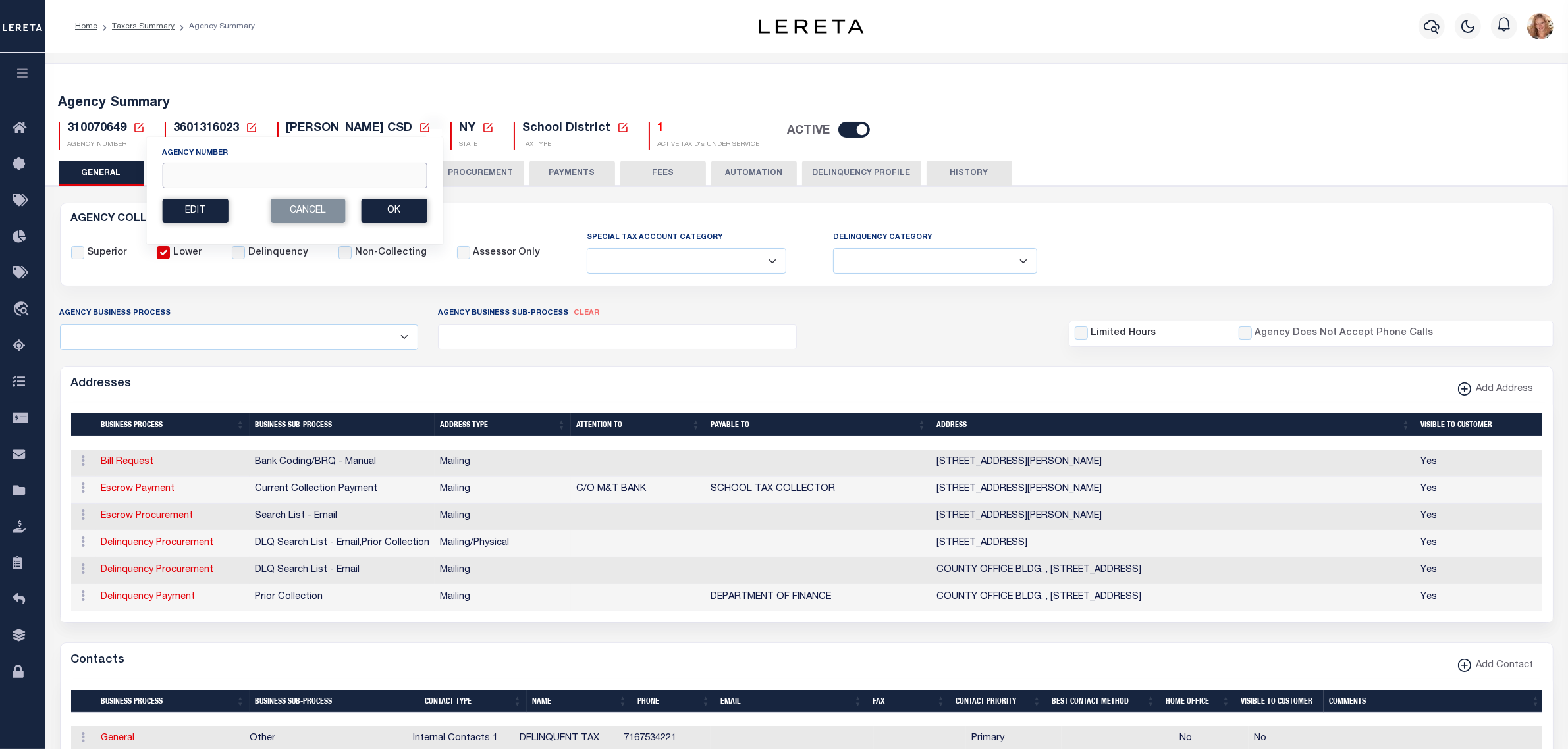
click at [175, 170] on input "Agency Number" at bounding box center [294, 175] width 265 height 26
type input "310280612"
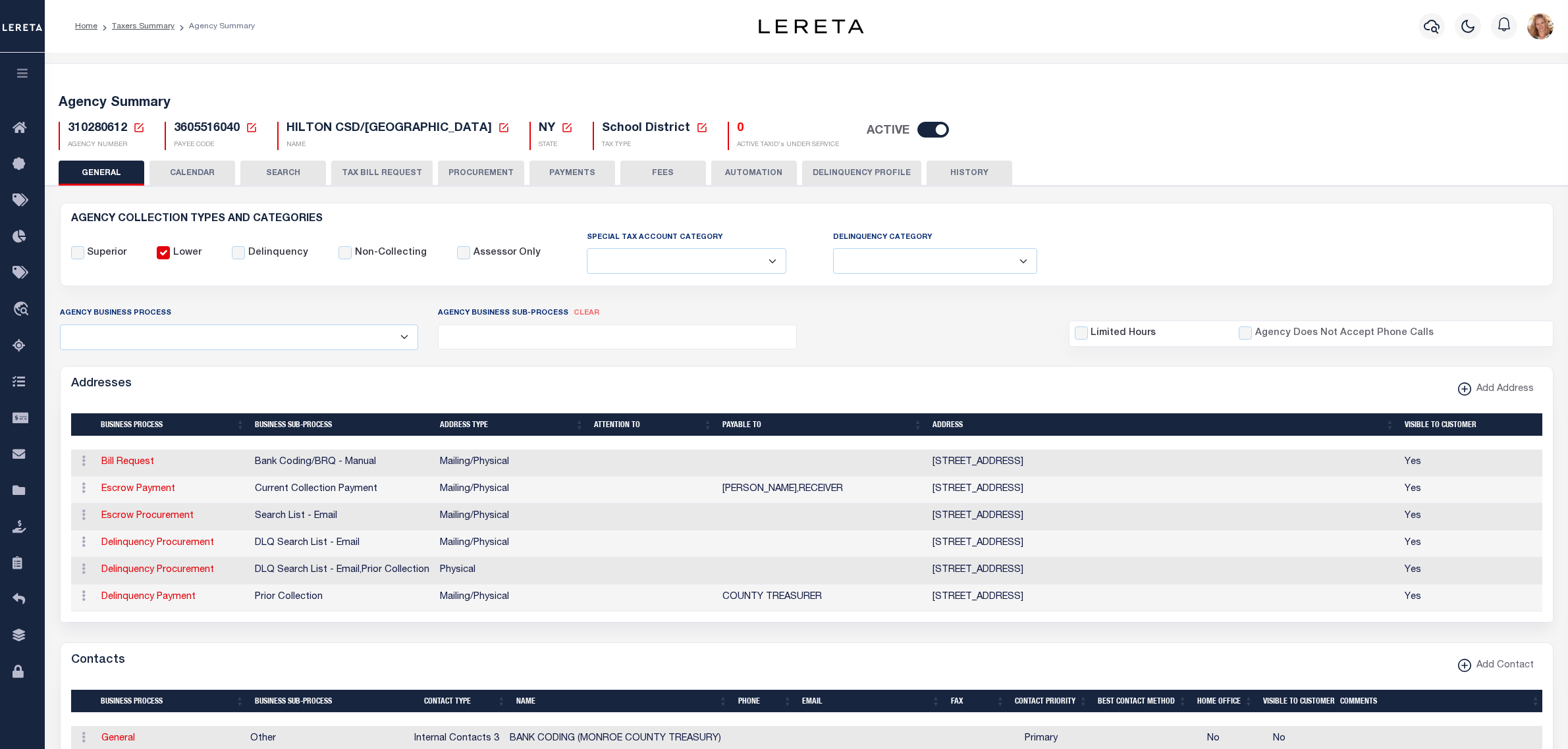
select select
click at [937, 179] on button "HISTORY" at bounding box center [969, 173] width 86 height 25
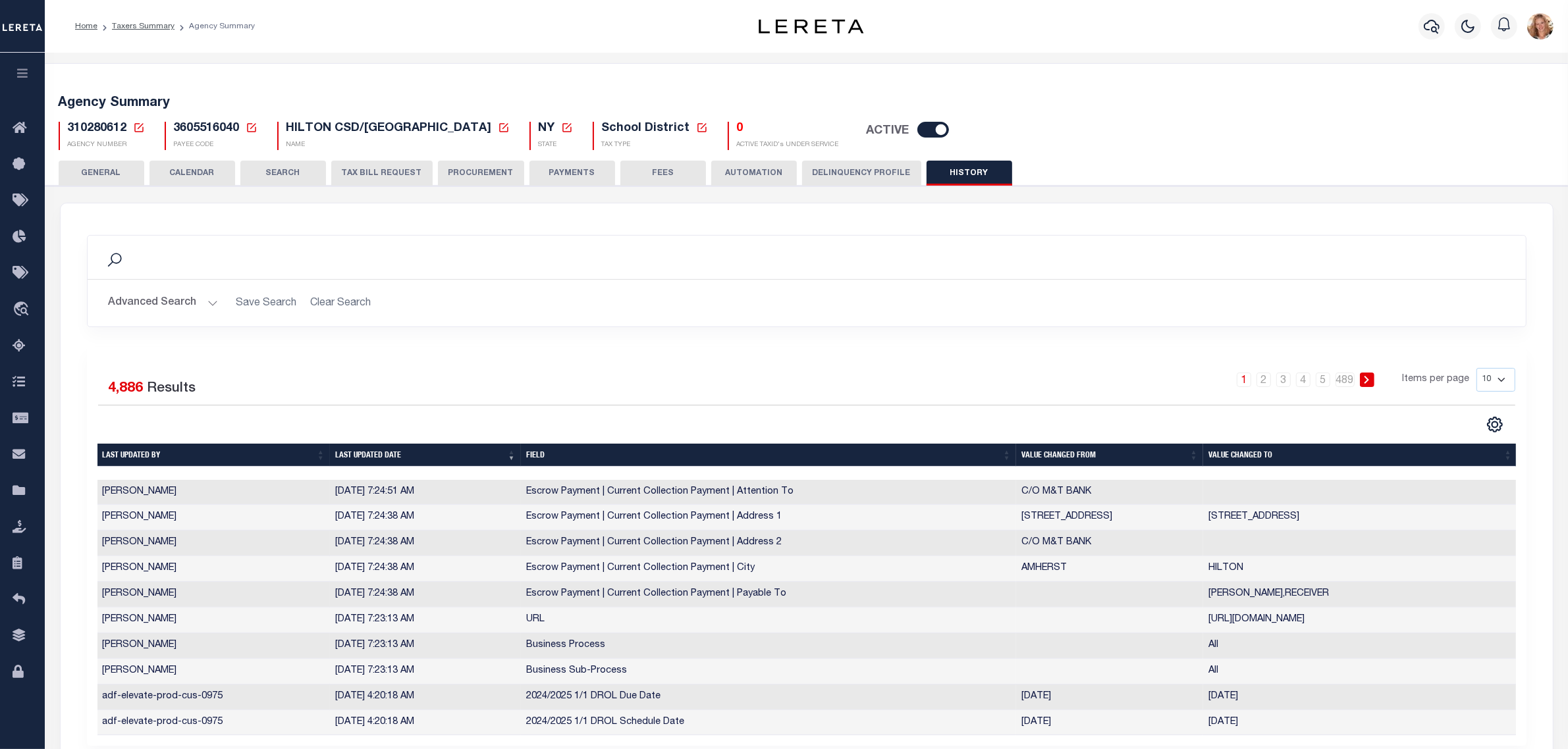
click at [134, 130] on icon at bounding box center [139, 128] width 9 height 9
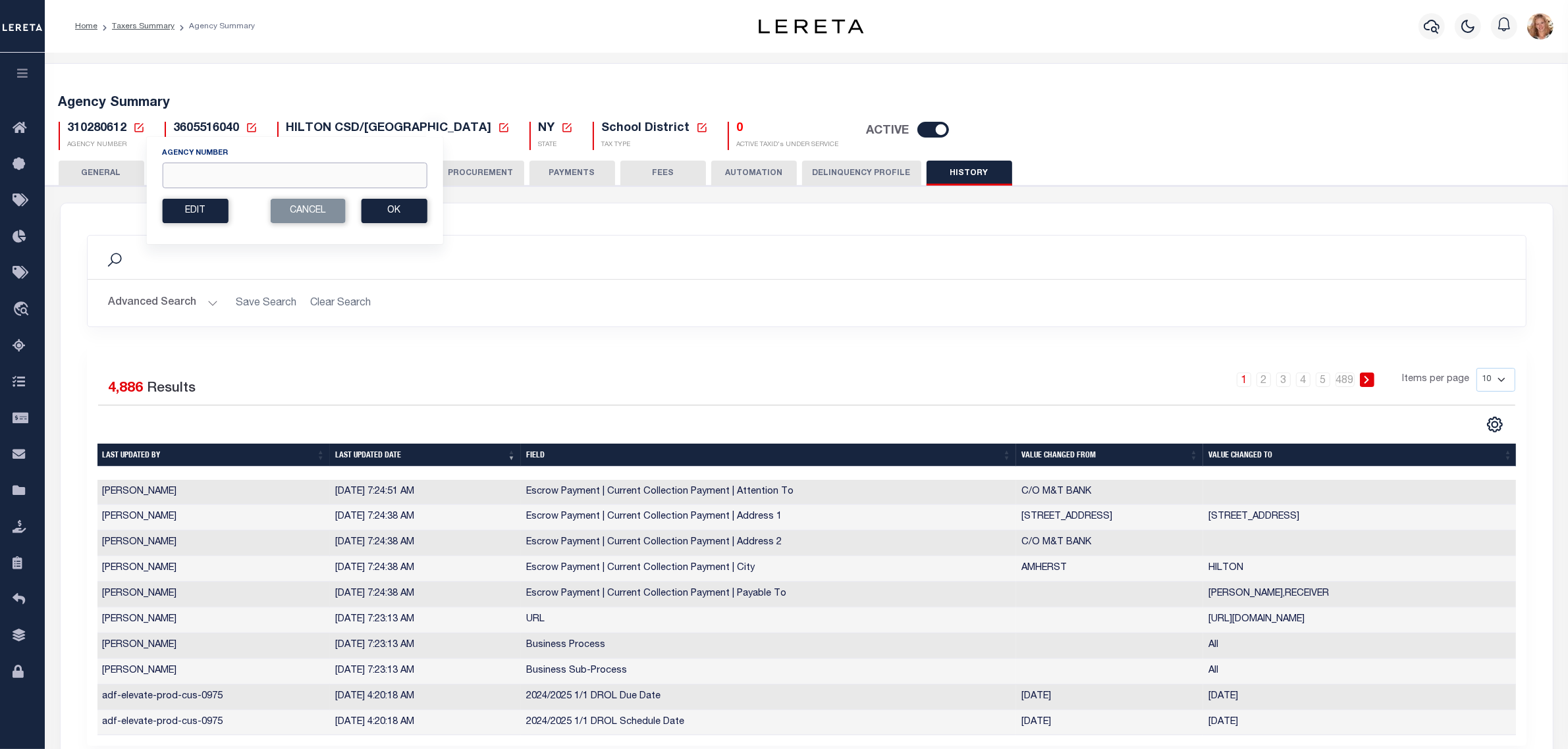
click at [221, 164] on input "Agency Number" at bounding box center [294, 175] width 265 height 26
type input "310070649"
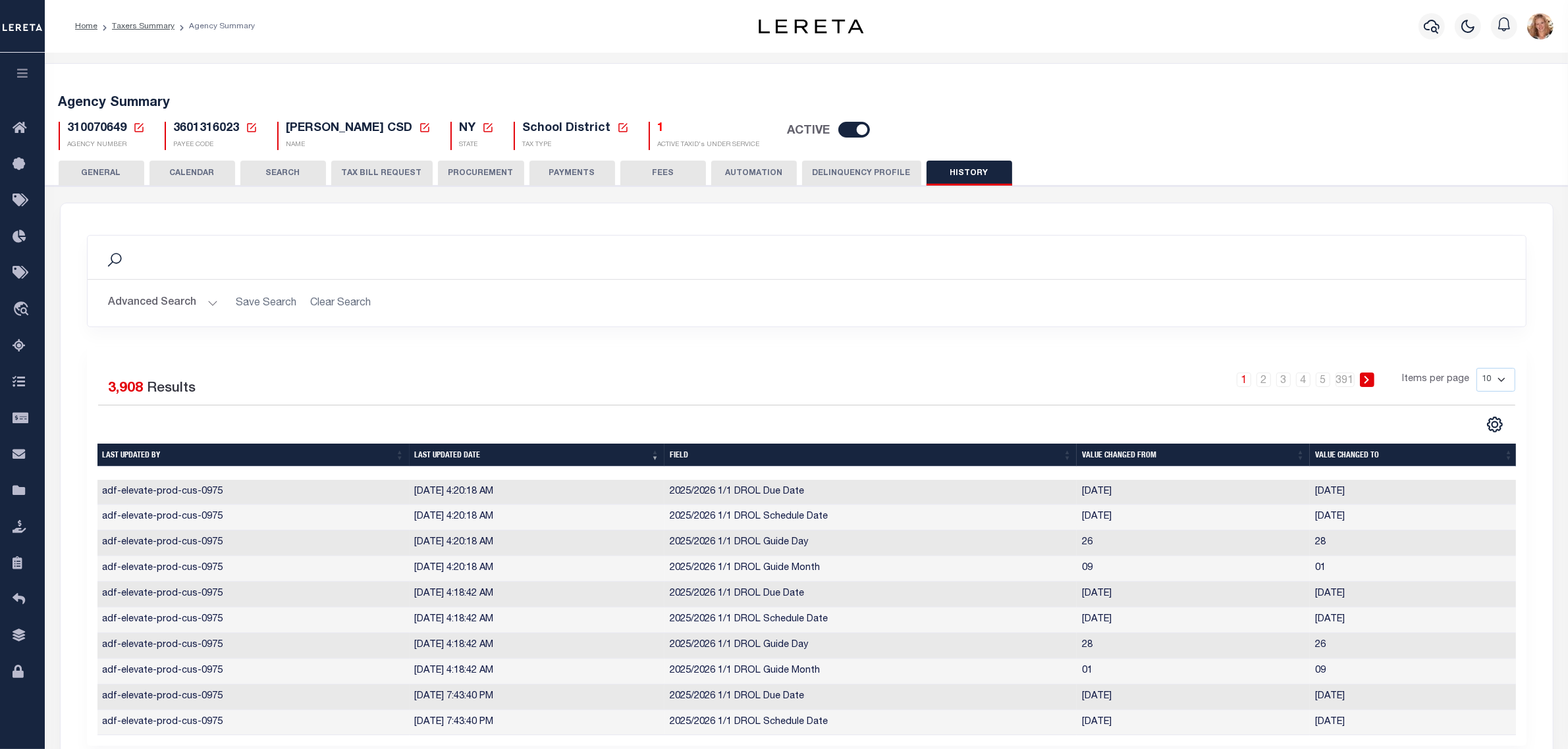
click at [122, 297] on button "Advanced Search" at bounding box center [164, 303] width 110 height 26
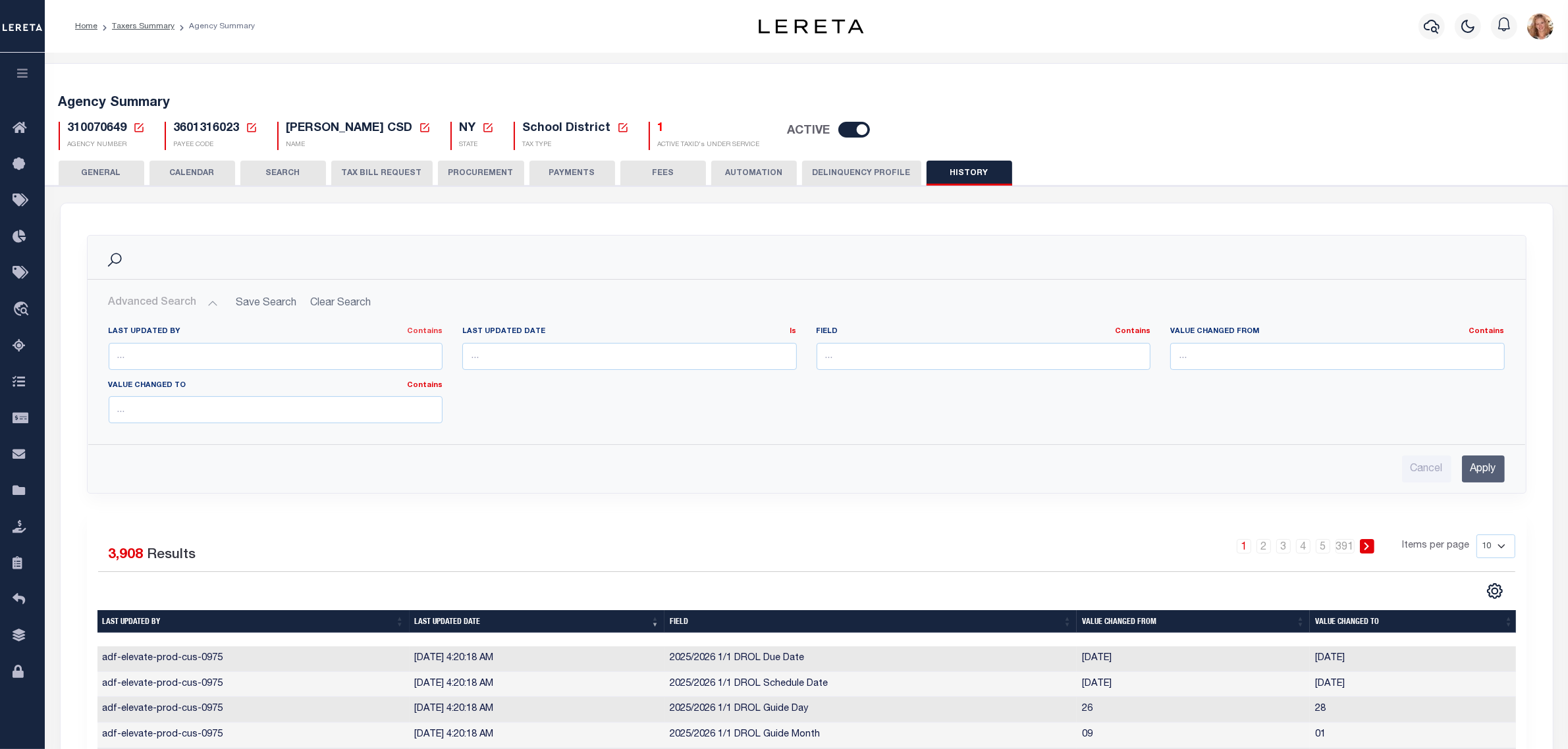
click at [423, 333] on link "Contains" at bounding box center [424, 332] width 36 height 7
click at [423, 302] on h2 "Advanced Search Save Search Clear Search" at bounding box center [806, 303] width 1417 height 26
click at [355, 363] on input "text" at bounding box center [276, 356] width 334 height 27
type input ","
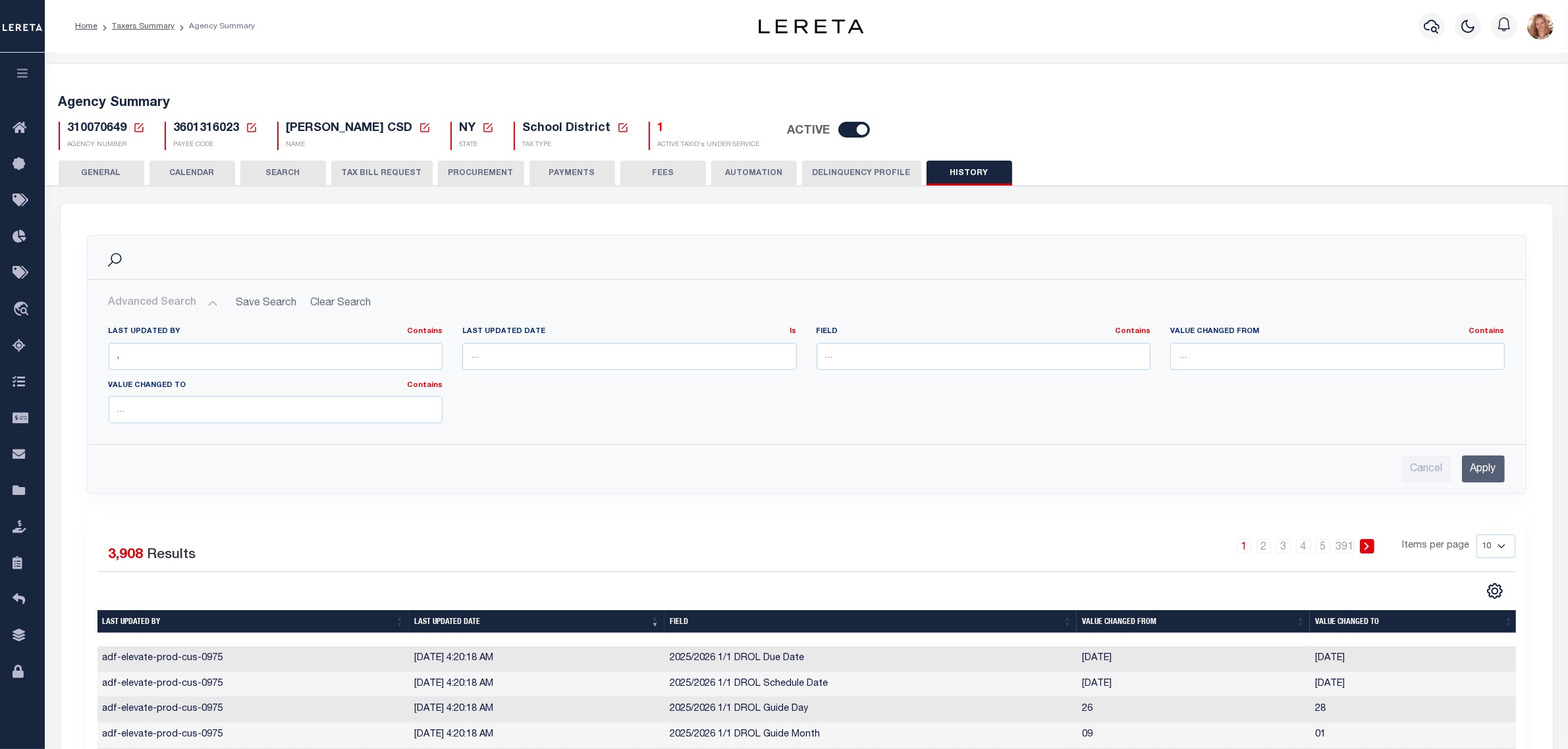
click at [1467, 463] on input "Apply" at bounding box center [1483, 469] width 43 height 27
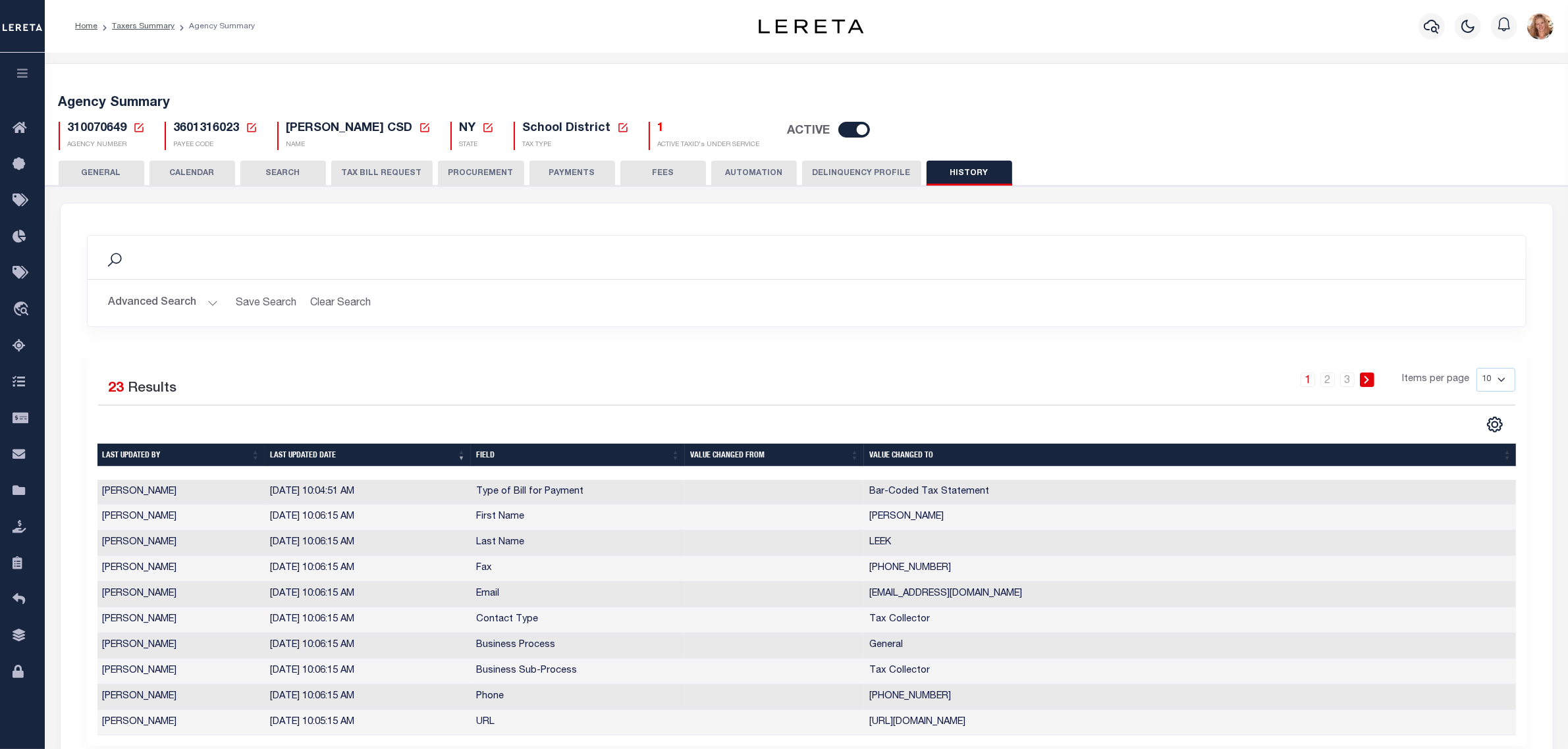
click at [142, 126] on icon at bounding box center [139, 127] width 12 height 12
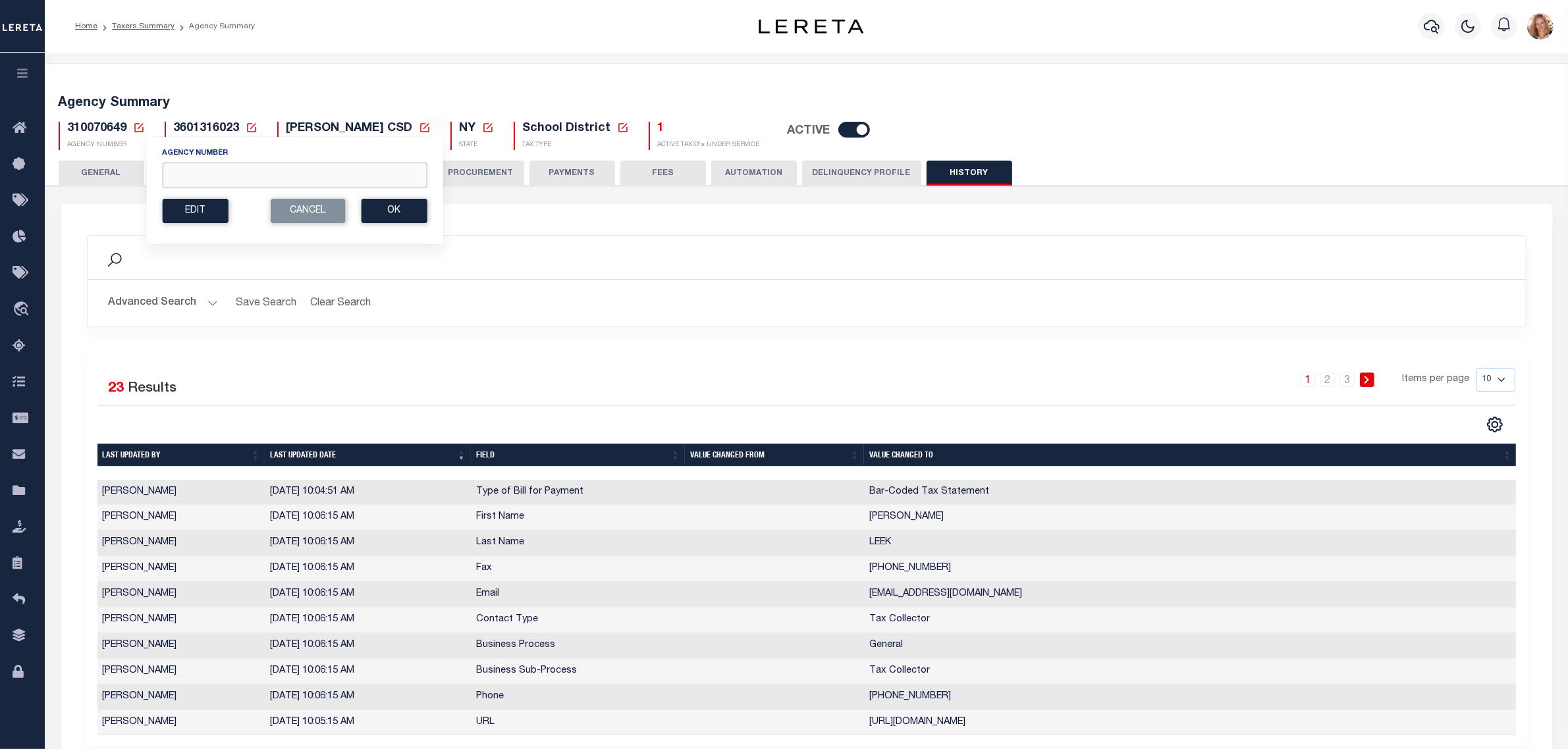
click at [196, 178] on input "Agency Number" at bounding box center [294, 175] width 265 height 26
type input "310130683"
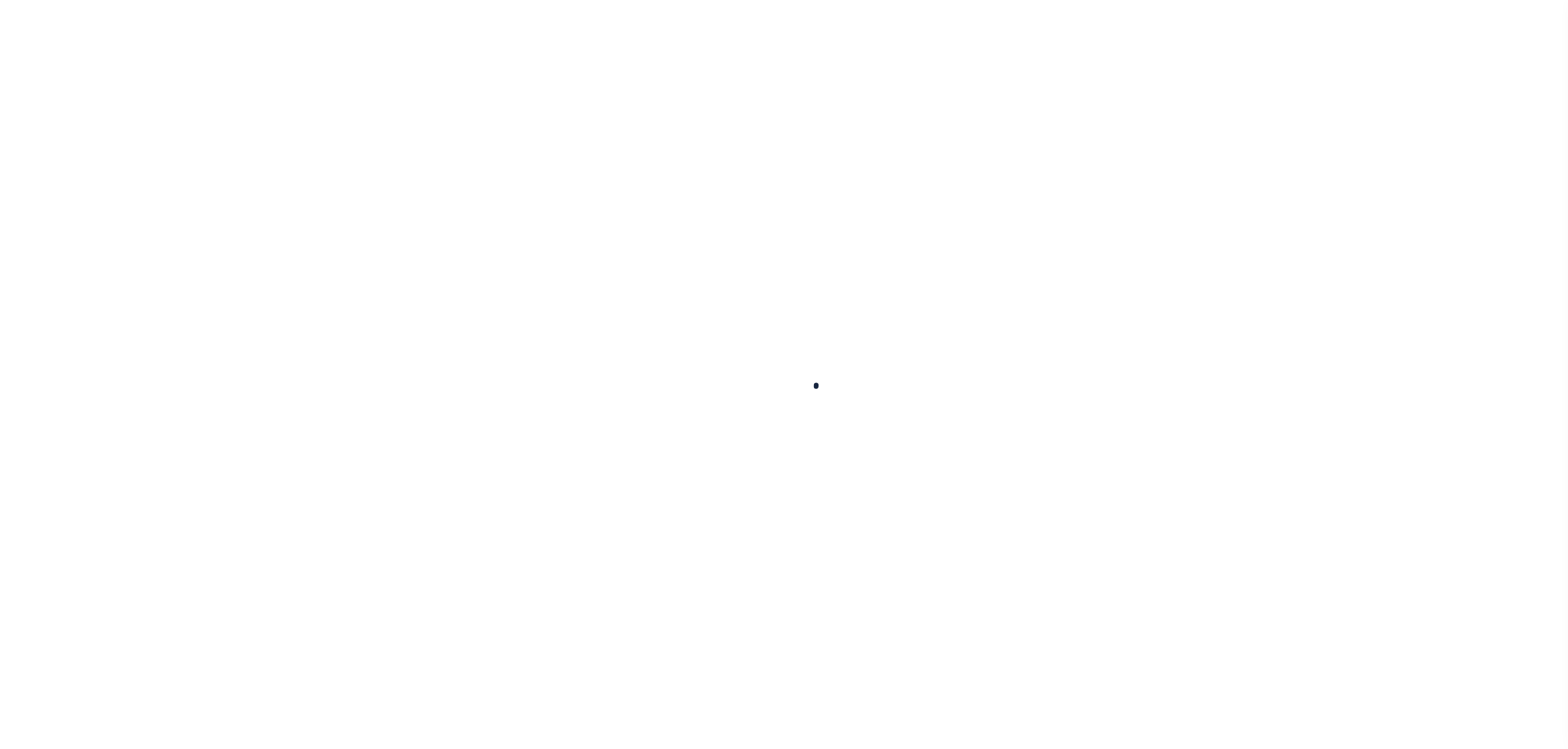
select select
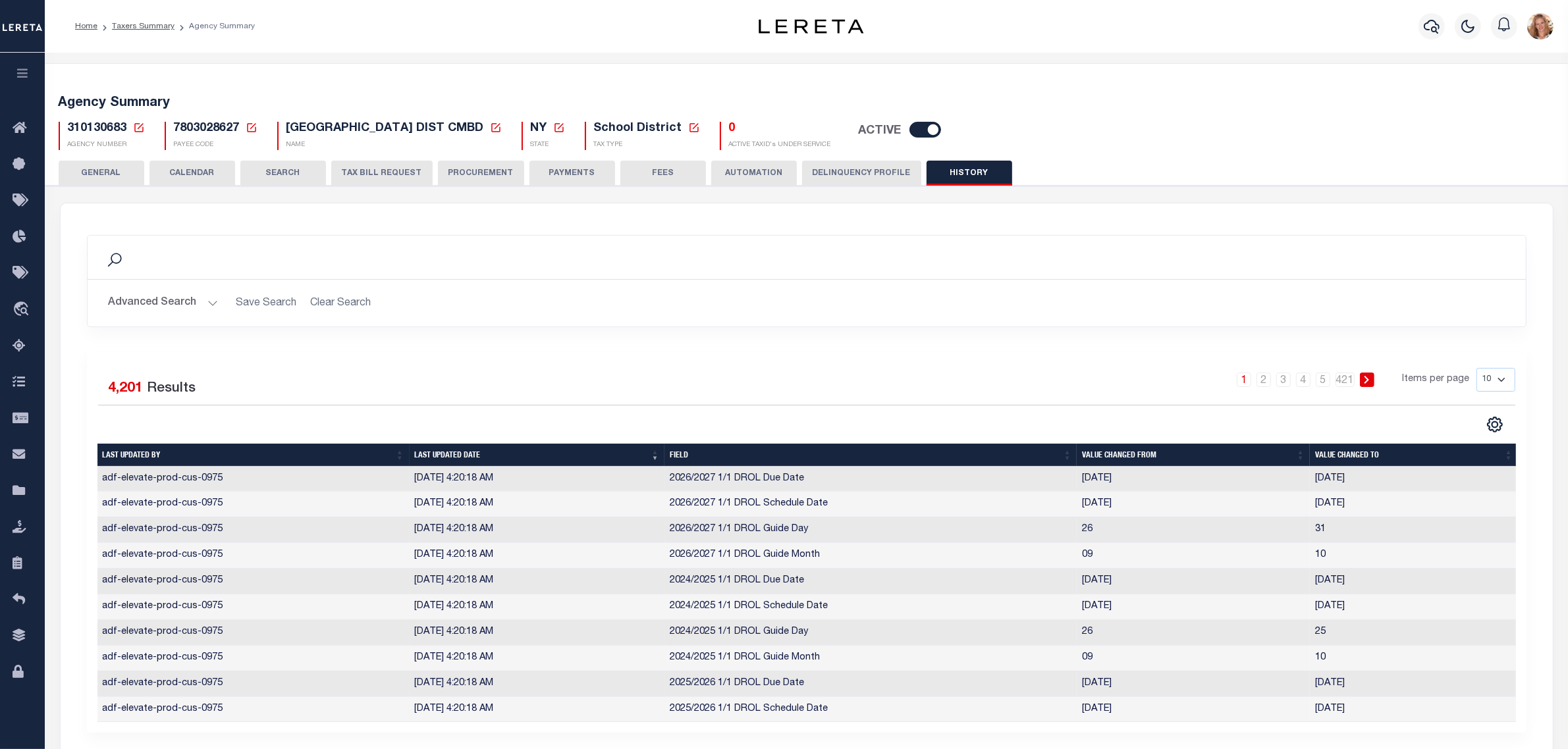
click at [166, 298] on button "Advanced Search" at bounding box center [164, 303] width 110 height 26
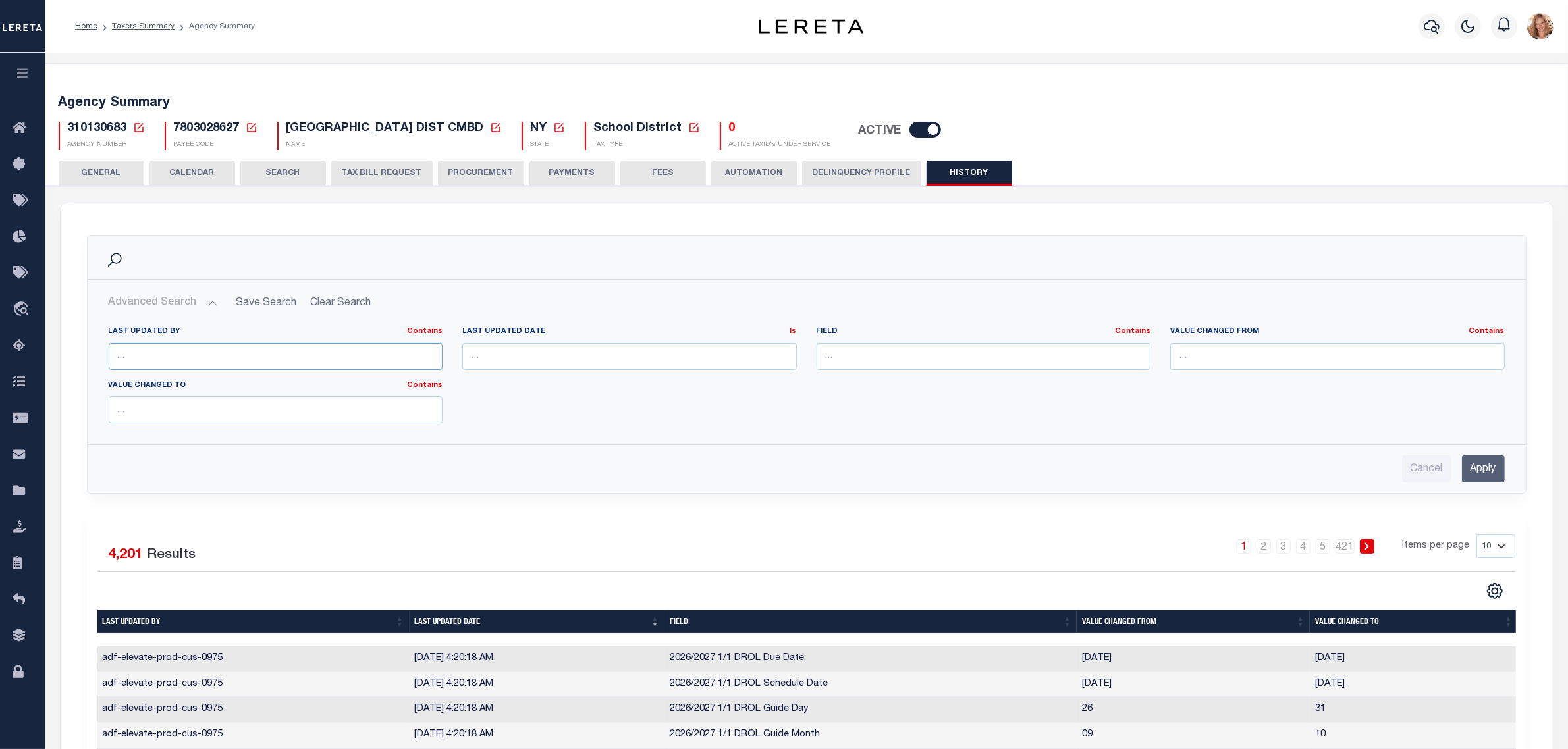
click at [162, 355] on input "text" at bounding box center [276, 356] width 334 height 27
type input ","
click at [1492, 471] on input "Apply" at bounding box center [1483, 469] width 43 height 27
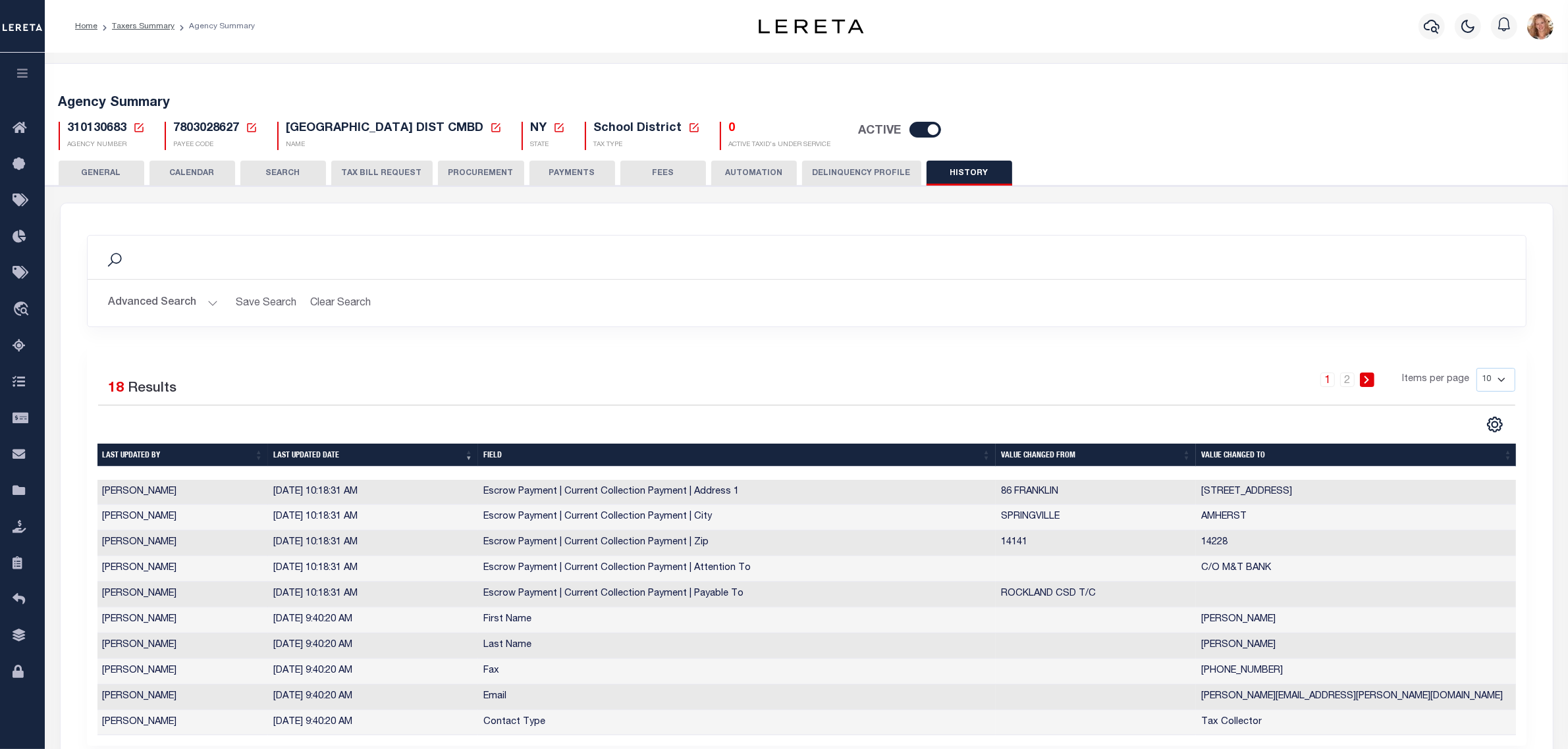
click at [134, 128] on icon at bounding box center [139, 128] width 9 height 9
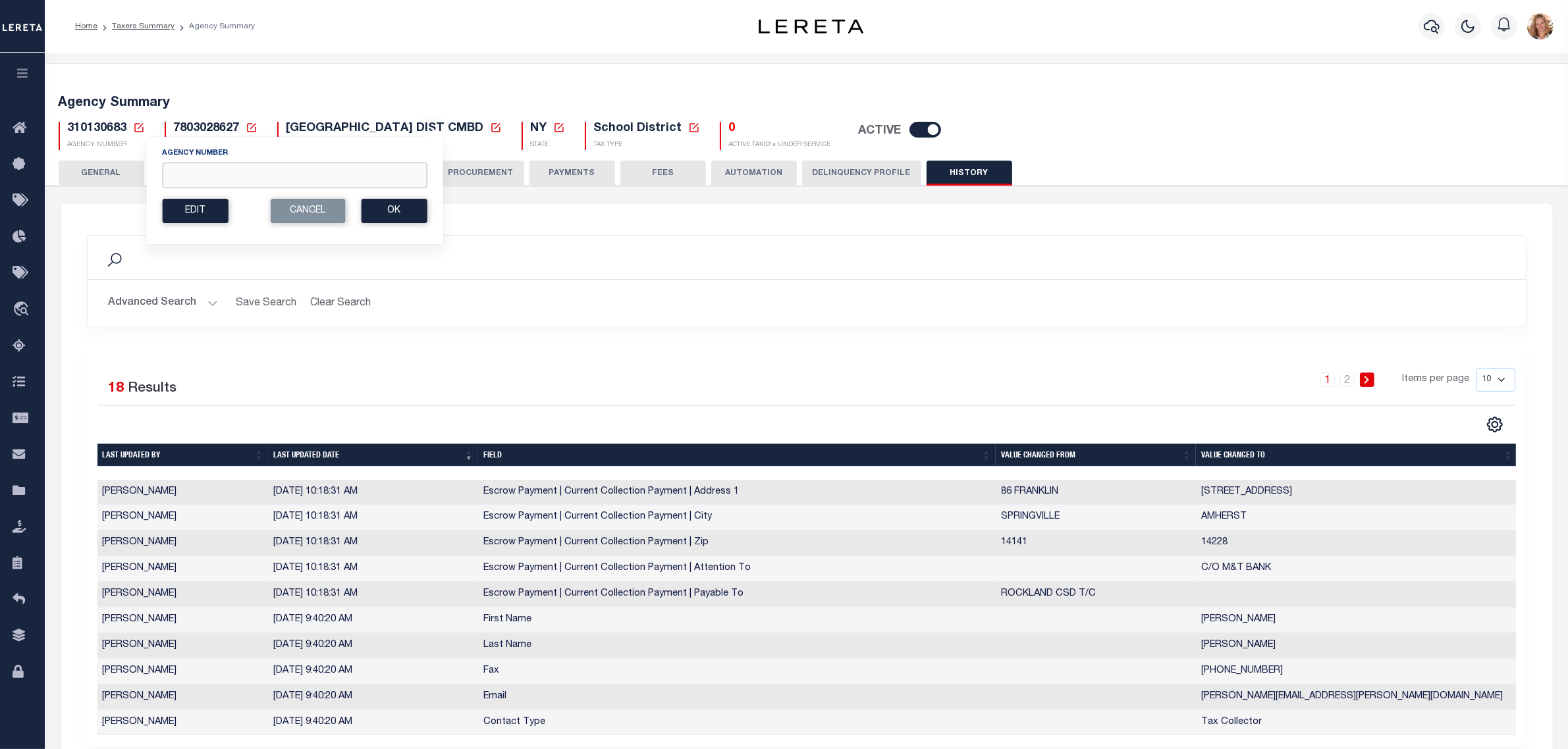
click at [190, 181] on input "Agency Number" at bounding box center [294, 175] width 265 height 26
type input "370100624"
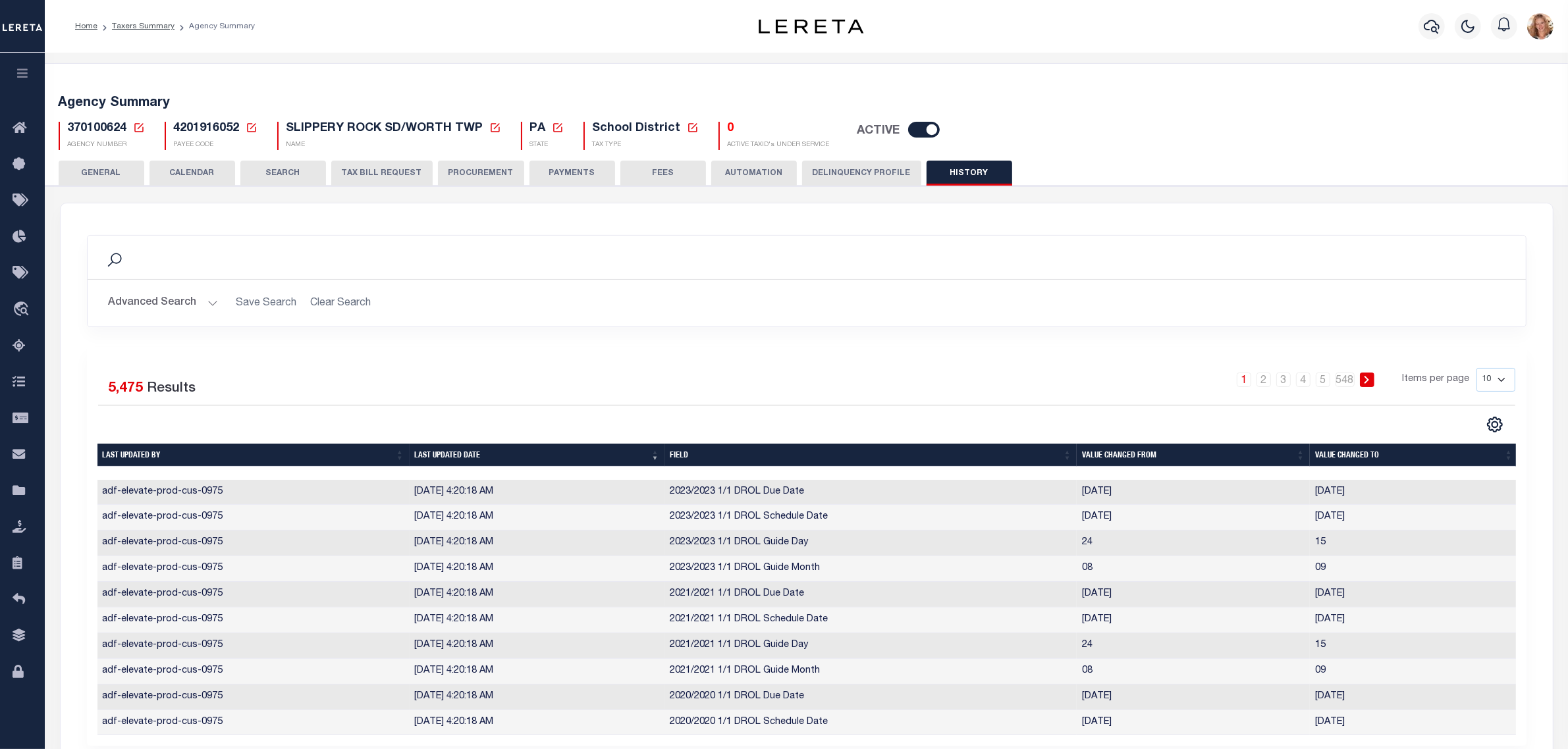
click at [567, 175] on button "PAYMENTS" at bounding box center [572, 173] width 86 height 25
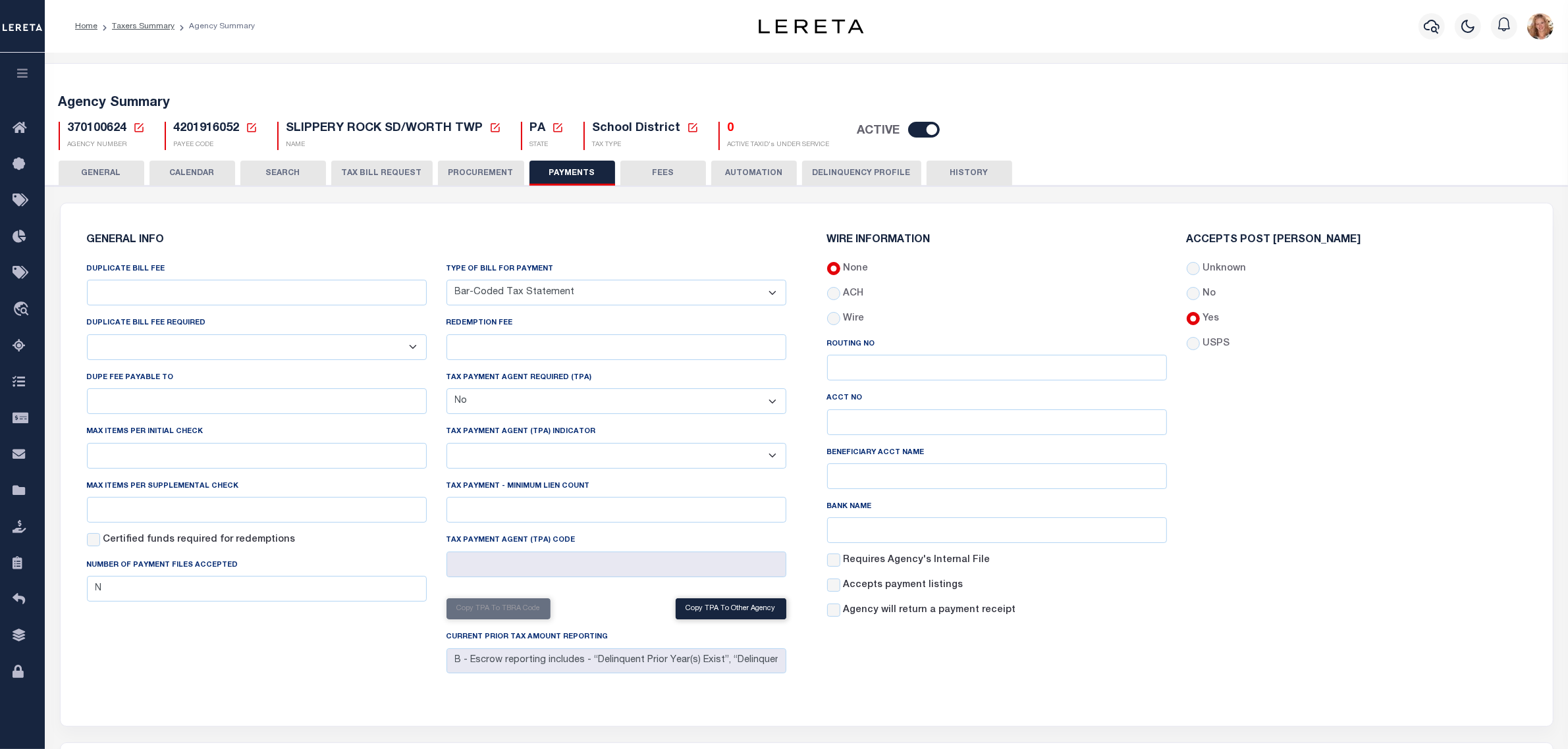
click at [133, 176] on button "GENERAL" at bounding box center [101, 173] width 86 height 25
